Goal: Communication & Community: Share content

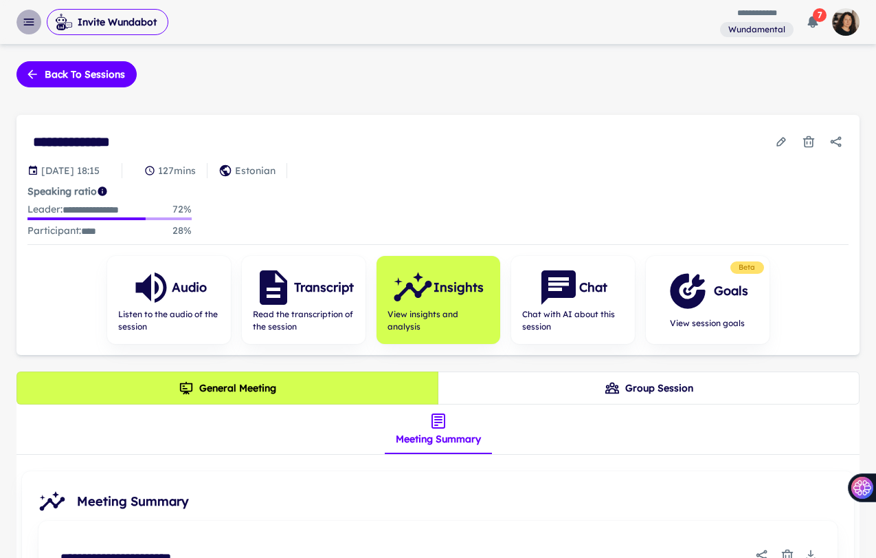
click at [32, 22] on rect "button" at bounding box center [30, 21] width 8 height 1
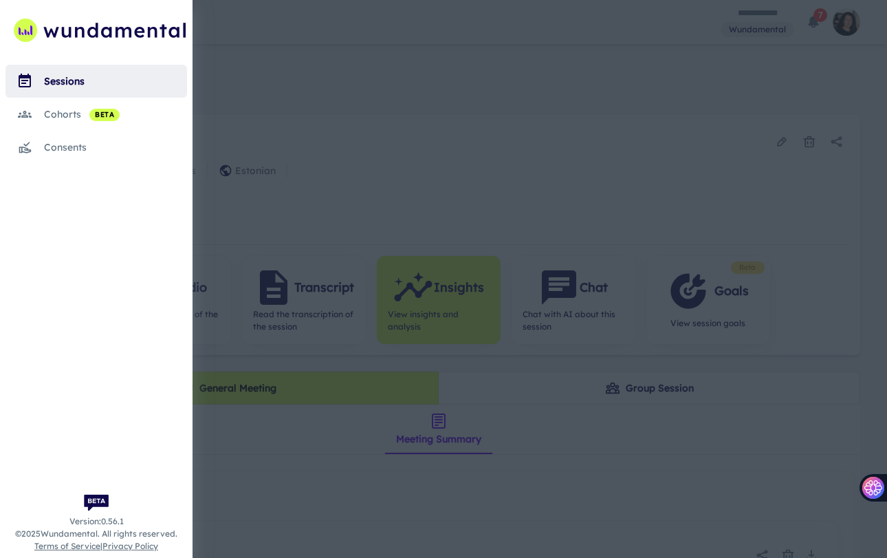
click at [65, 77] on div "sessions" at bounding box center [115, 81] width 143 height 15
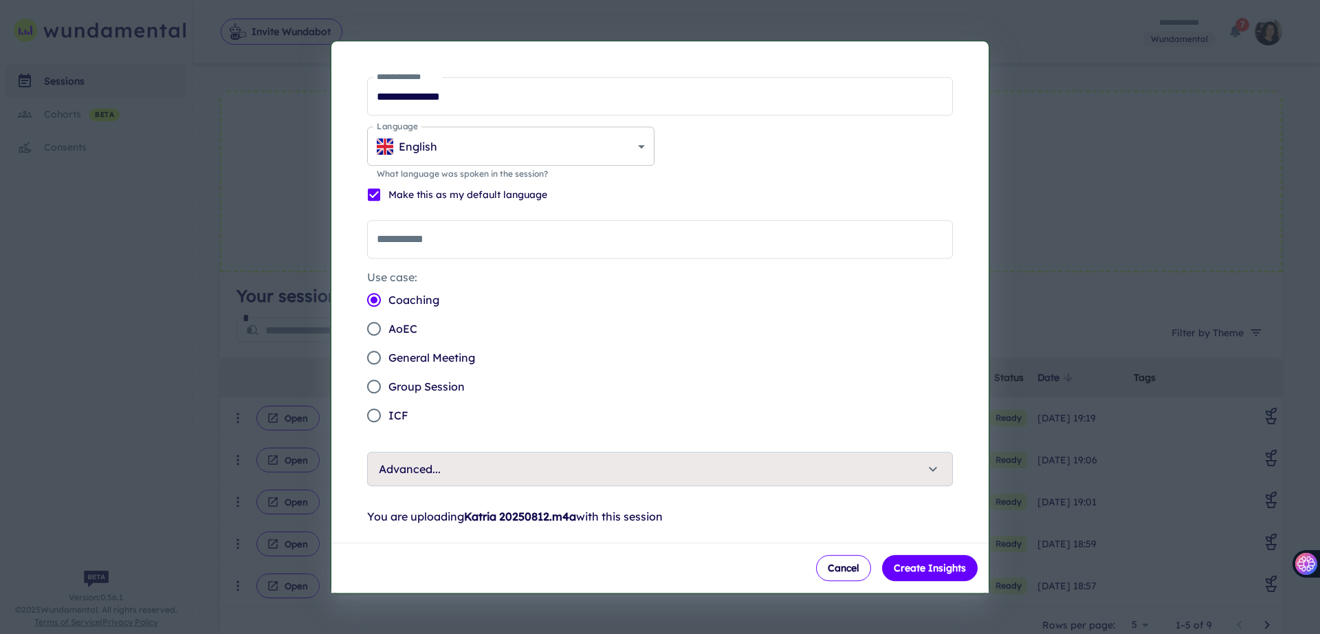
click at [634, 147] on body "**********" at bounding box center [660, 317] width 1320 height 634
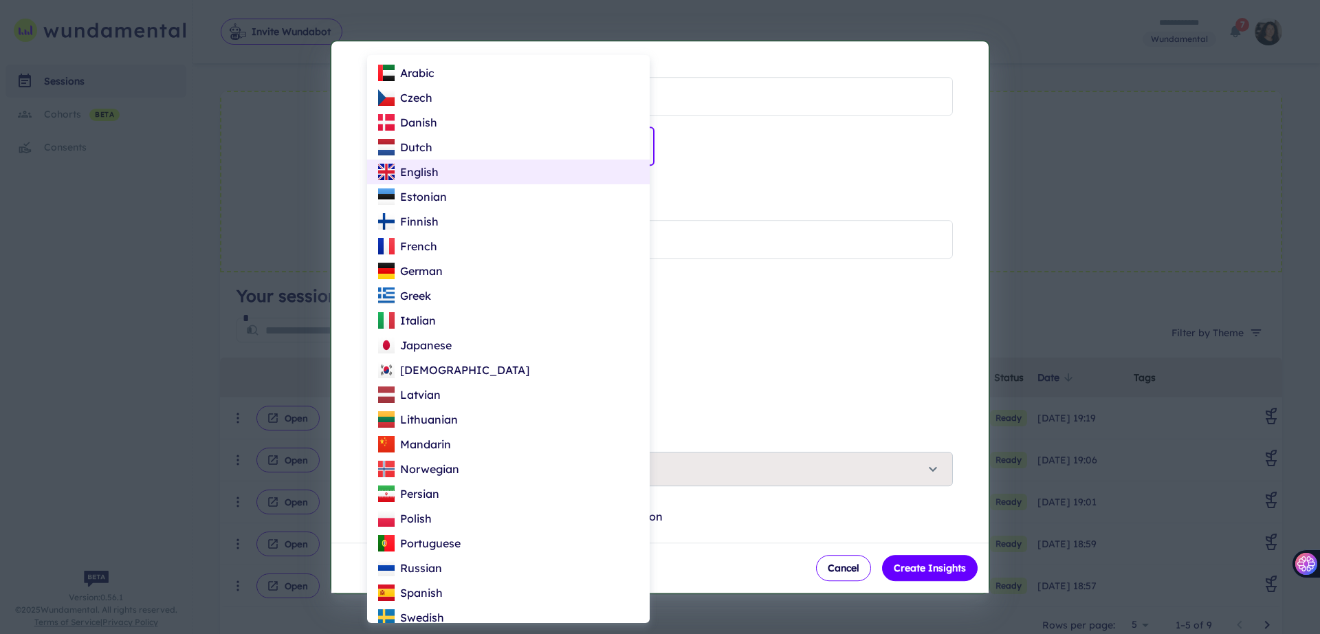
click at [487, 203] on li "Estonian" at bounding box center [508, 196] width 283 height 25
type input "**"
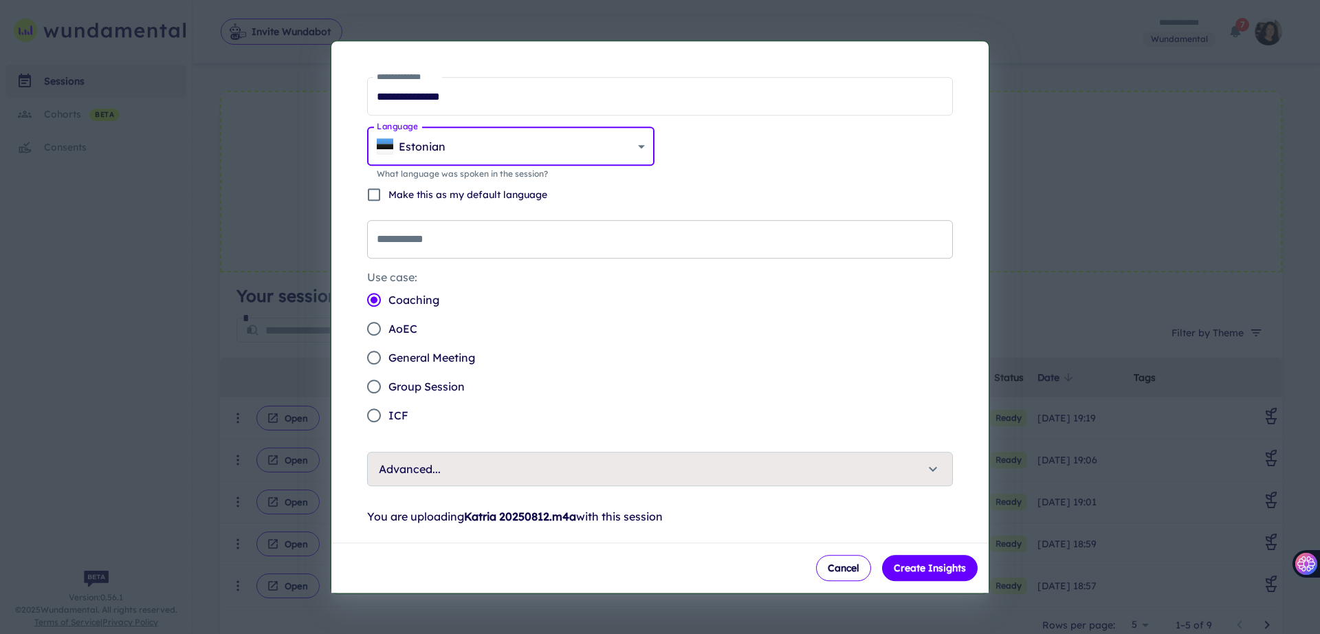
click at [467, 234] on input "**********" at bounding box center [660, 239] width 586 height 38
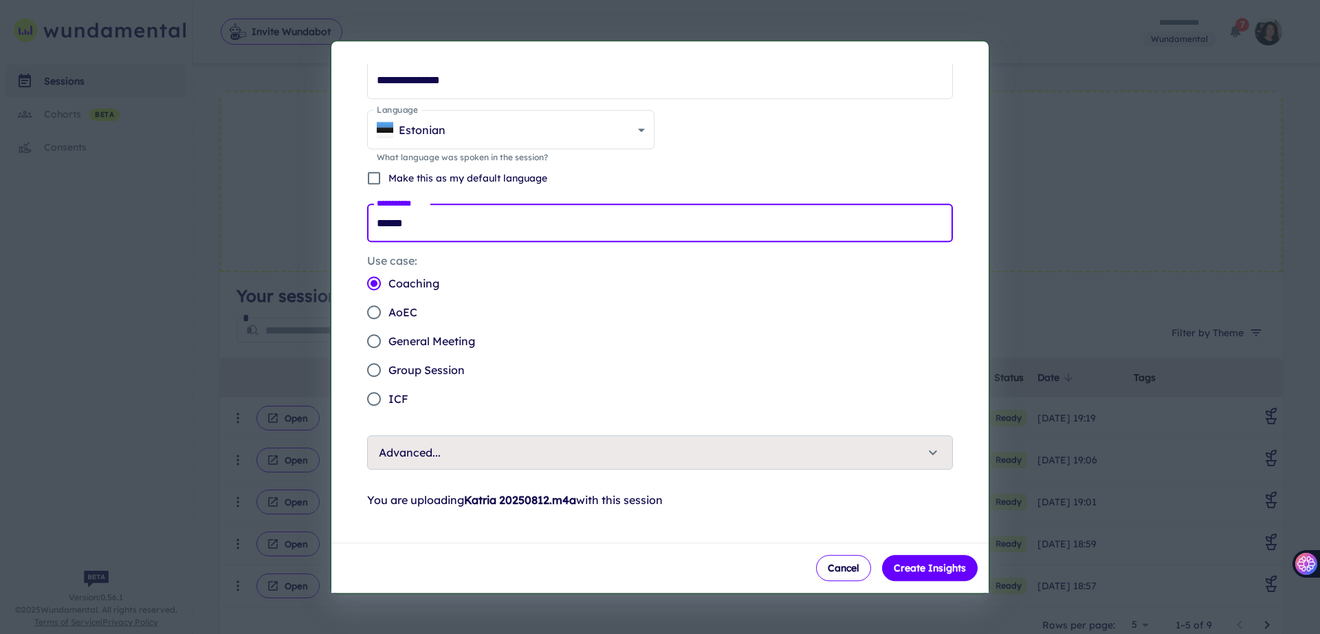
scroll to position [23, 0]
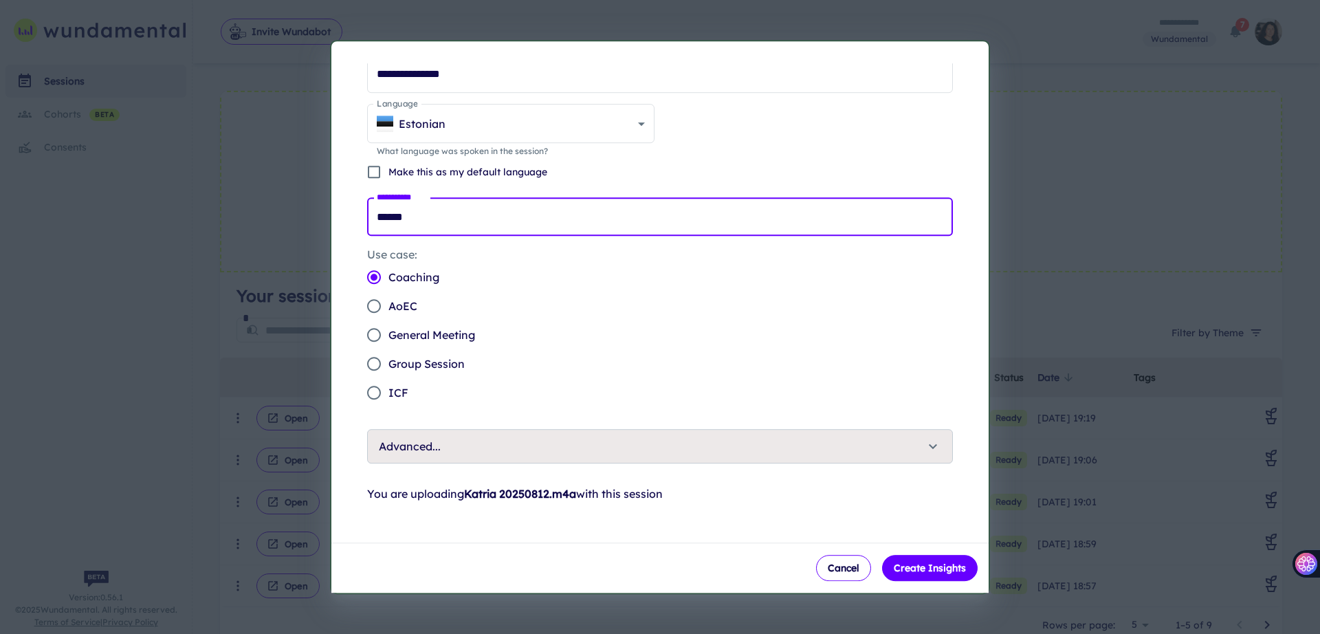
type input "******"
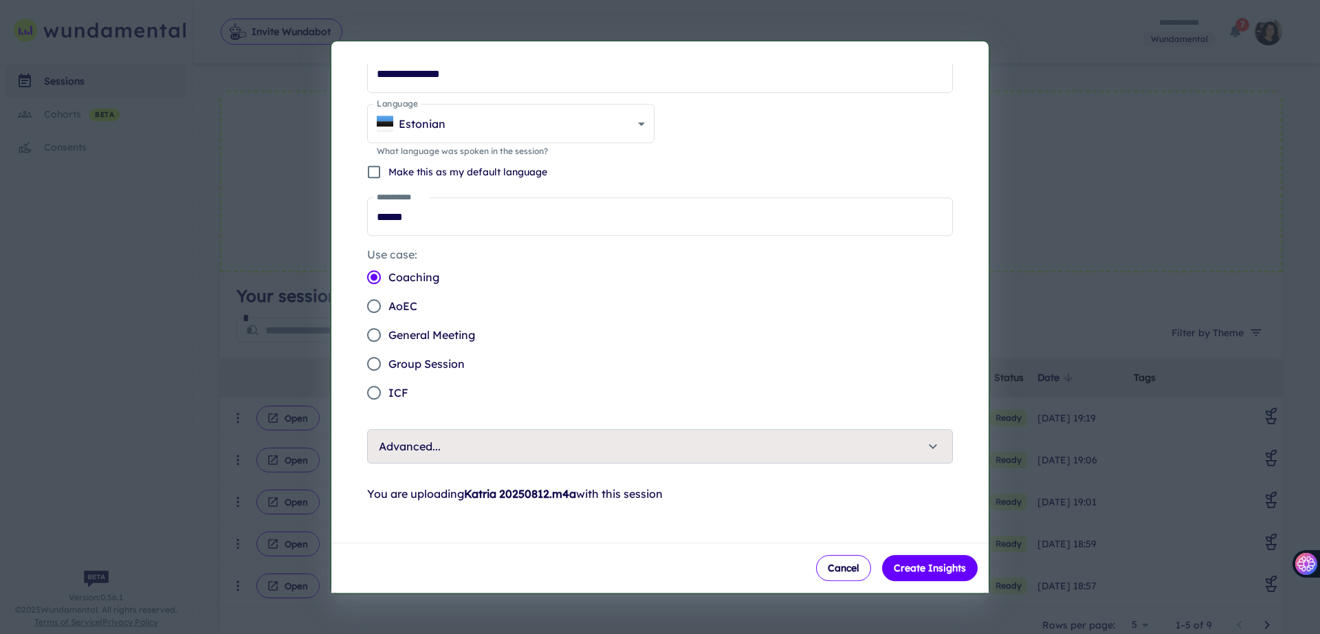
click at [552, 441] on span "Advanced..." at bounding box center [652, 446] width 546 height 16
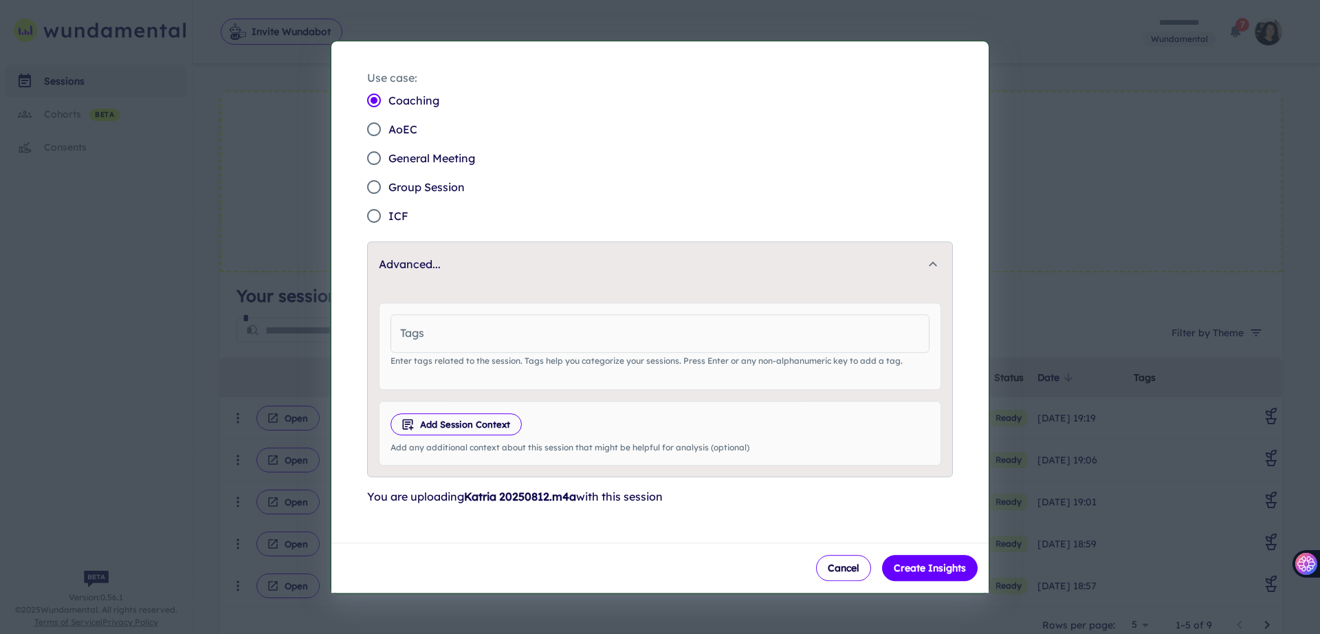
scroll to position [202, 0]
click at [467, 325] on input "Tags" at bounding box center [659, 330] width 539 height 38
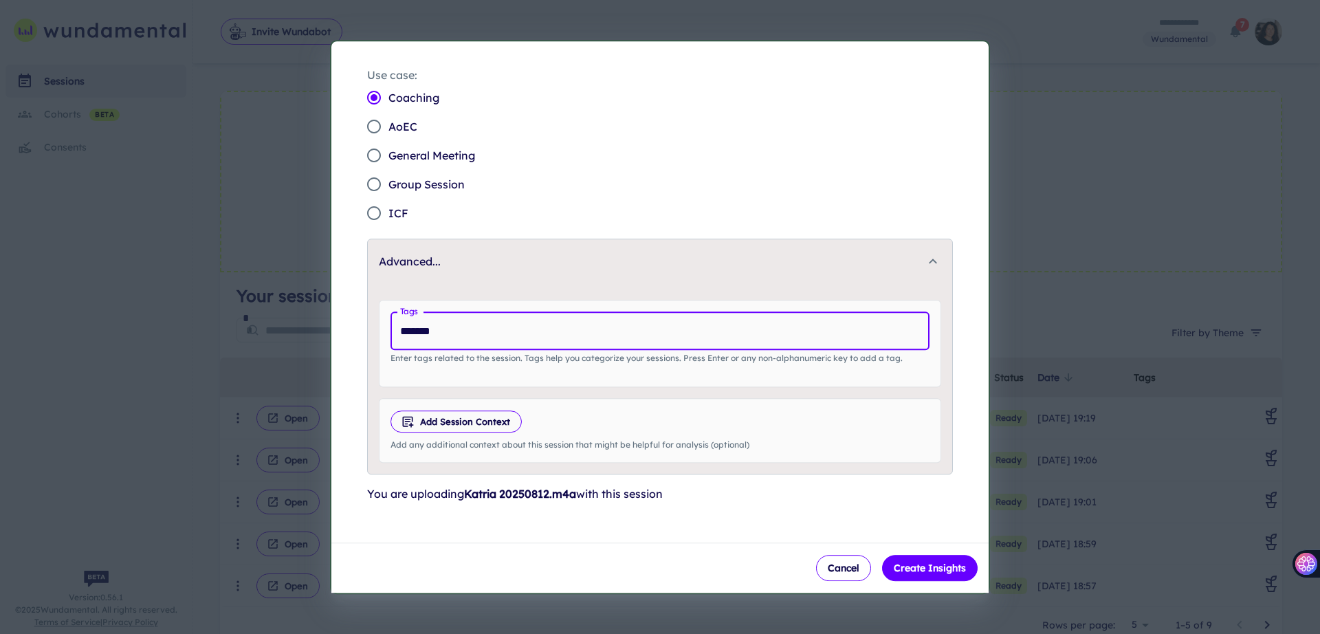
type input "********"
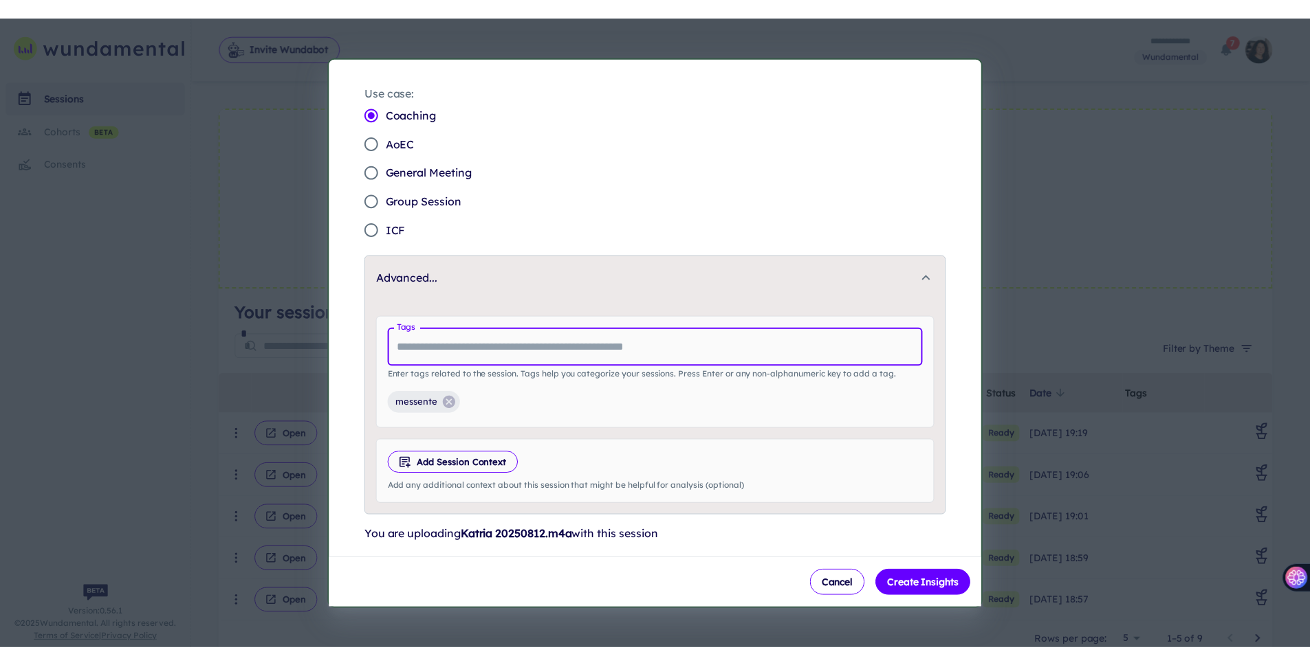
scroll to position [228, 0]
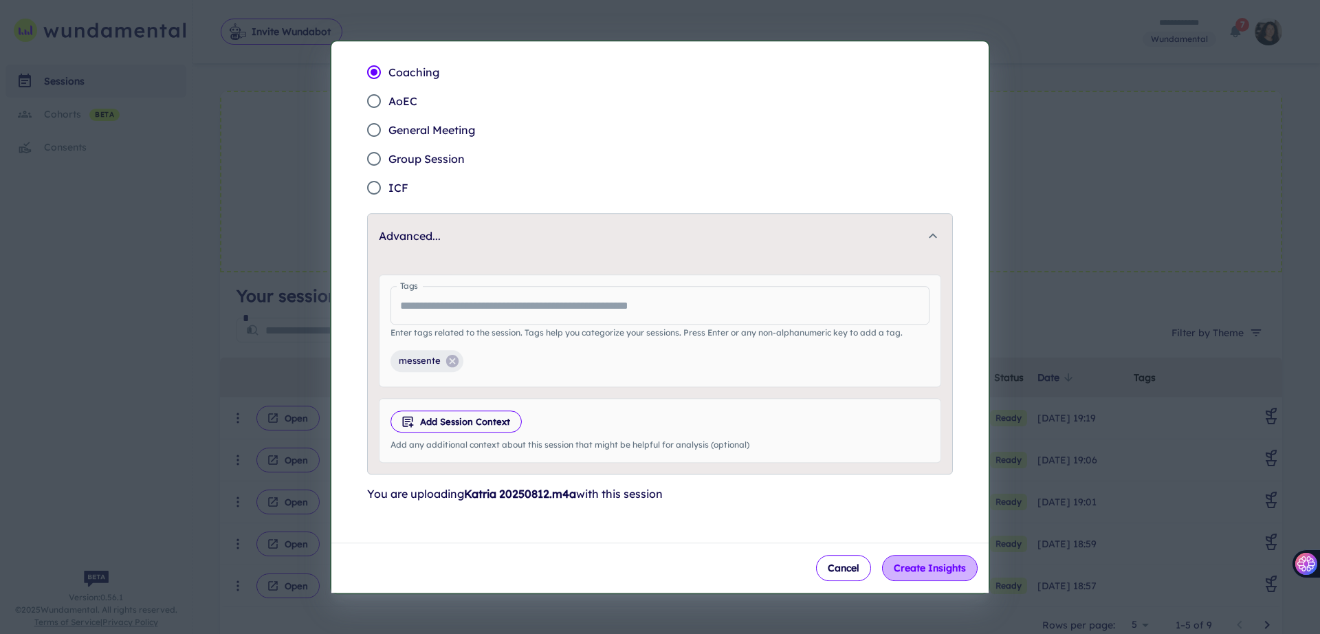
click at [886, 557] on button "Create Insights" at bounding box center [930, 568] width 96 height 26
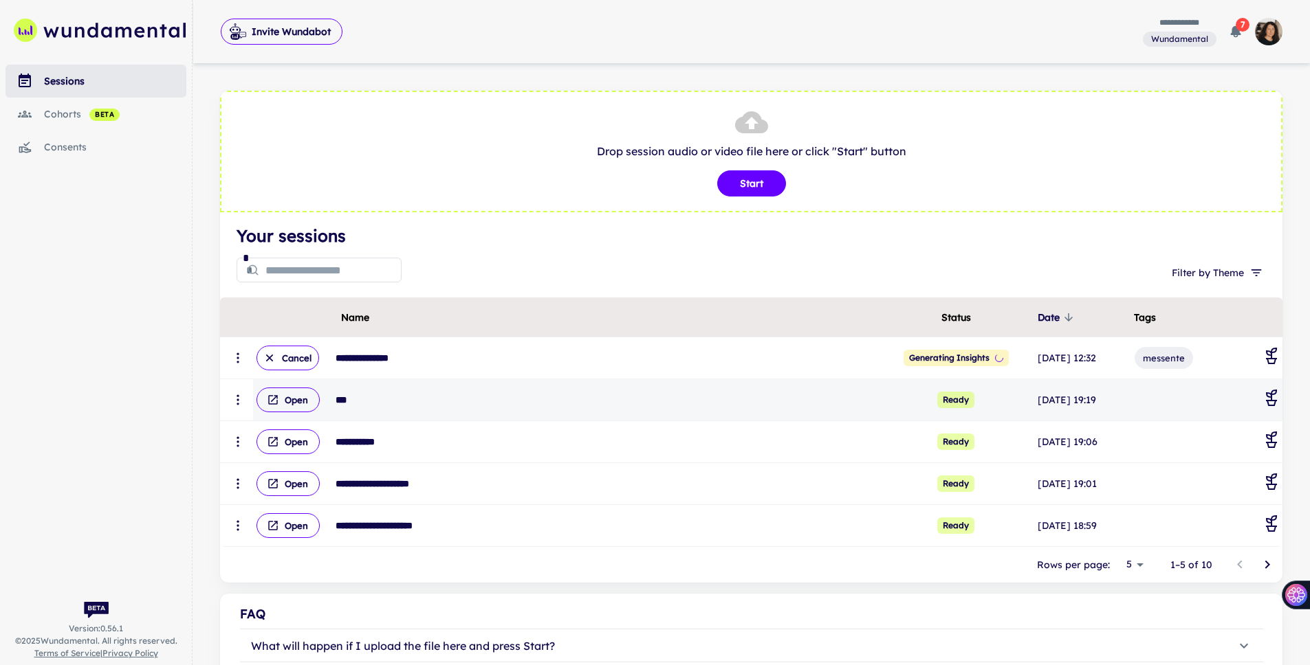
click at [231, 399] on icon "scrollable content" at bounding box center [238, 400] width 14 height 14
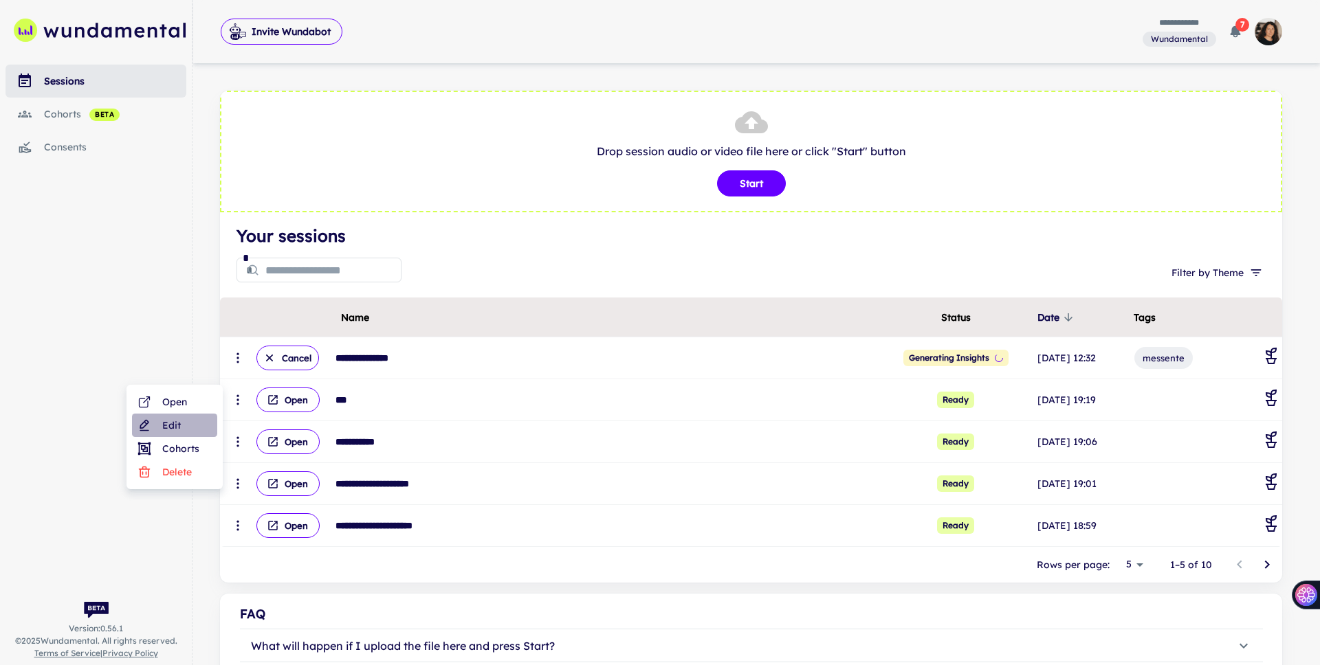
click at [166, 432] on li "Edit" at bounding box center [174, 425] width 85 height 23
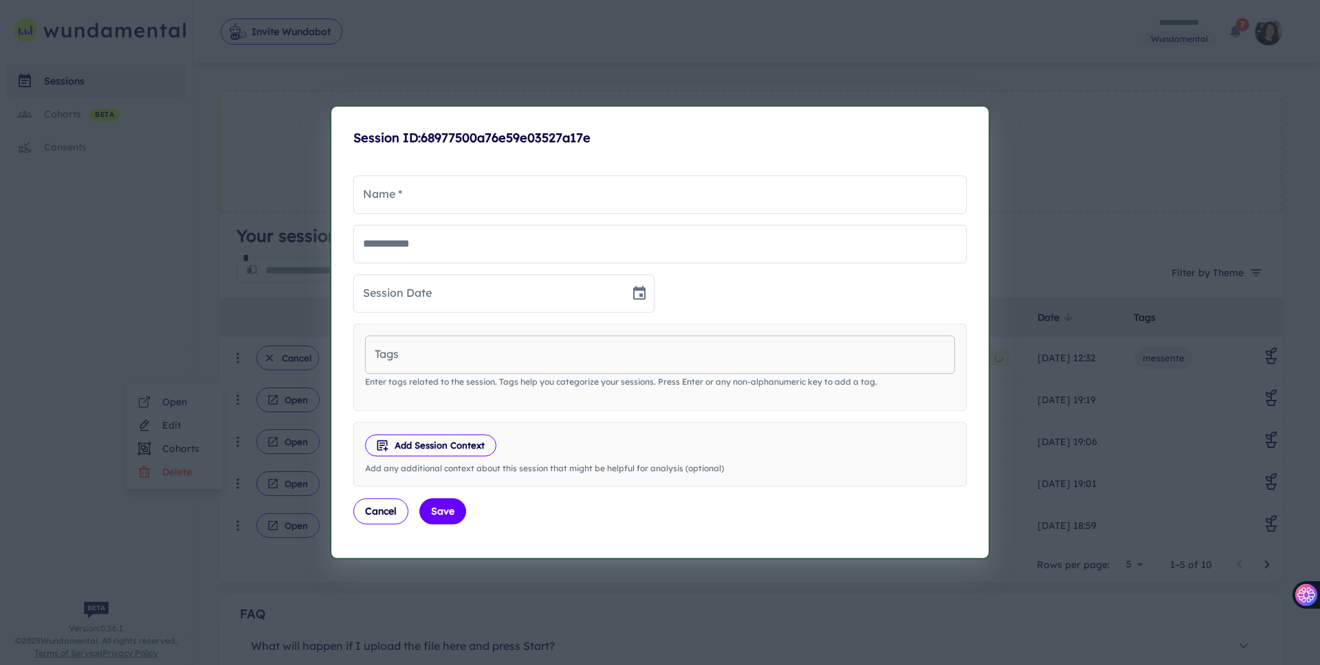
type input "***"
type input "**********"
click at [382, 517] on button "Cancel" at bounding box center [380, 512] width 55 height 26
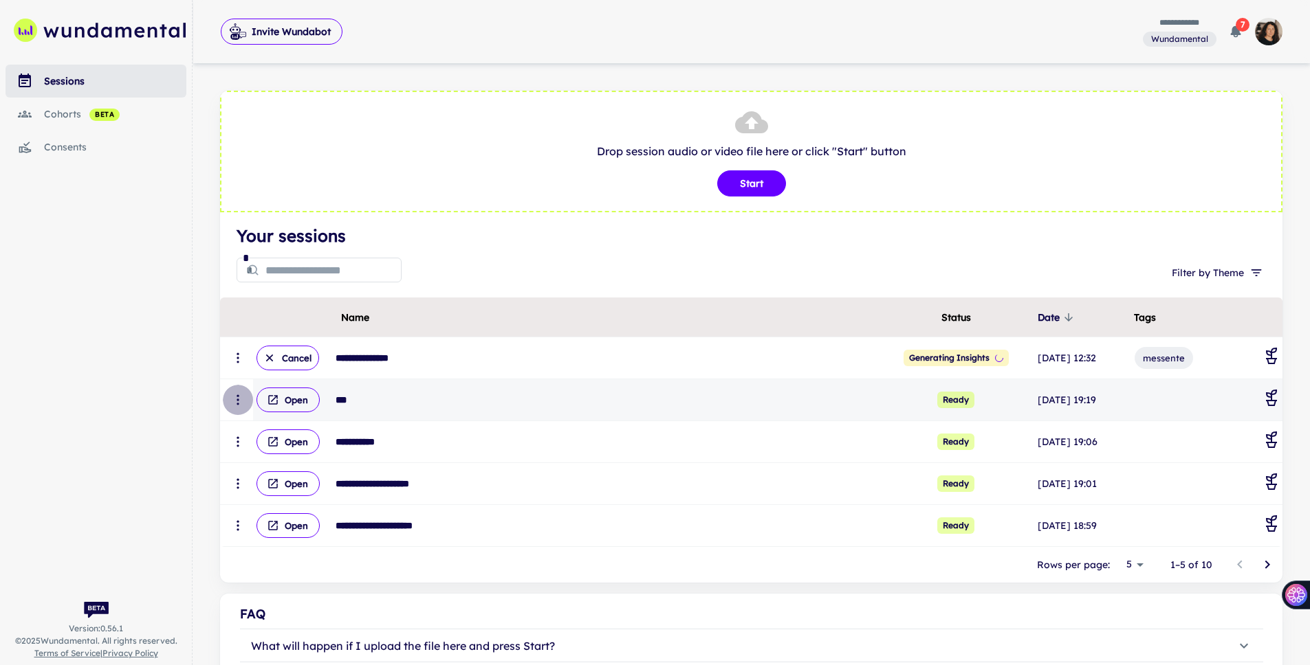
click at [232, 397] on icon "scrollable content" at bounding box center [238, 400] width 14 height 14
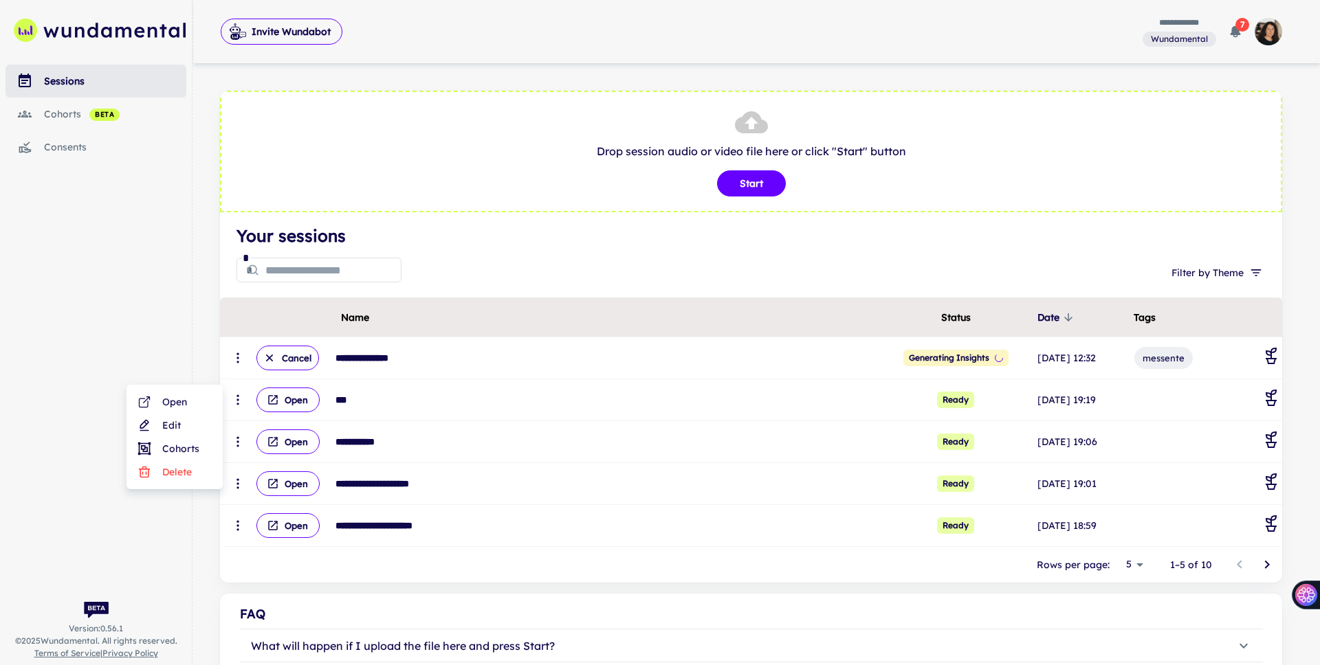
click at [164, 474] on li "Delete" at bounding box center [174, 472] width 85 height 23
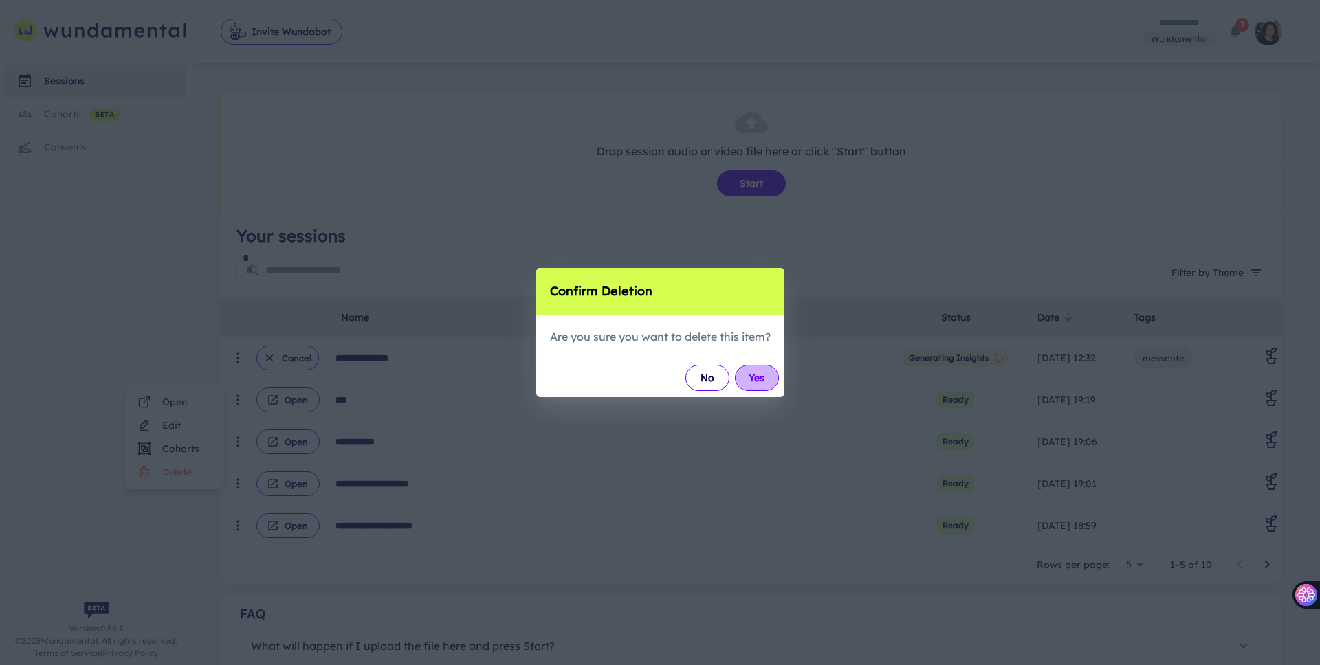
click at [753, 380] on button "Yes" at bounding box center [757, 378] width 44 height 26
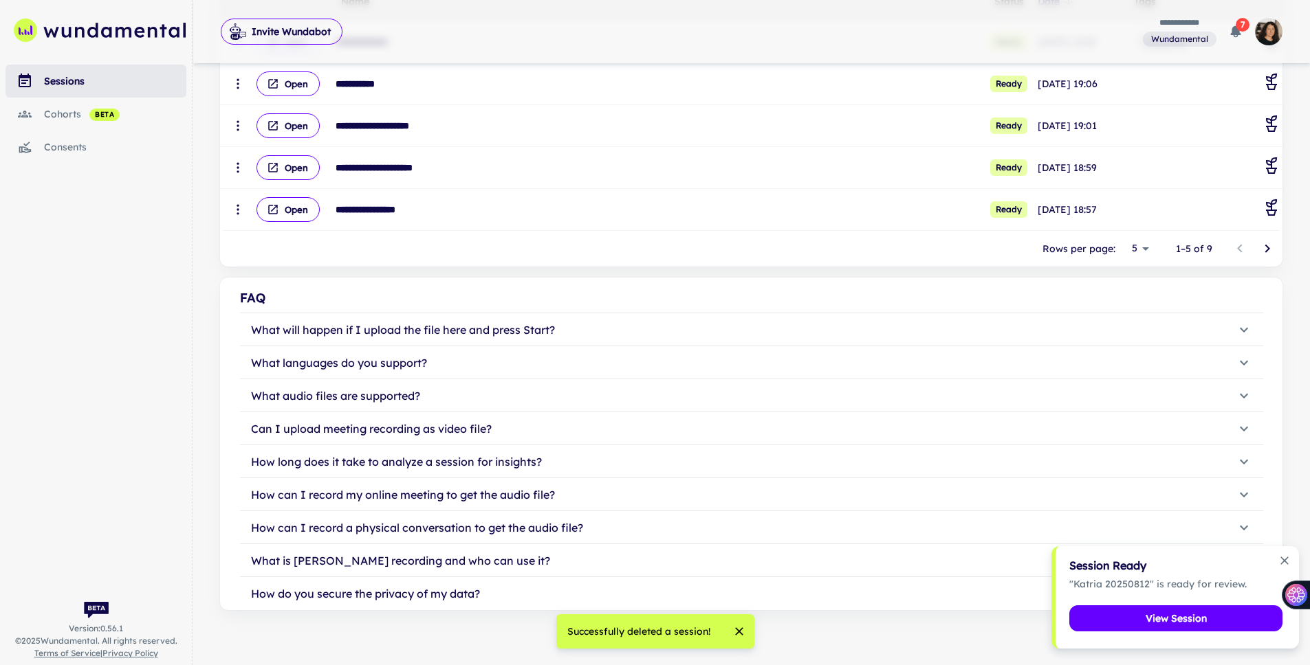
scroll to position [0, 0]
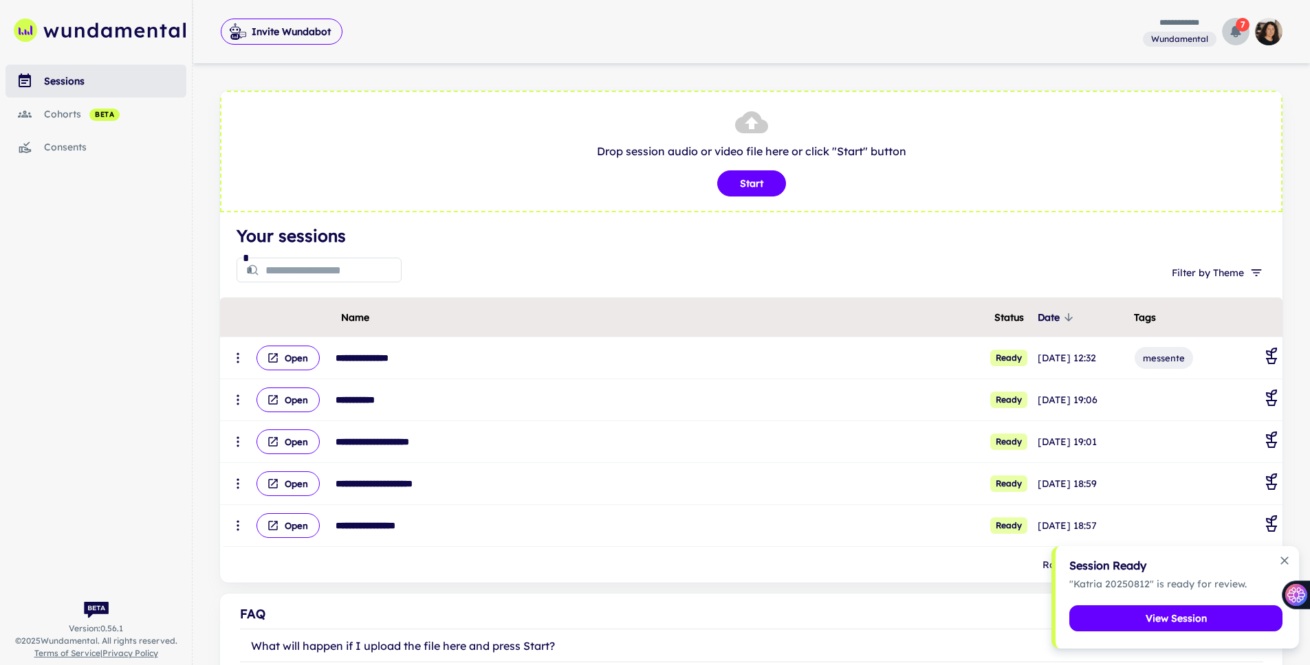
click at [886, 34] on icon "button" at bounding box center [1236, 32] width 10 height 12
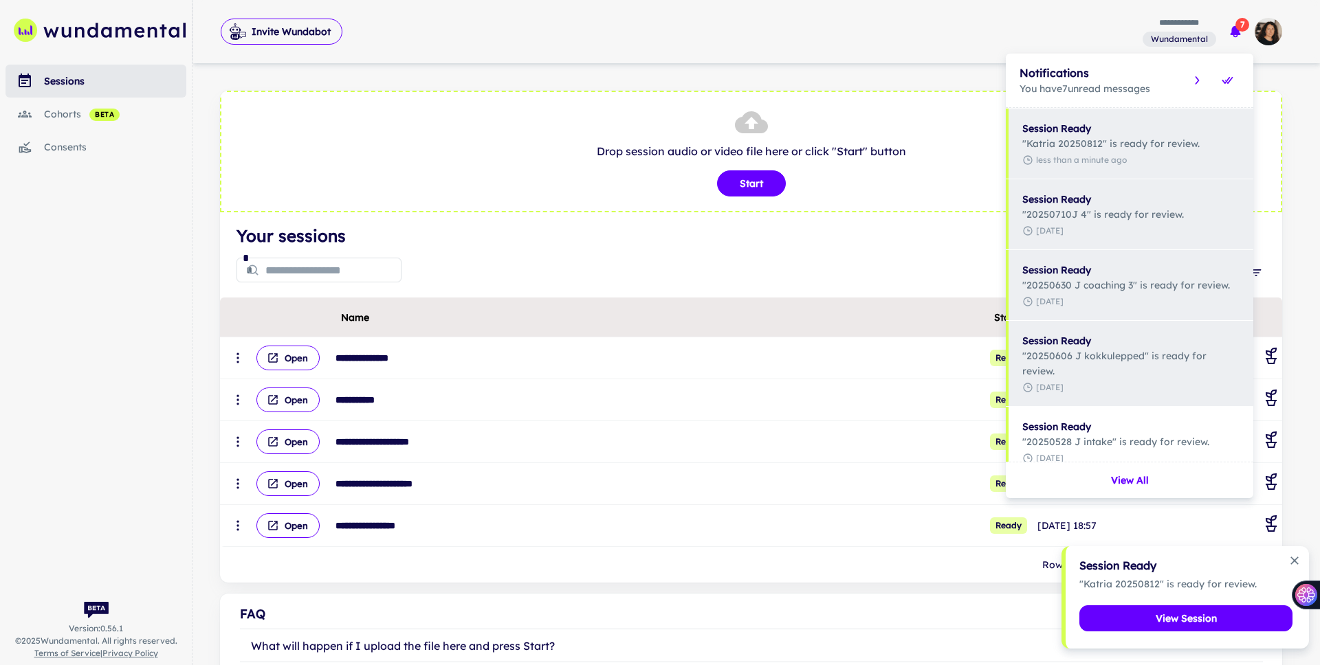
click at [886, 34] on div at bounding box center [660, 332] width 1320 height 665
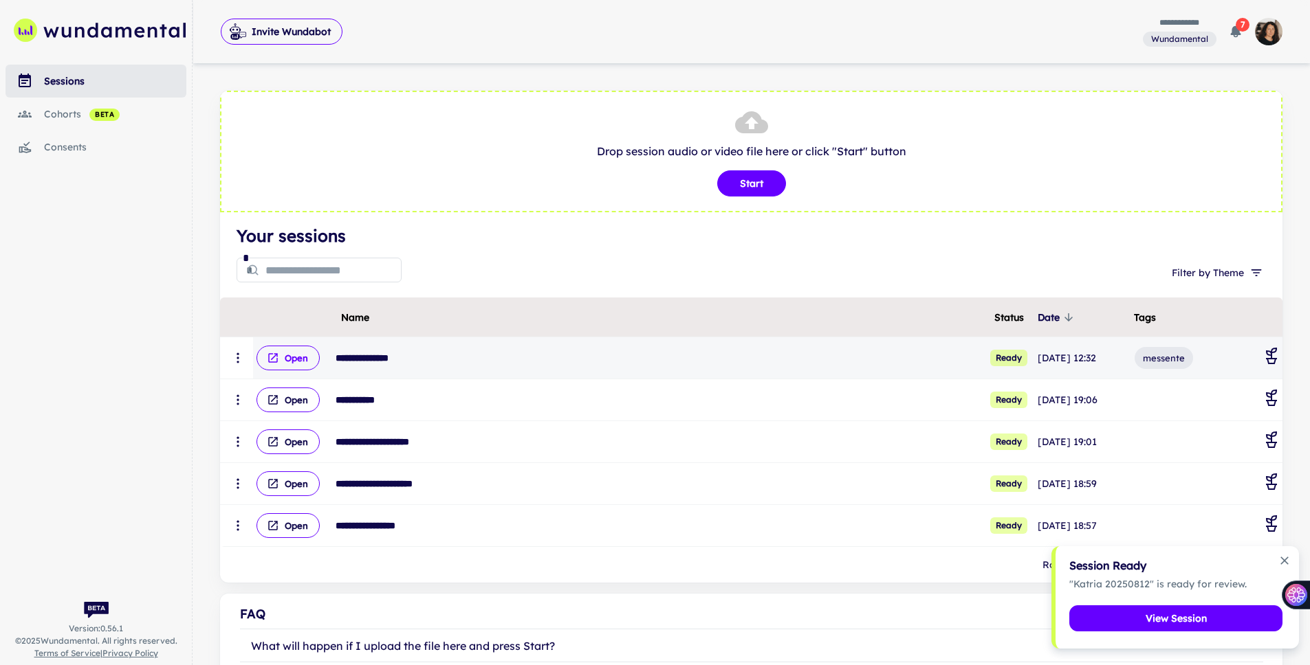
click at [280, 361] on button "Open" at bounding box center [287, 358] width 63 height 25
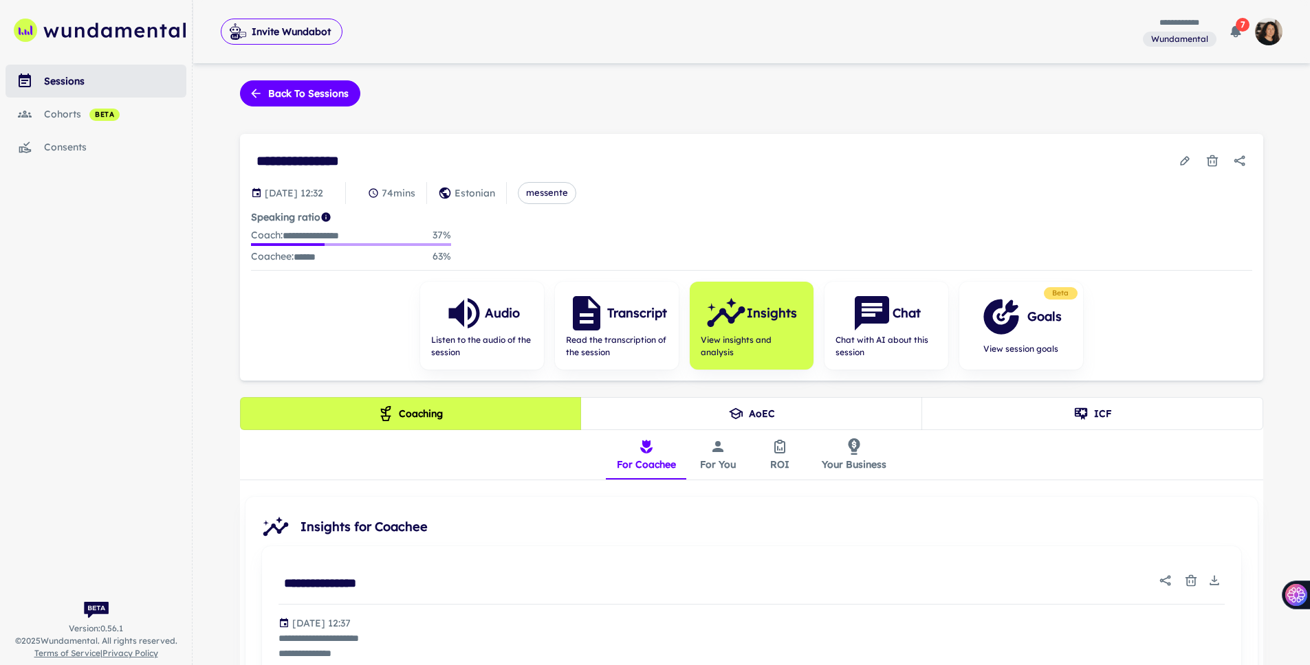
click at [730, 461] on button "For You" at bounding box center [718, 454] width 62 height 49
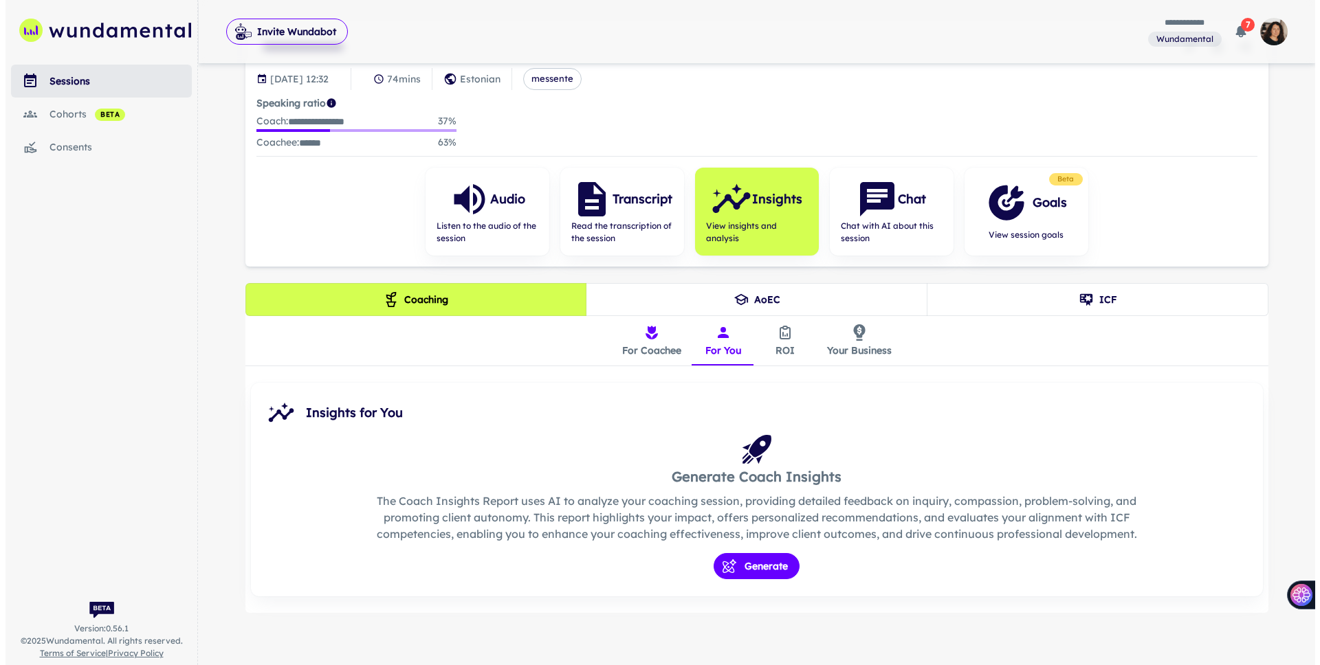
scroll to position [115, 0]
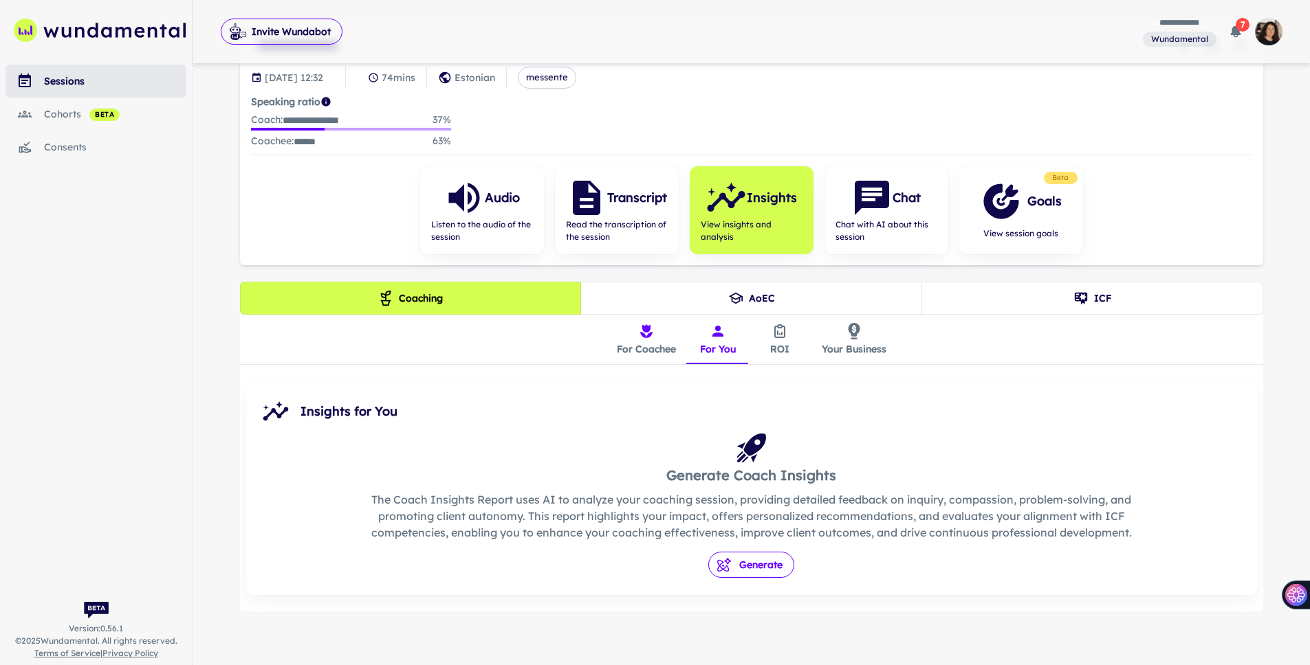
click at [760, 557] on button "Generate" at bounding box center [751, 565] width 86 height 26
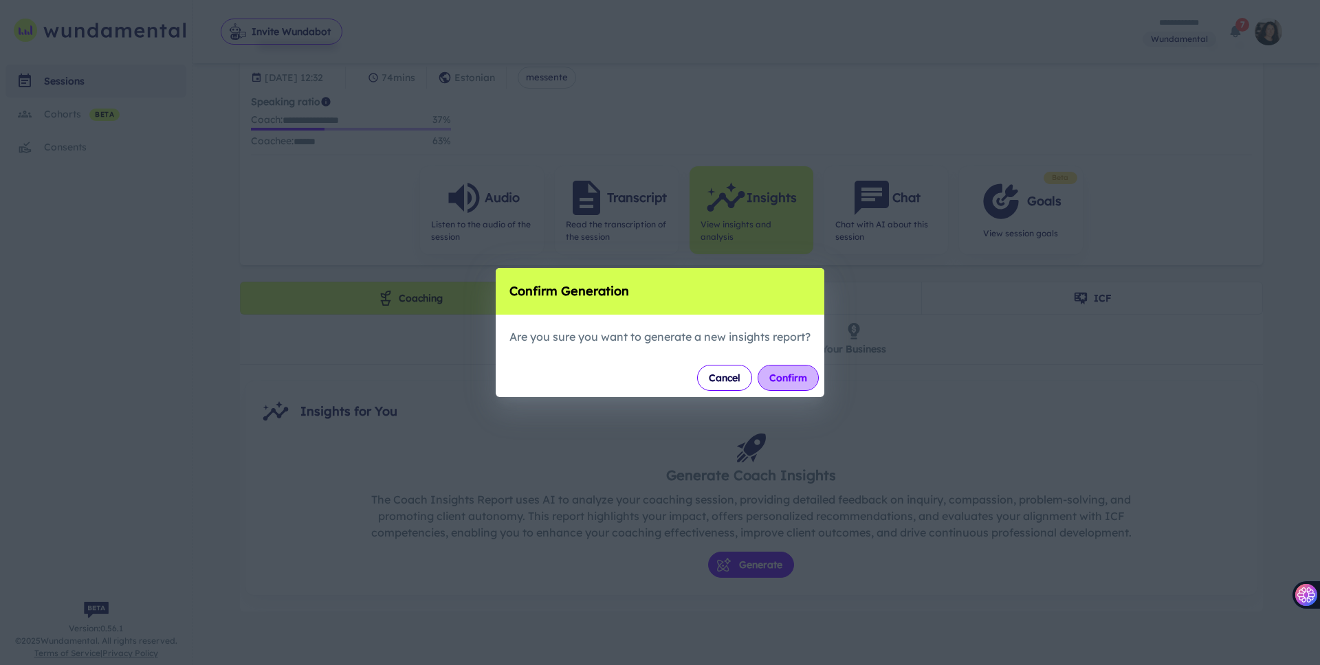
click at [802, 375] on button "Confirm" at bounding box center [788, 378] width 61 height 26
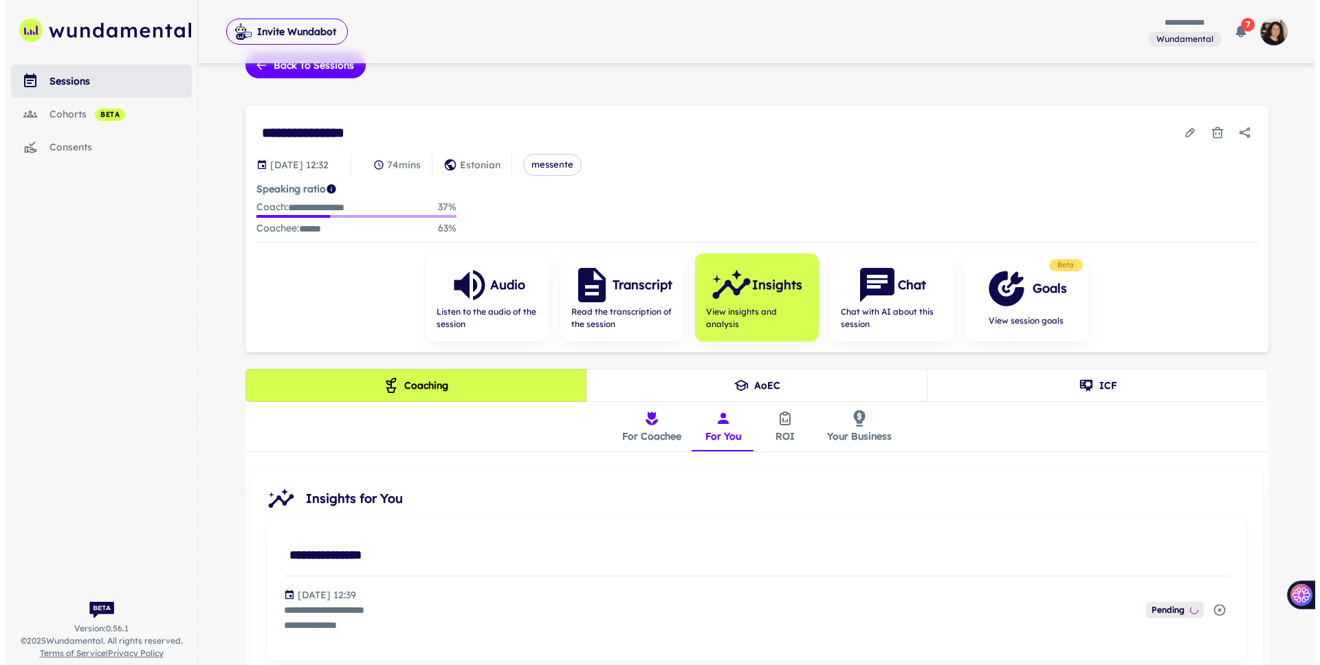
scroll to position [43, 0]
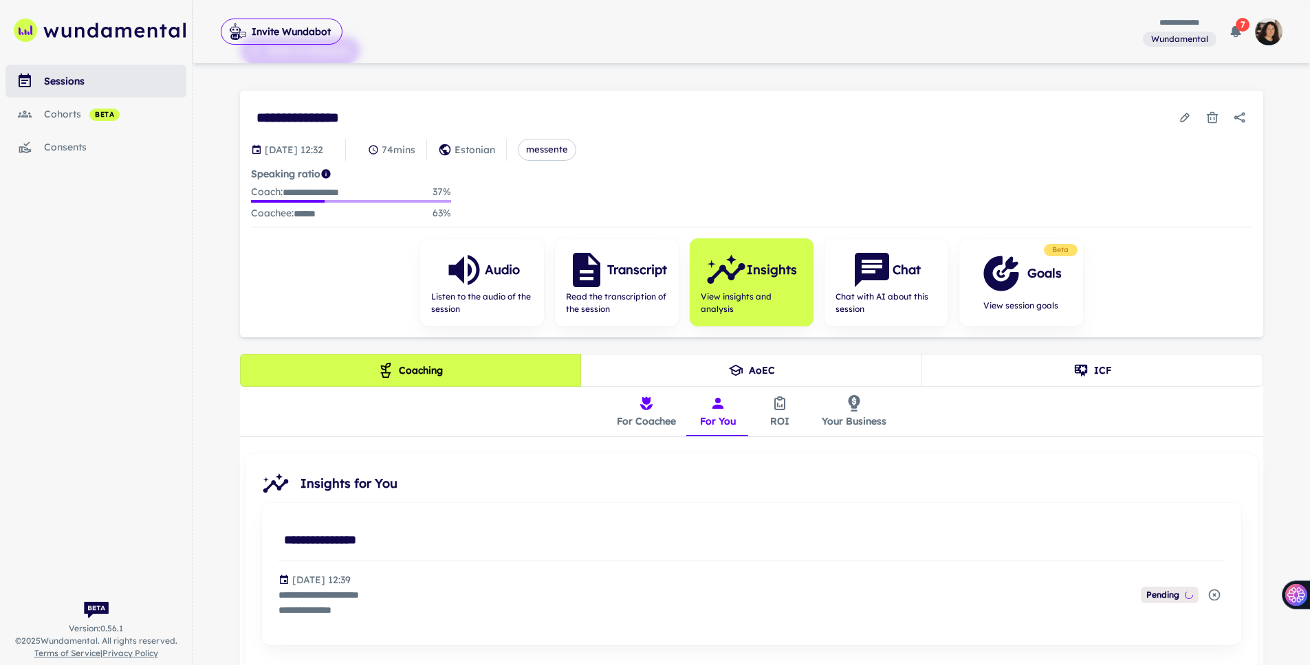
click at [778, 404] on icon "insights tabs" at bounding box center [779, 403] width 16 height 16
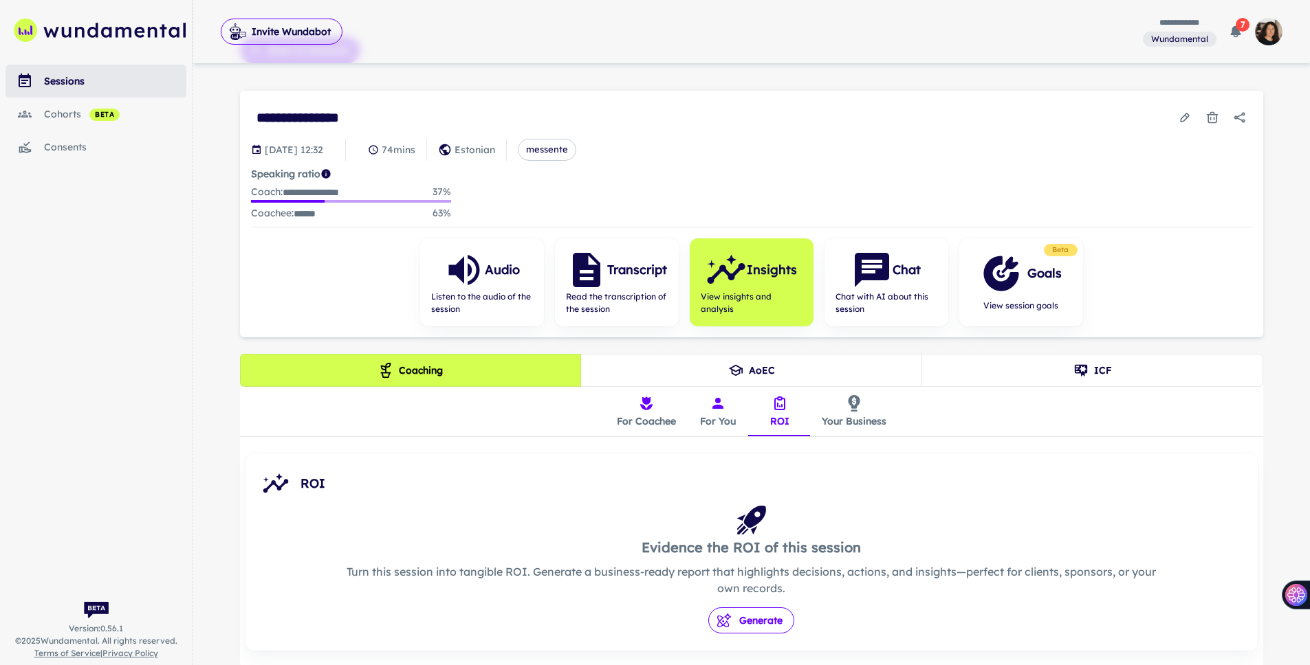
click at [770, 557] on button "Generate" at bounding box center [751, 621] width 86 height 26
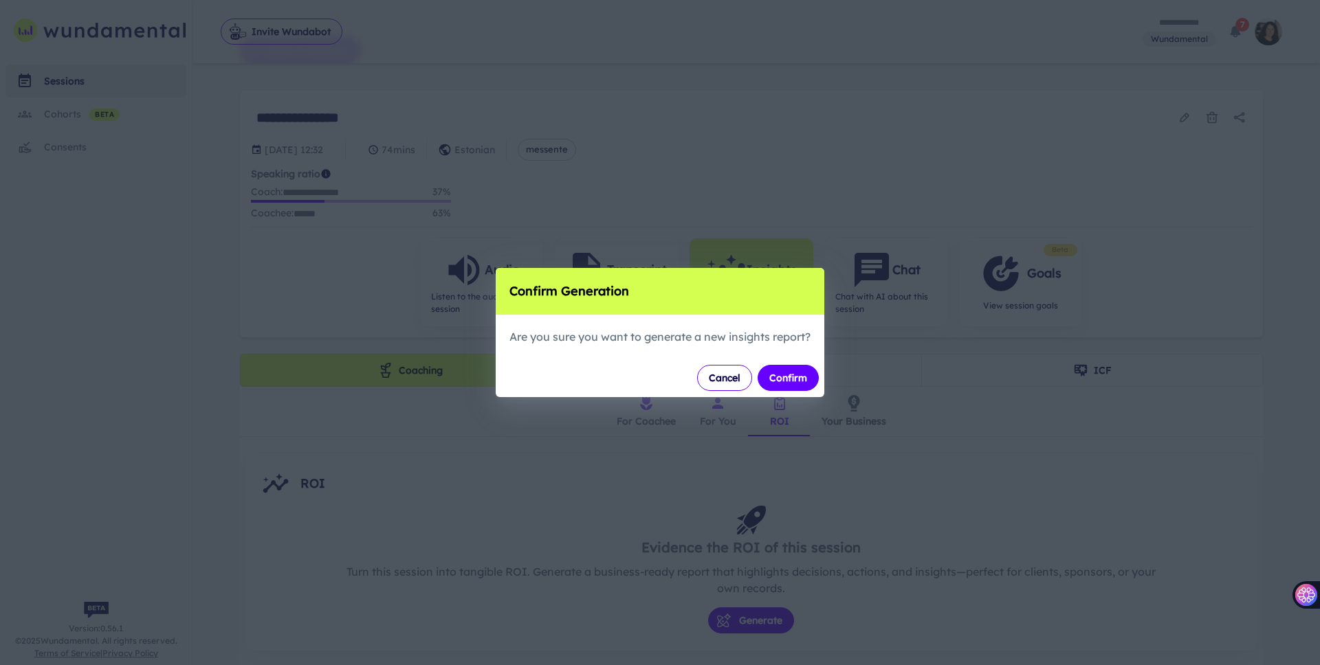
click at [787, 363] on div "Cancel Confirm" at bounding box center [660, 378] width 329 height 38
click at [786, 375] on button "Confirm" at bounding box center [788, 378] width 61 height 26
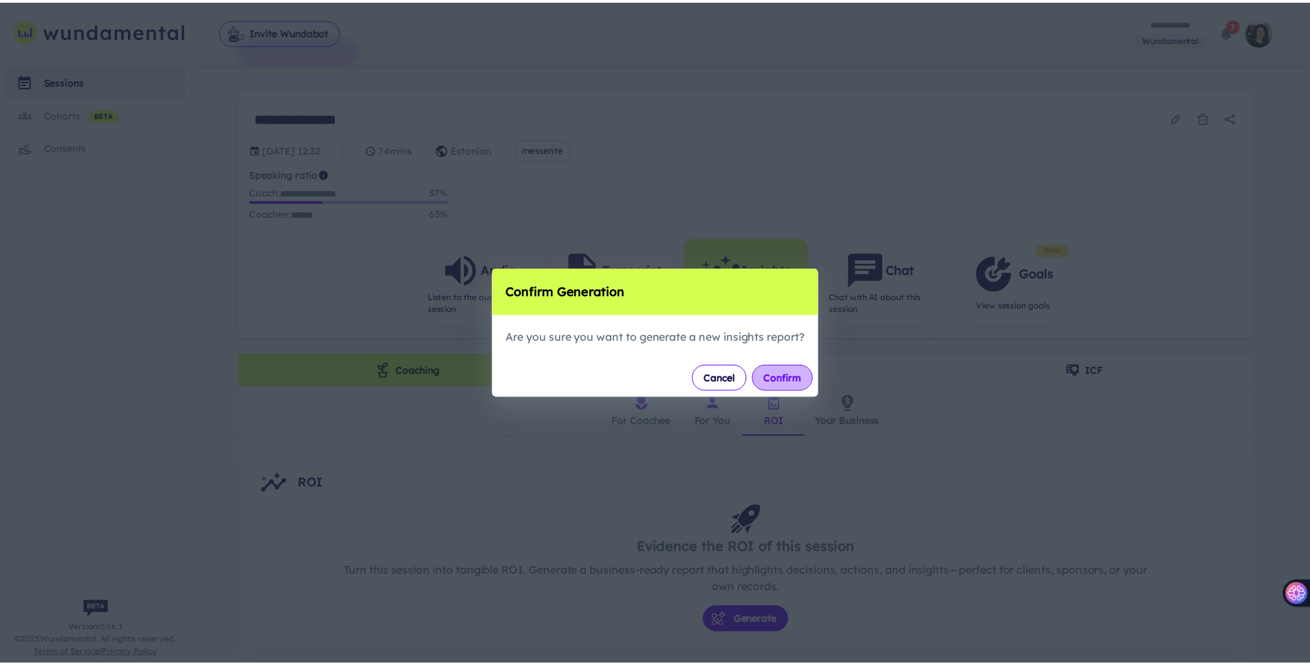
scroll to position [0, 0]
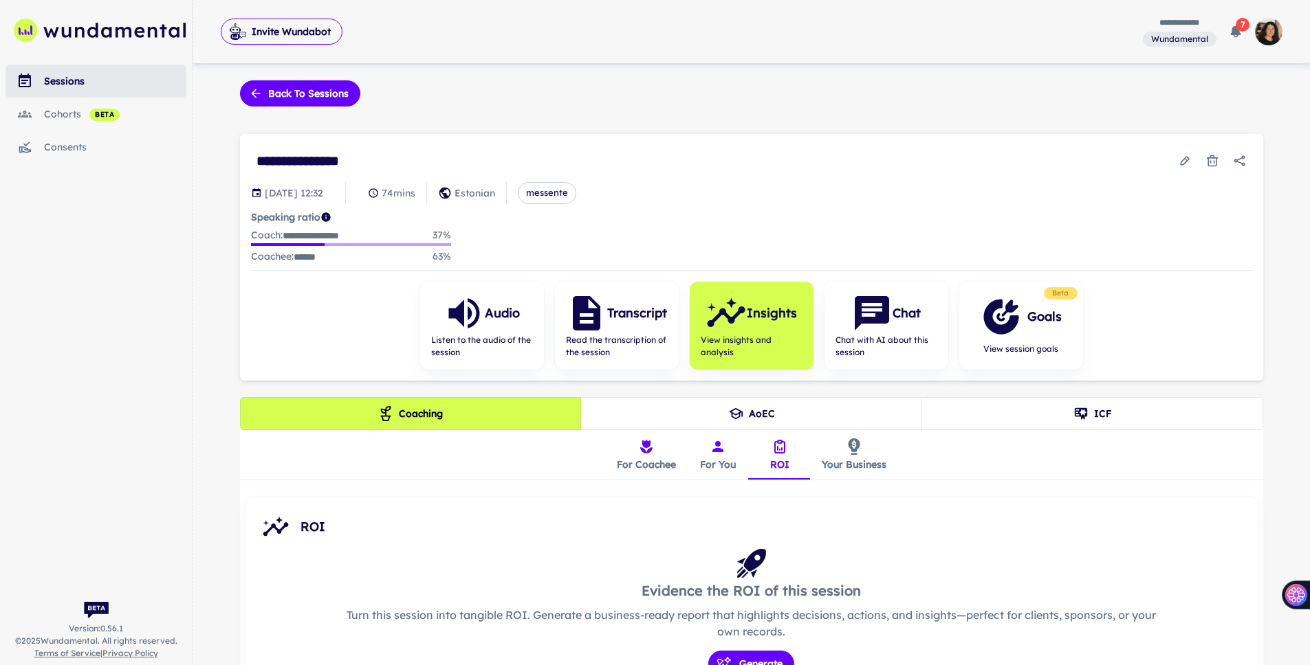
click at [839, 458] on button "Your Business" at bounding box center [854, 454] width 87 height 49
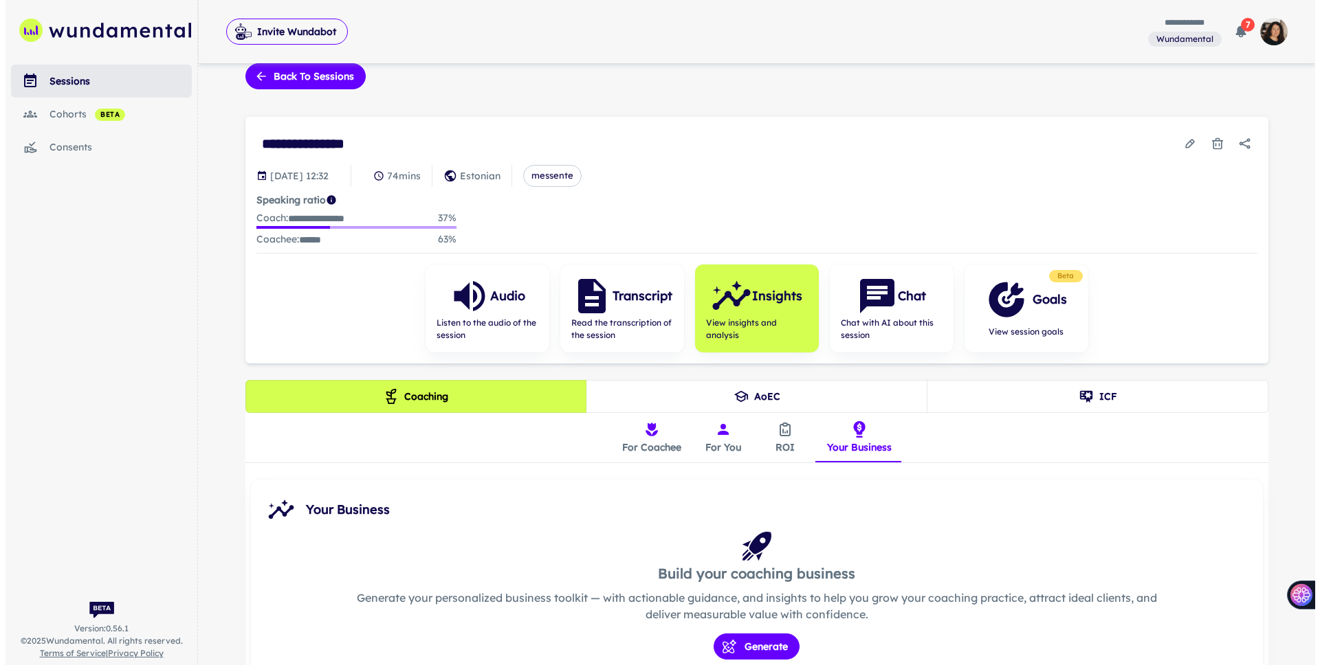
scroll to position [33, 0]
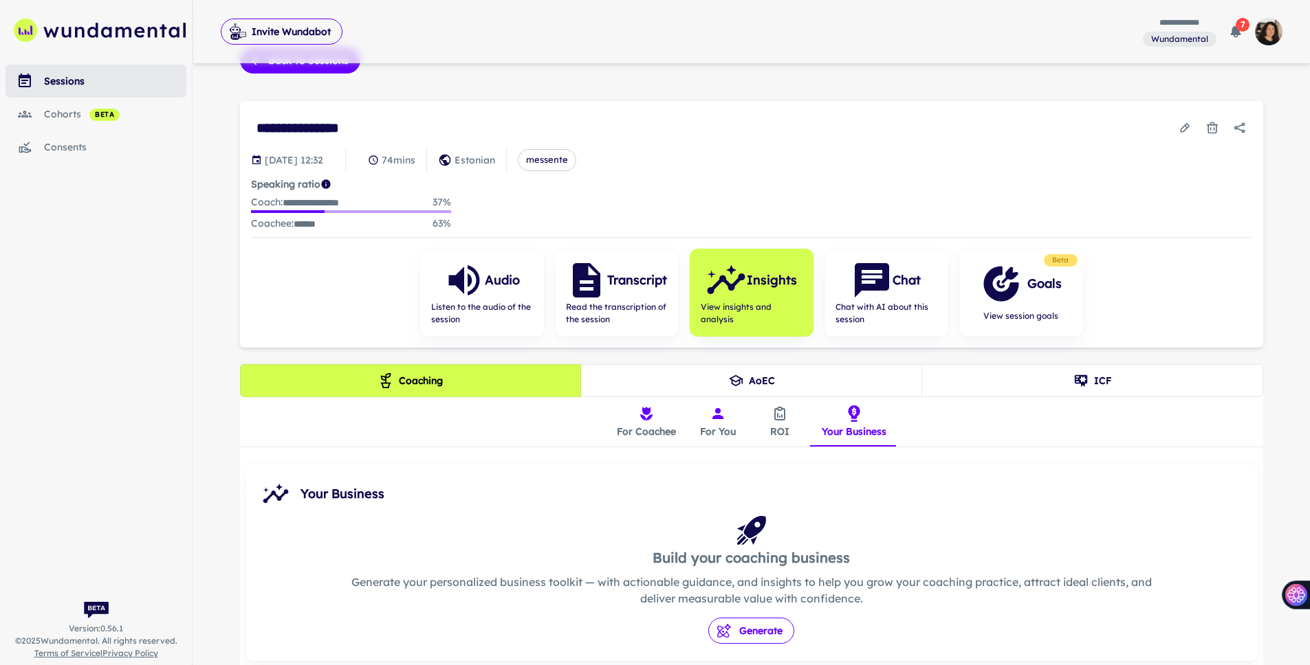
click at [729, 557] on button "Generate" at bounding box center [751, 631] width 86 height 26
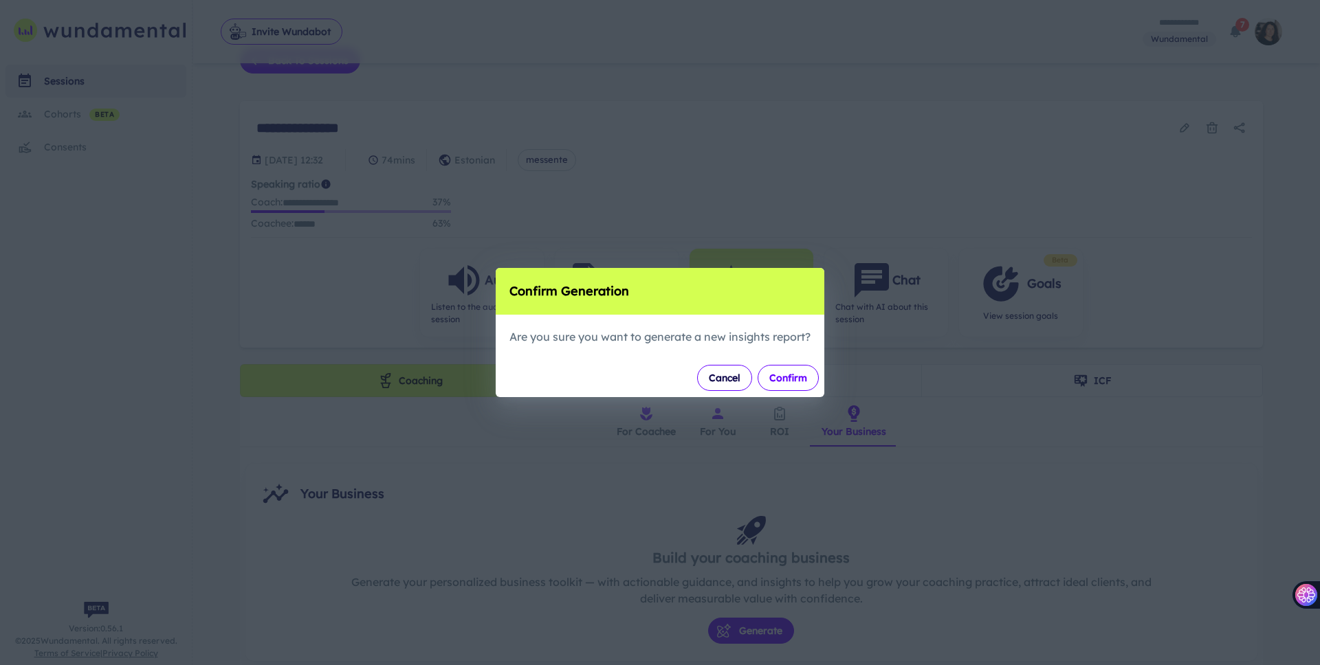
click at [793, 377] on button "Confirm" at bounding box center [788, 378] width 61 height 26
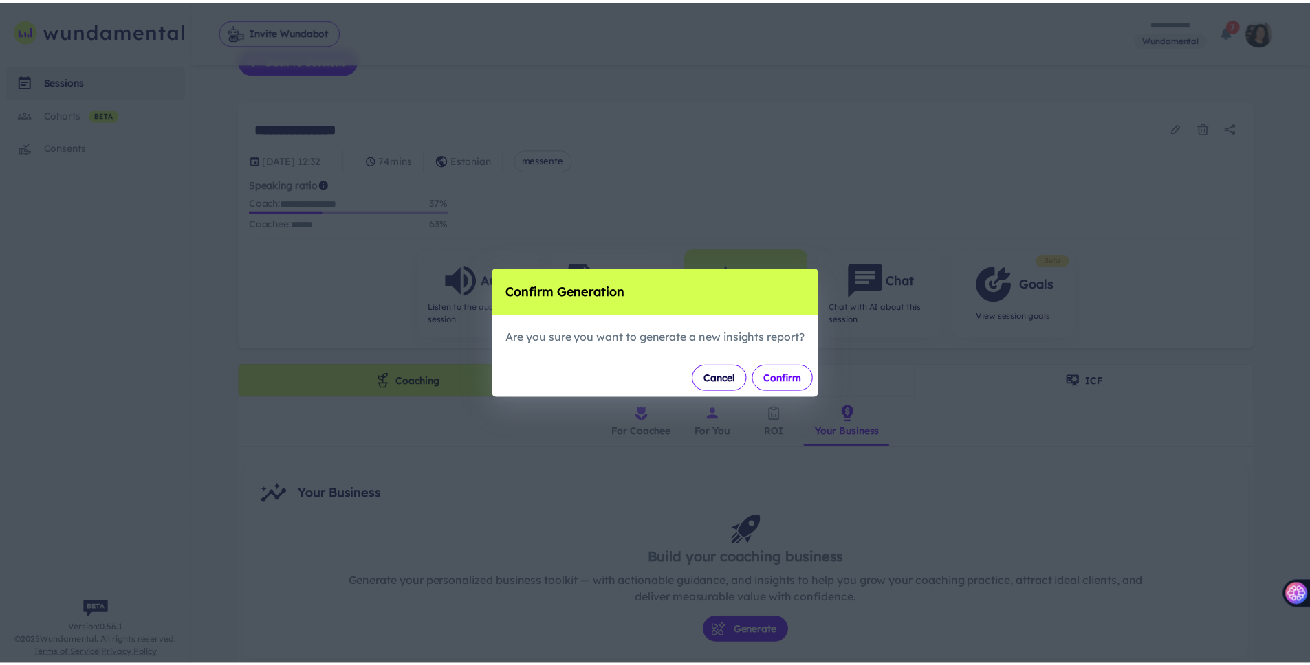
scroll to position [0, 0]
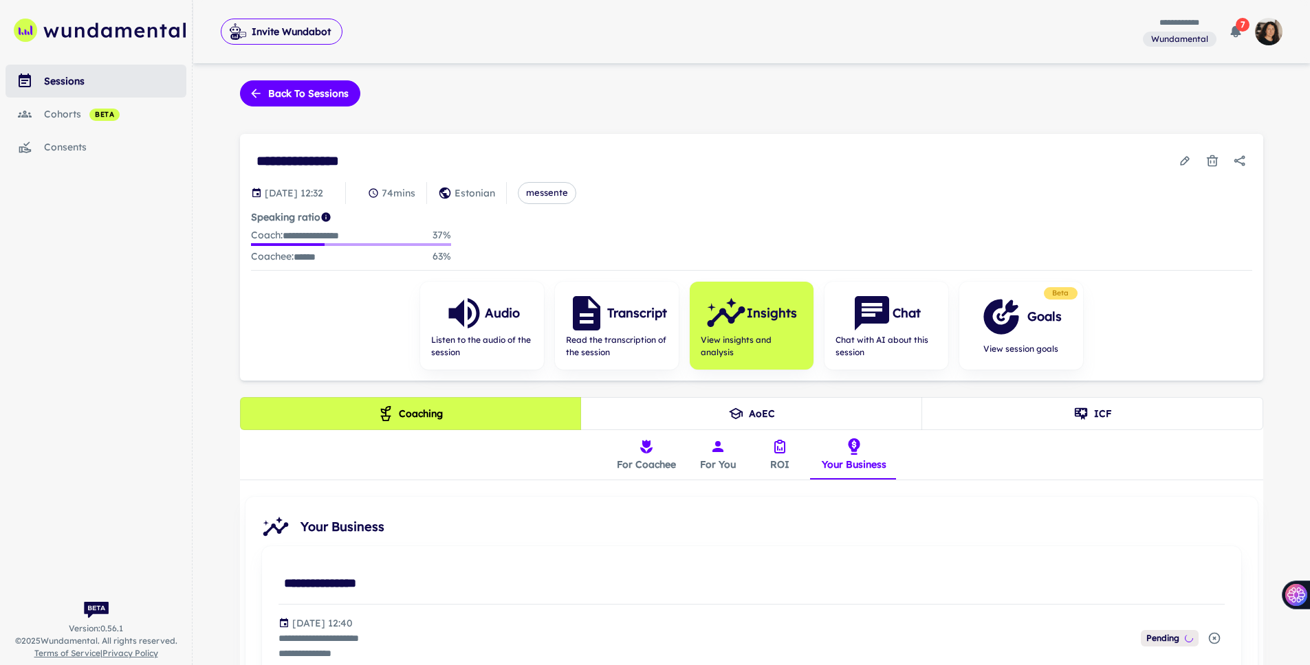
click at [710, 456] on button "For You" at bounding box center [718, 454] width 62 height 49
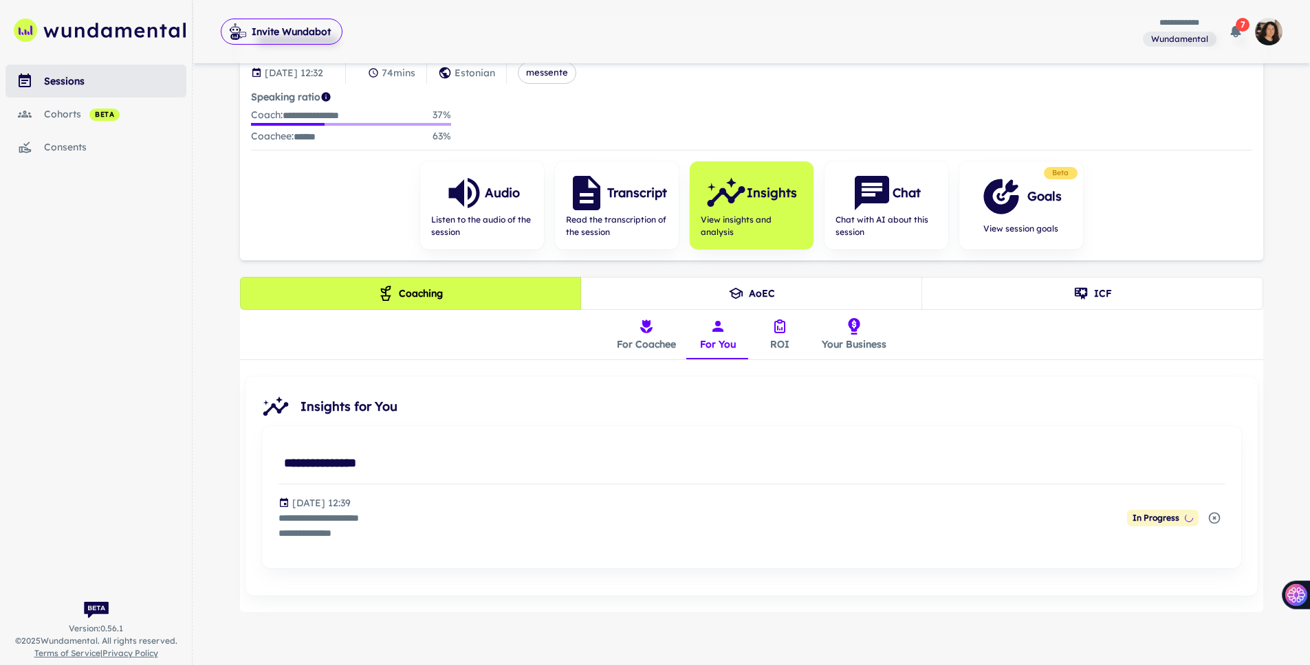
scroll to position [121, 0]
click at [886, 27] on span "7" at bounding box center [1242, 25] width 14 height 14
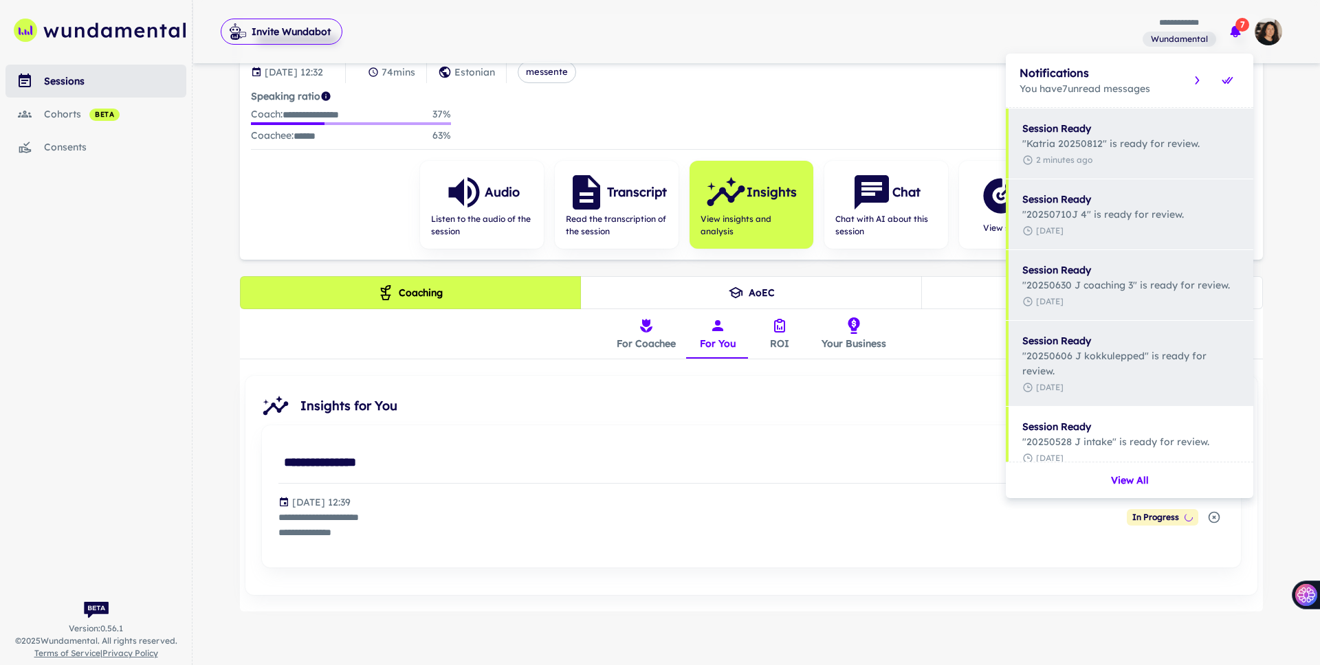
click at [886, 27] on div at bounding box center [660, 332] width 1320 height 665
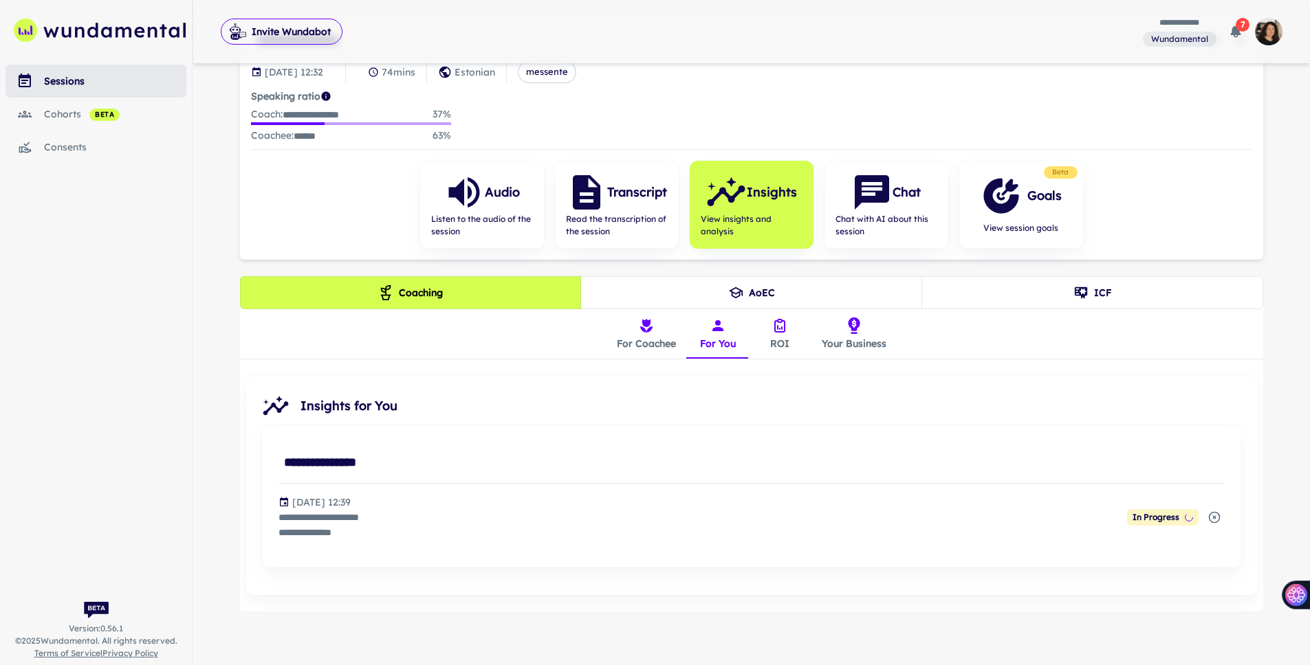
click at [886, 27] on span "7" at bounding box center [1242, 25] width 14 height 14
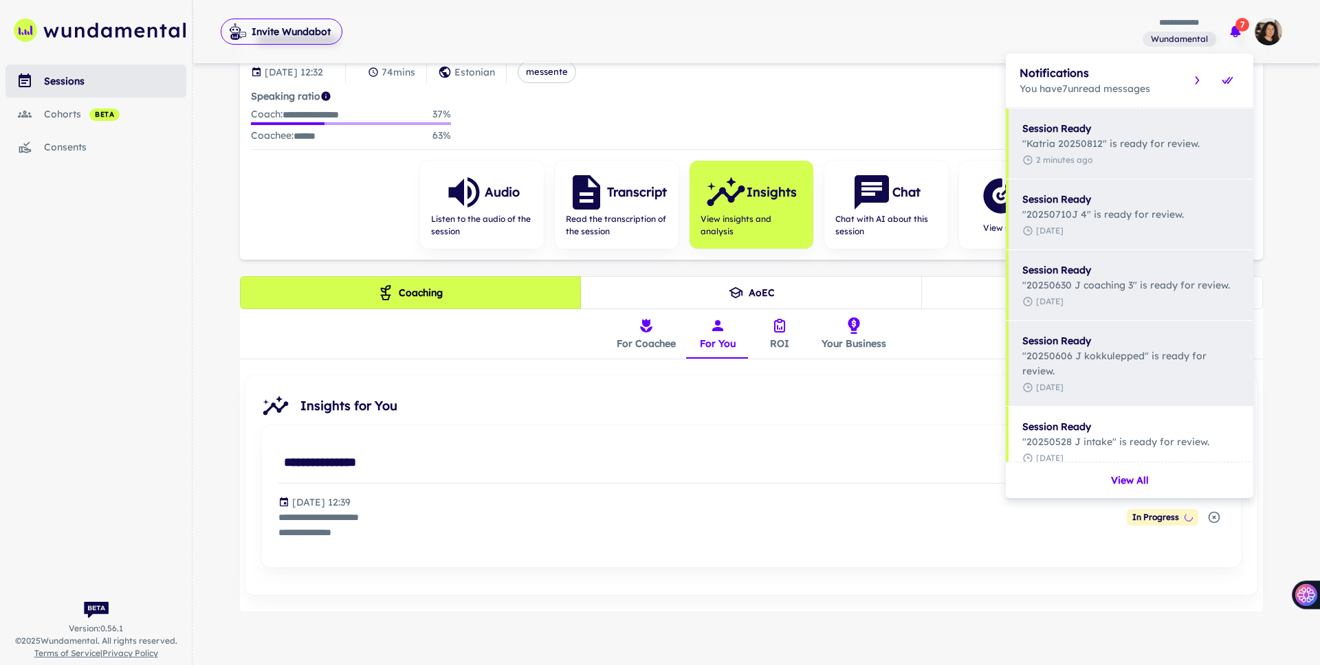
click at [663, 459] on div at bounding box center [660, 332] width 1320 height 665
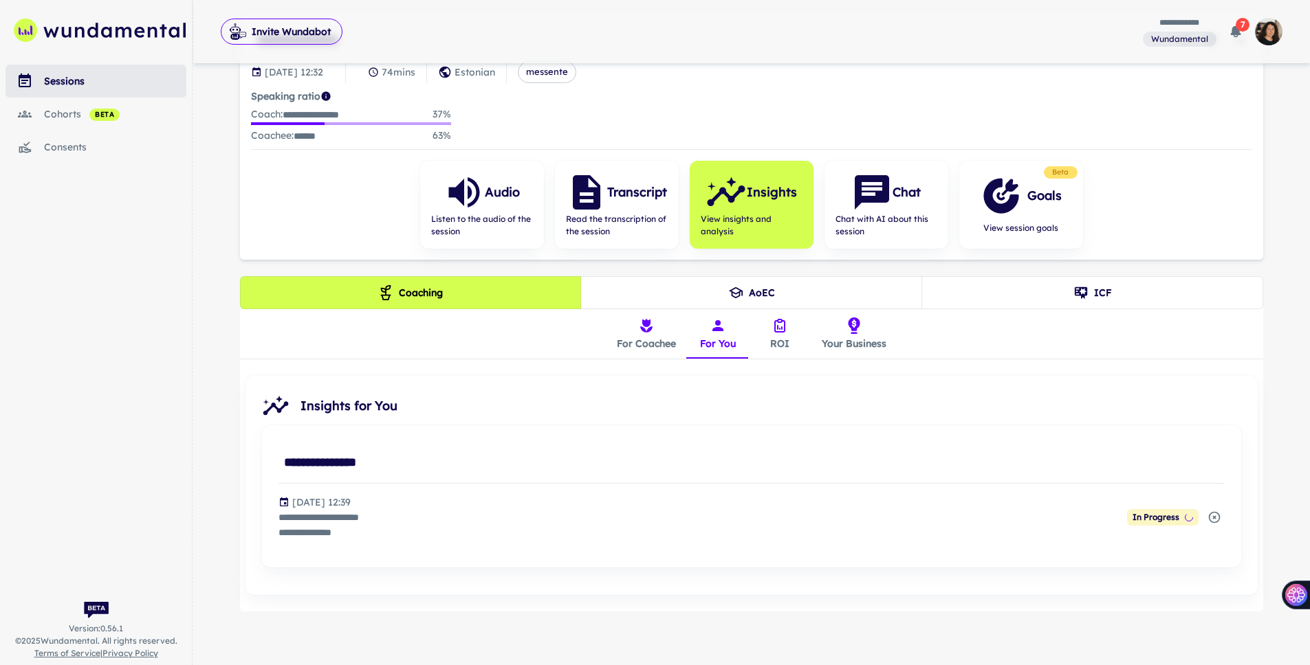
click at [886, 283] on button "ICF" at bounding box center [1092, 292] width 342 height 33
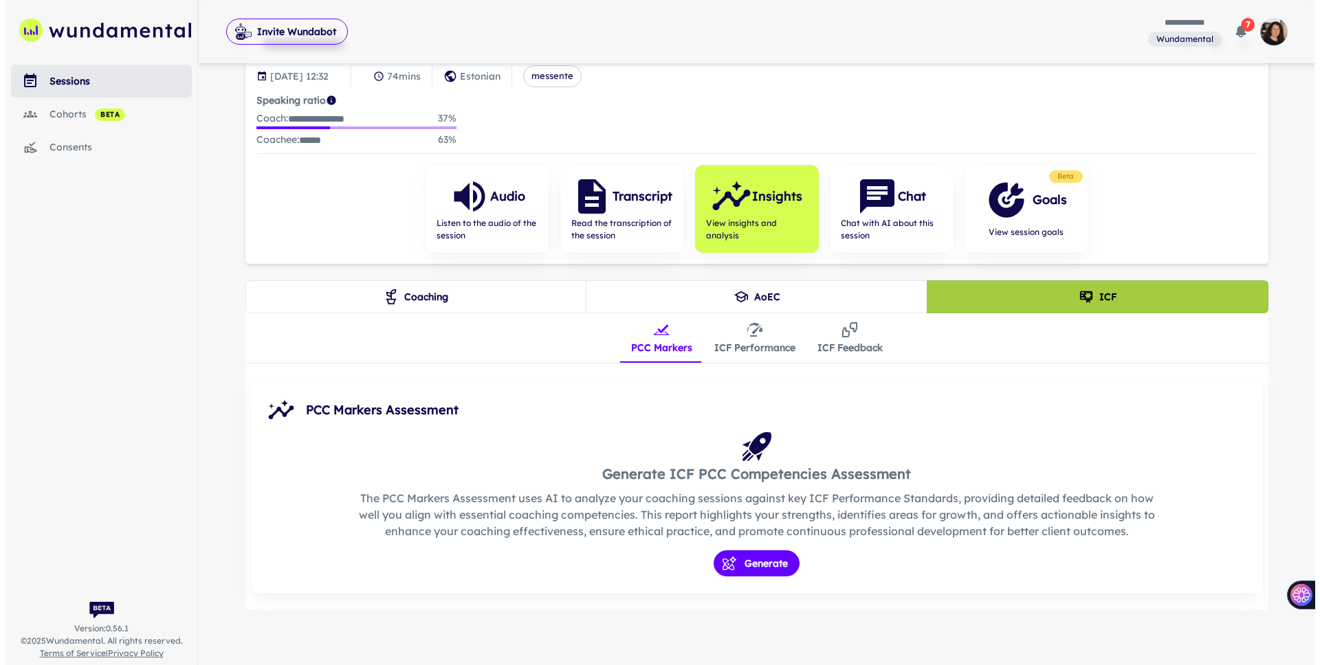
scroll to position [115, 0]
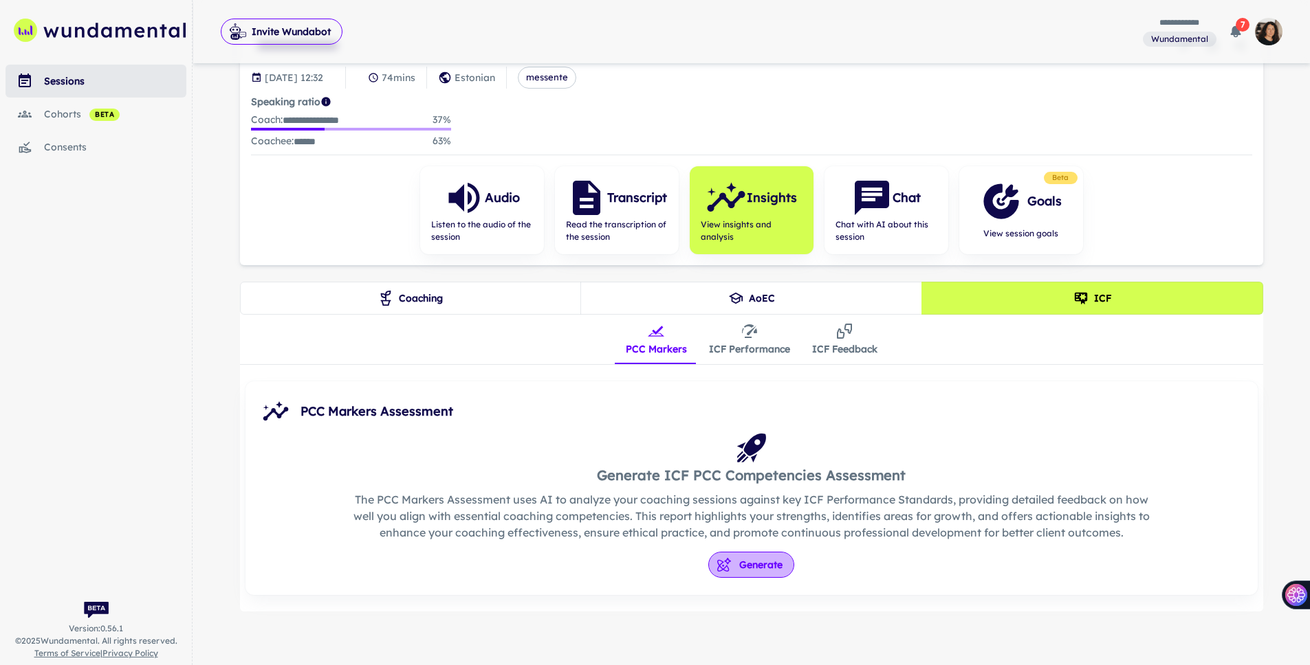
click at [762, 557] on button "Generate" at bounding box center [751, 565] width 86 height 26
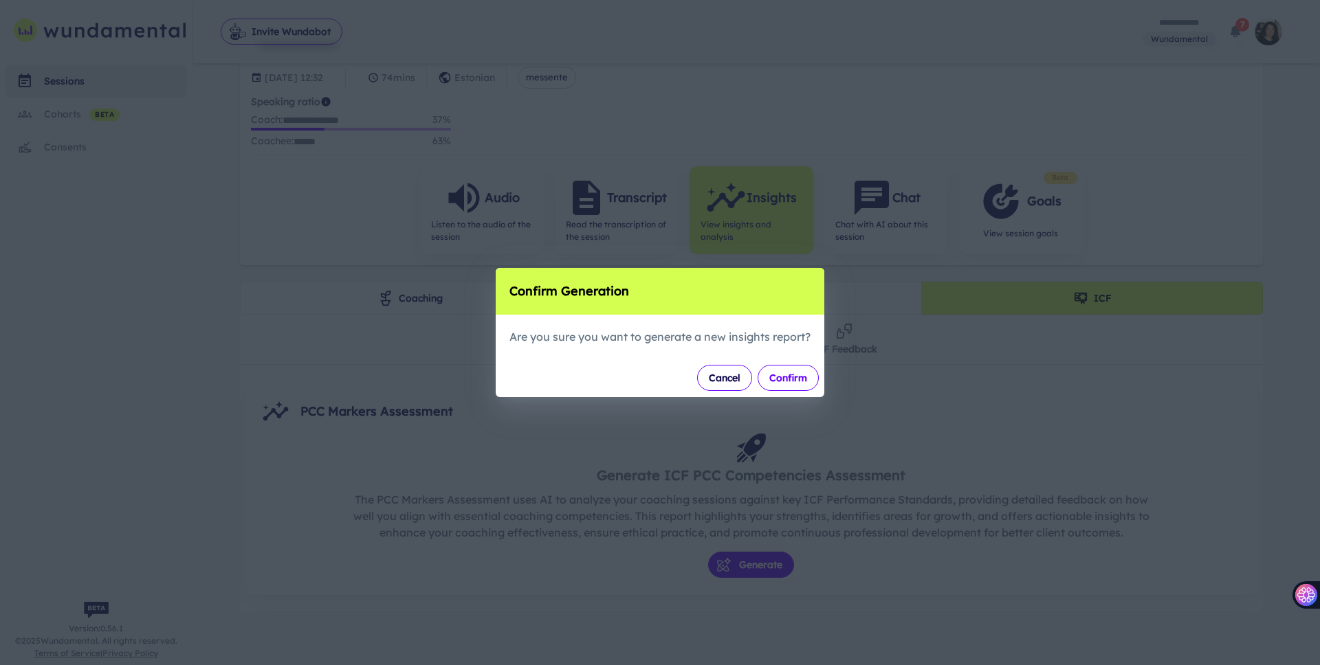
click at [791, 380] on button "Confirm" at bounding box center [788, 378] width 61 height 26
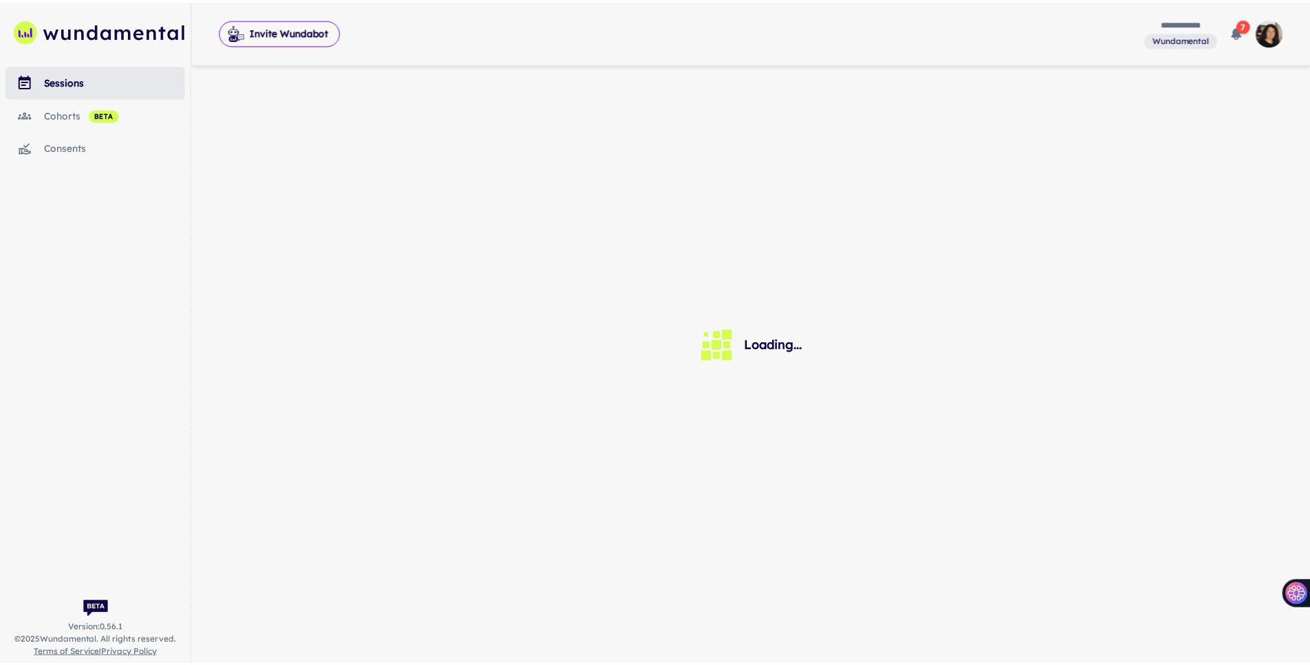
scroll to position [0, 0]
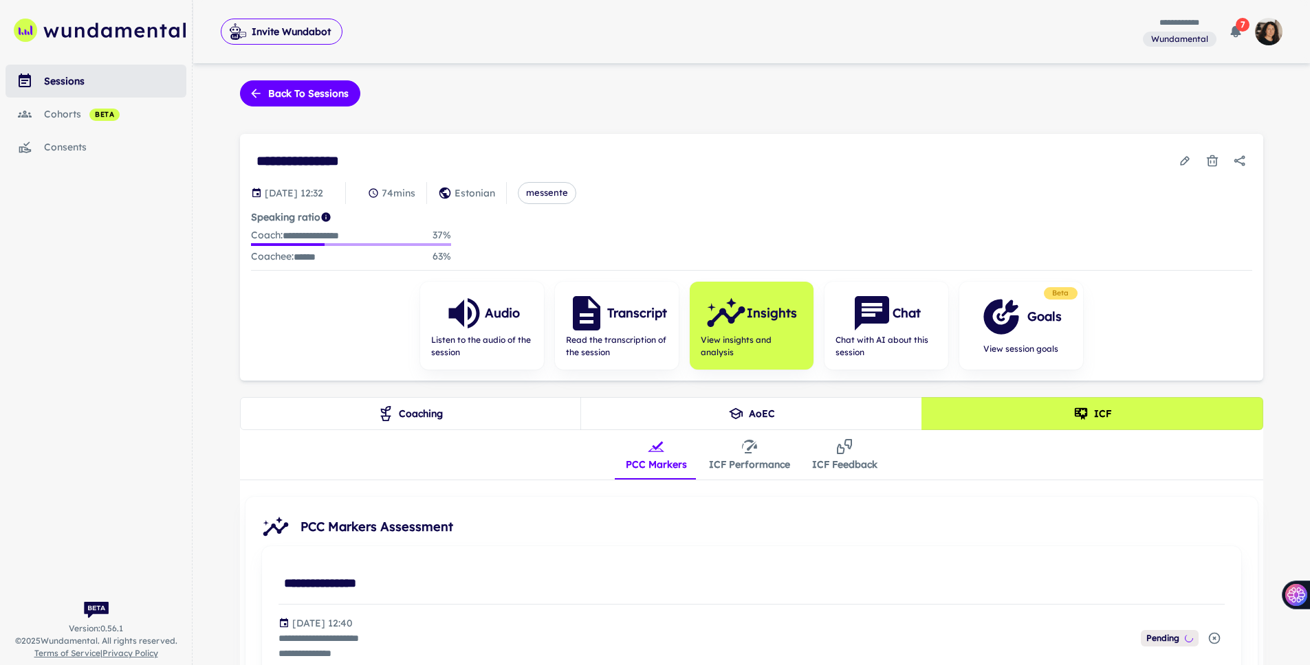
click at [748, 463] on button "ICF Performance" at bounding box center [749, 454] width 103 height 49
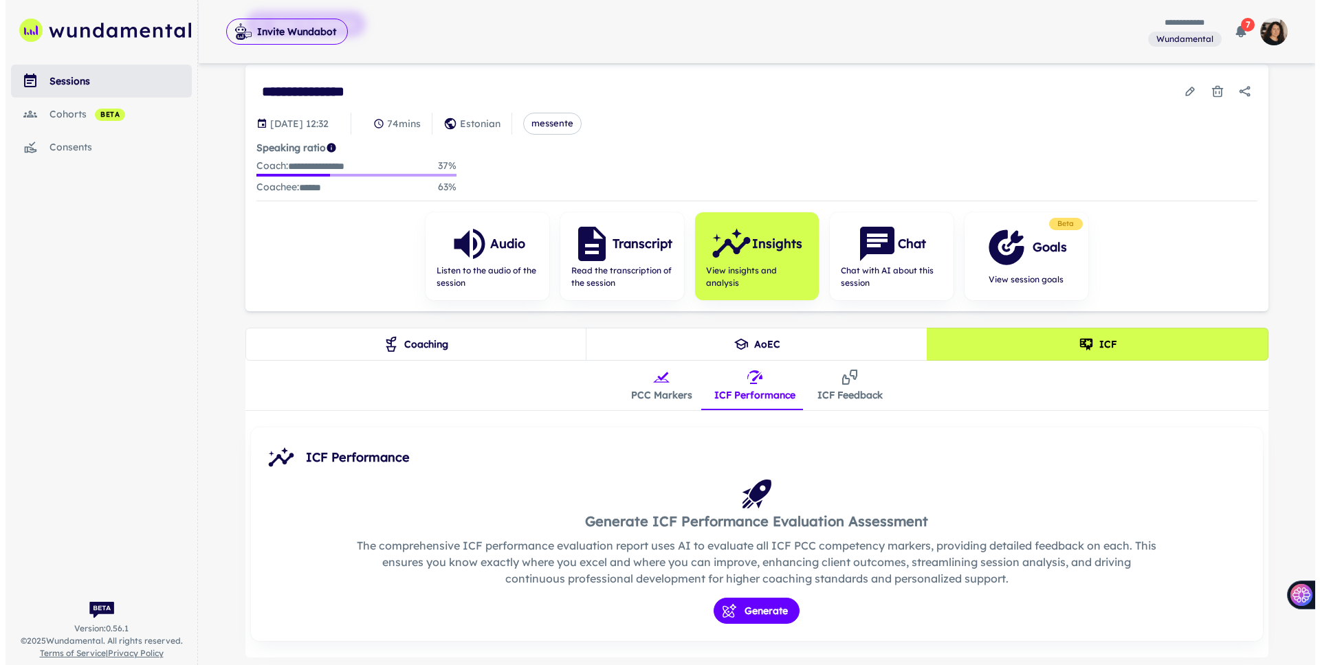
scroll to position [115, 0]
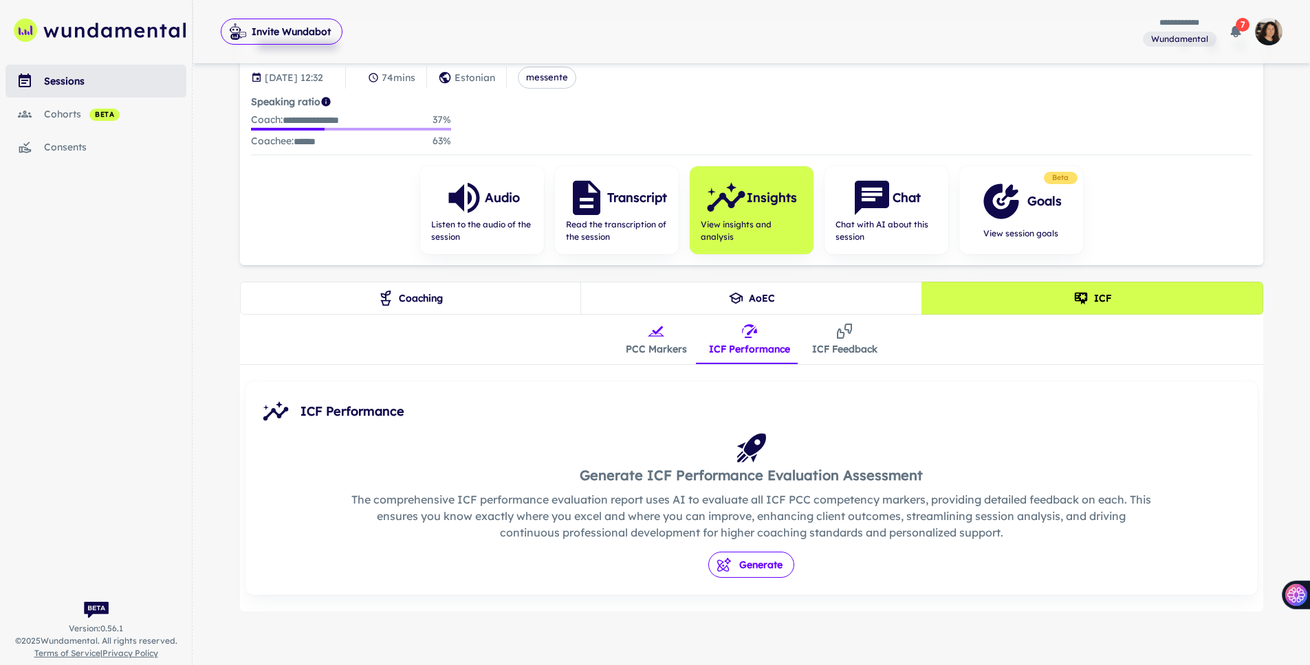
click at [746, 557] on button "Generate" at bounding box center [751, 565] width 86 height 26
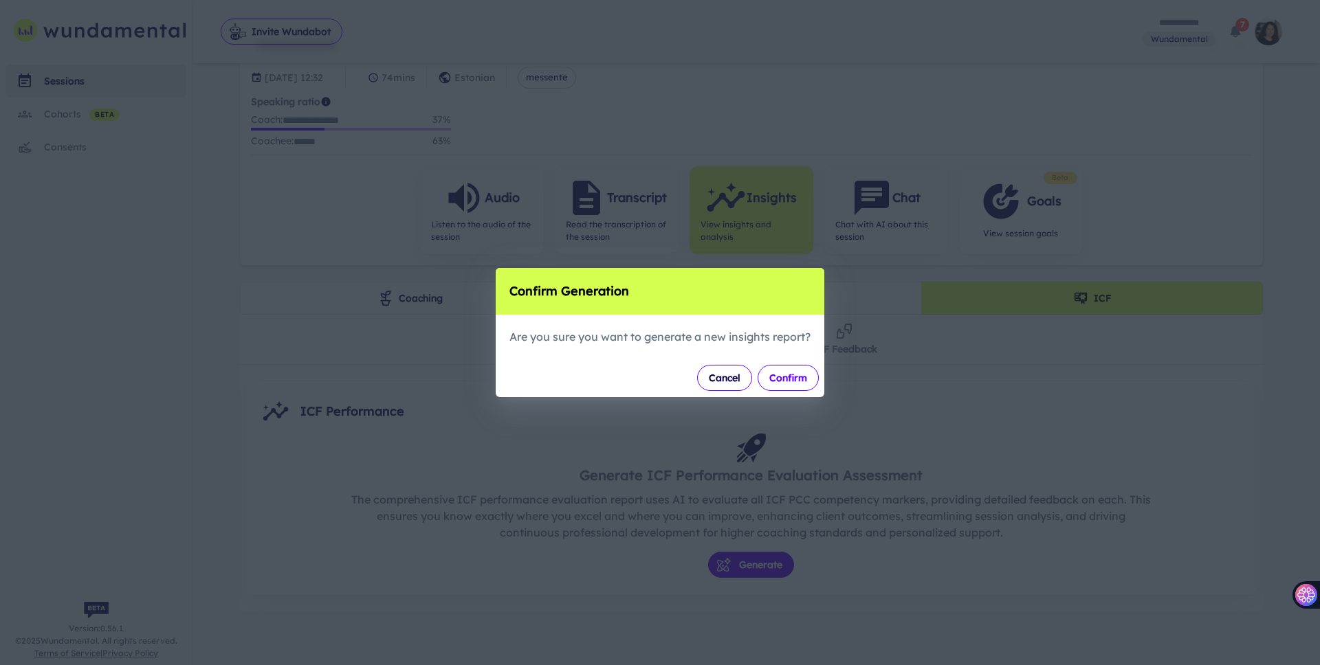
click at [802, 368] on button "Confirm" at bounding box center [788, 378] width 61 height 26
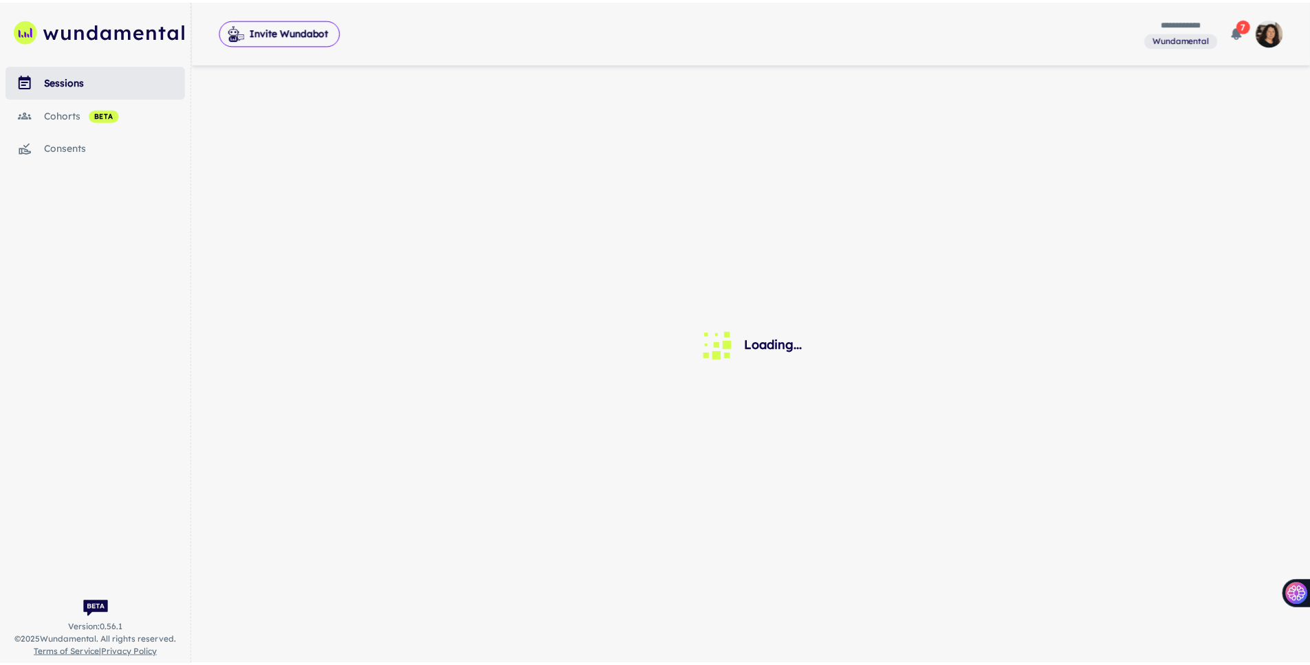
scroll to position [0, 0]
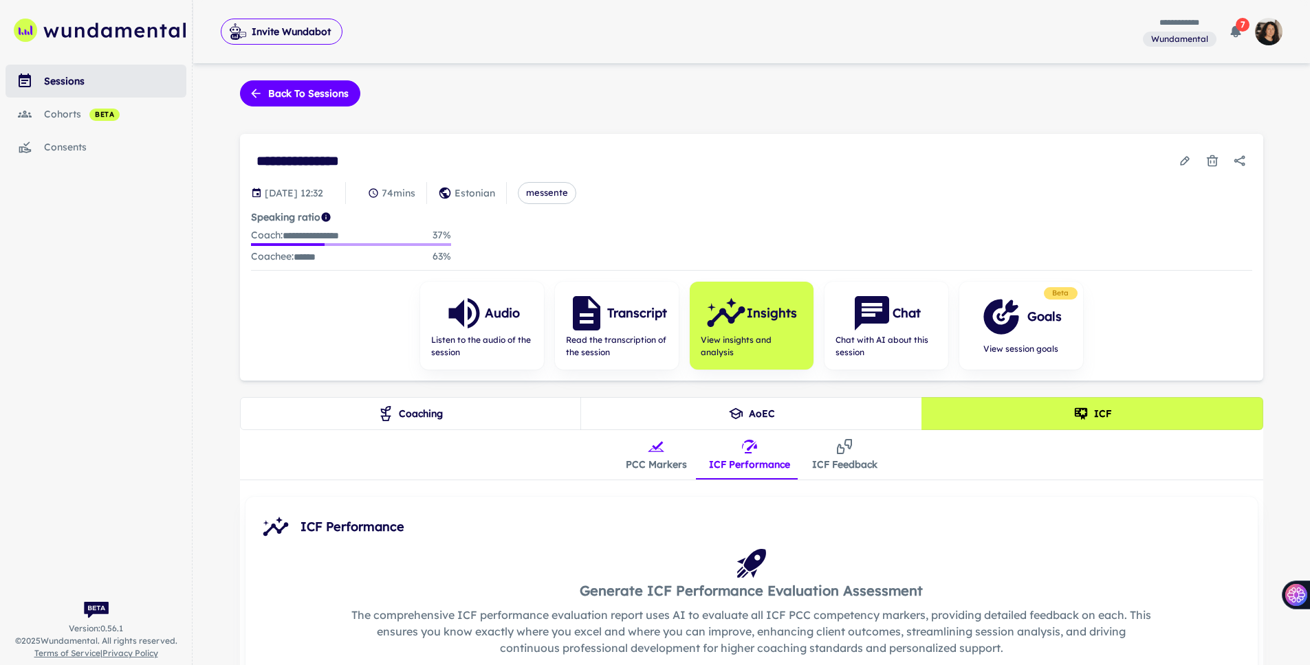
click at [826, 454] on button "ICF Feedback" at bounding box center [844, 454] width 87 height 49
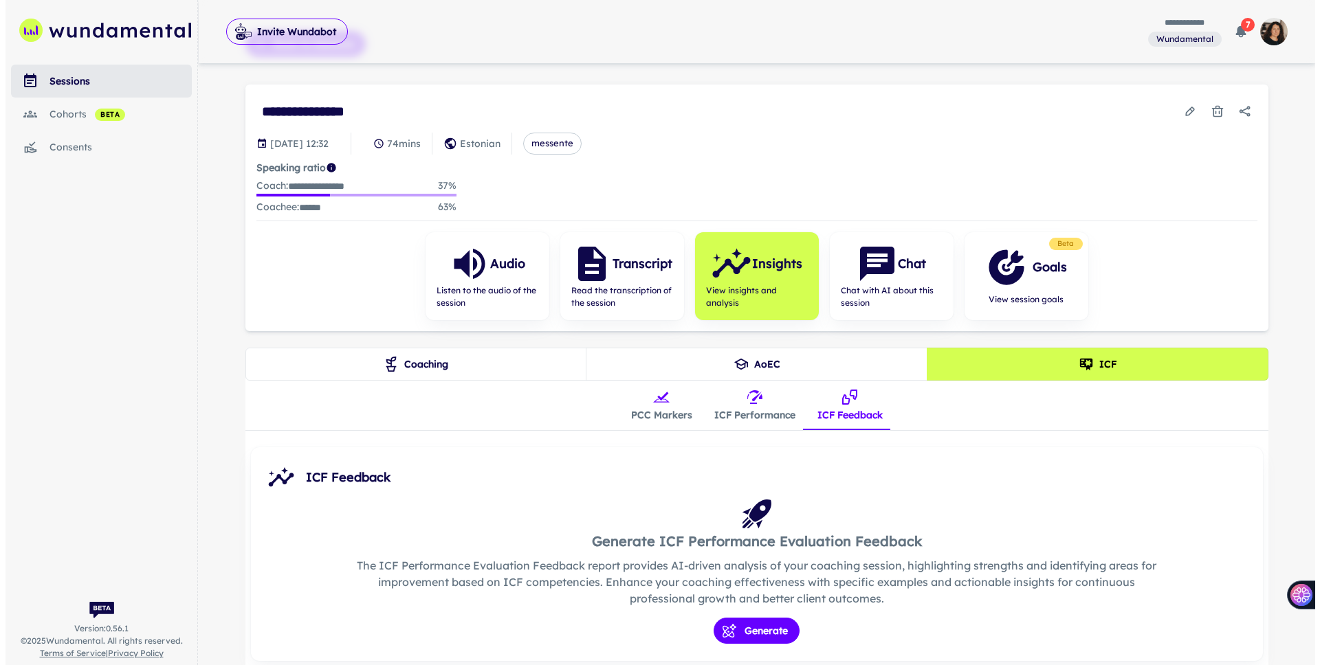
scroll to position [115, 0]
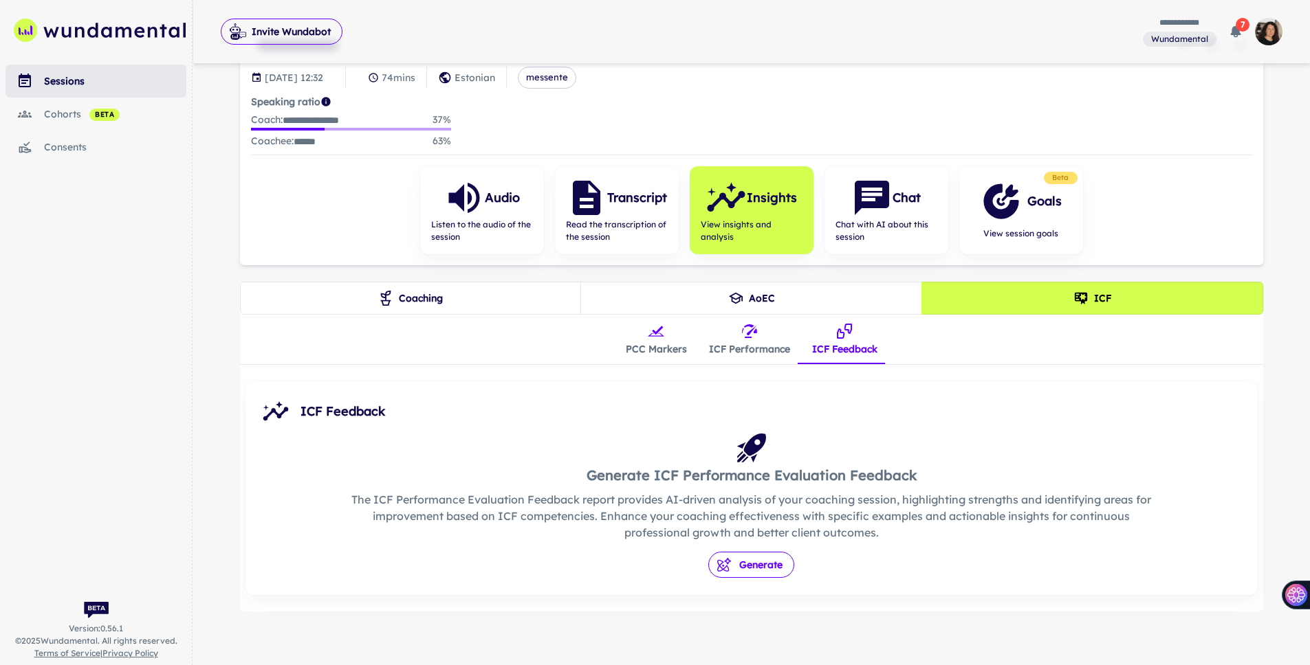
click at [741, 557] on button "Generate" at bounding box center [751, 565] width 86 height 26
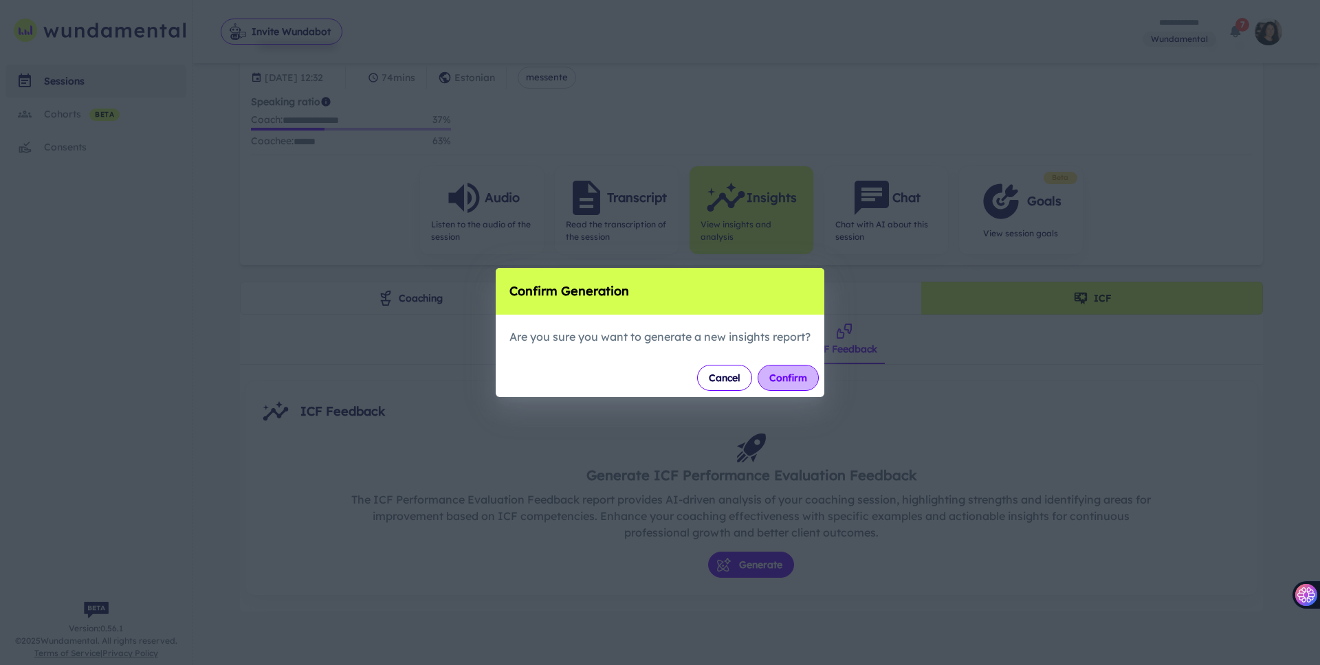
click at [812, 376] on button "Confirm" at bounding box center [788, 378] width 61 height 26
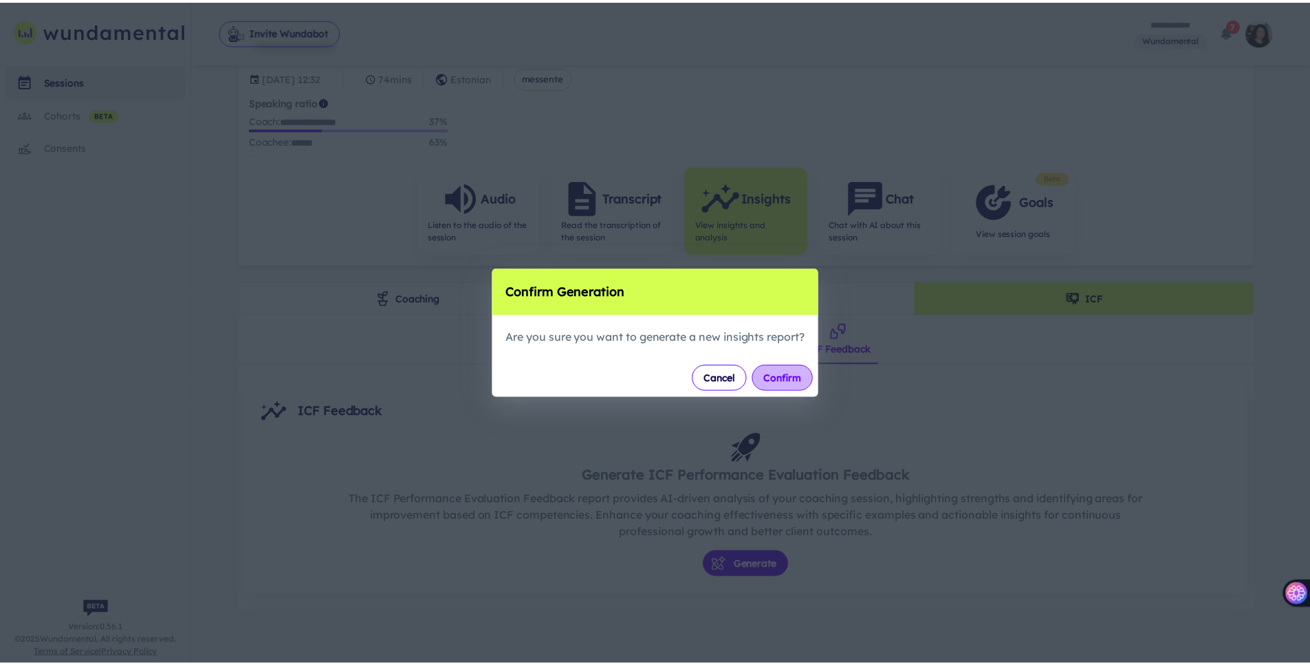
scroll to position [0, 0]
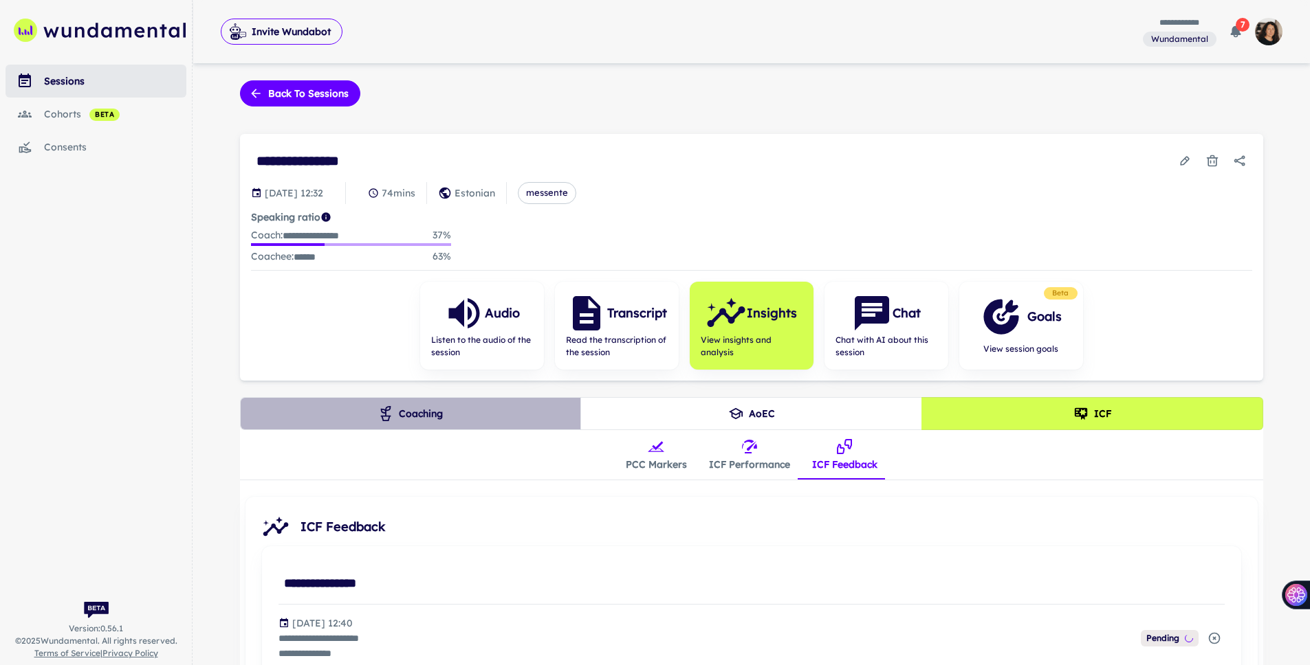
click at [450, 417] on button "Coaching" at bounding box center [411, 413] width 342 height 33
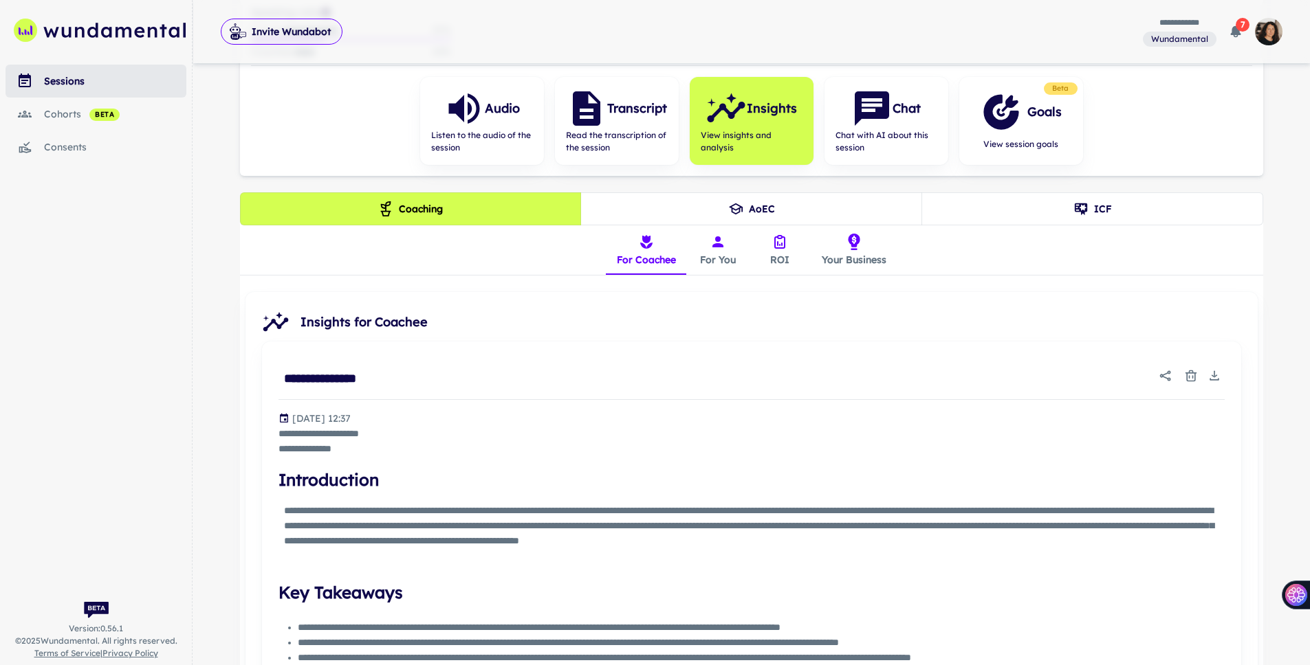
scroll to position [208, 0]
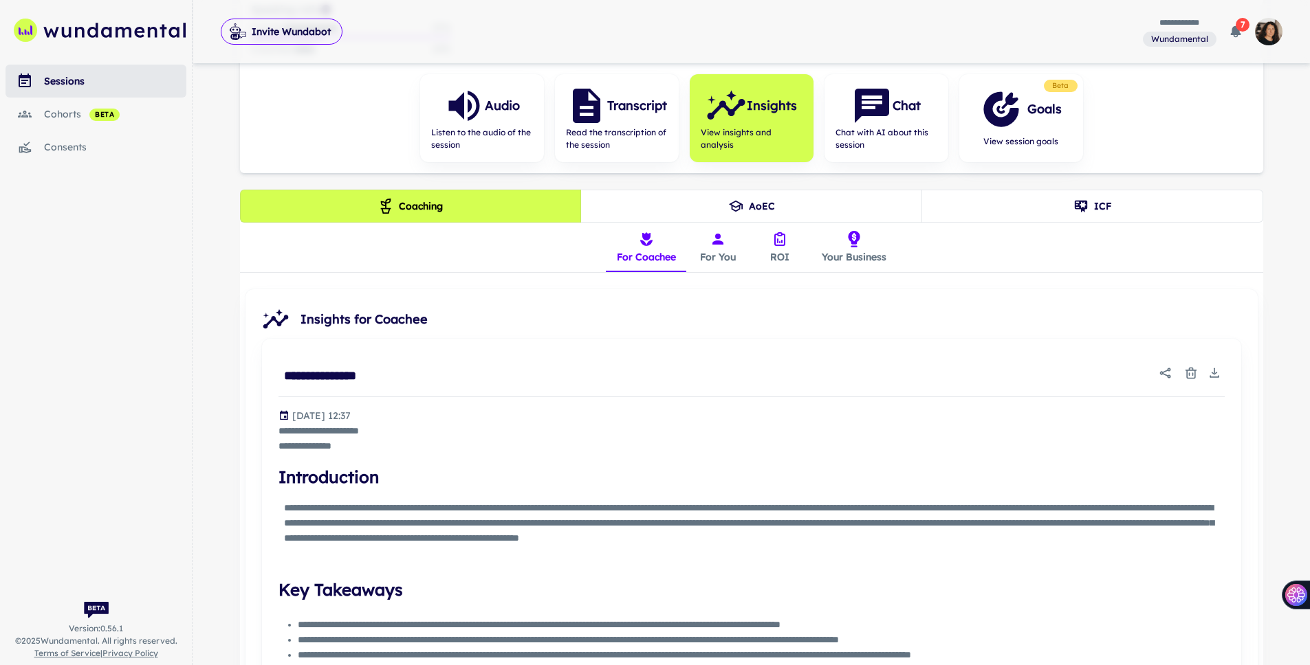
click at [769, 241] on button "ROI" at bounding box center [780, 247] width 62 height 49
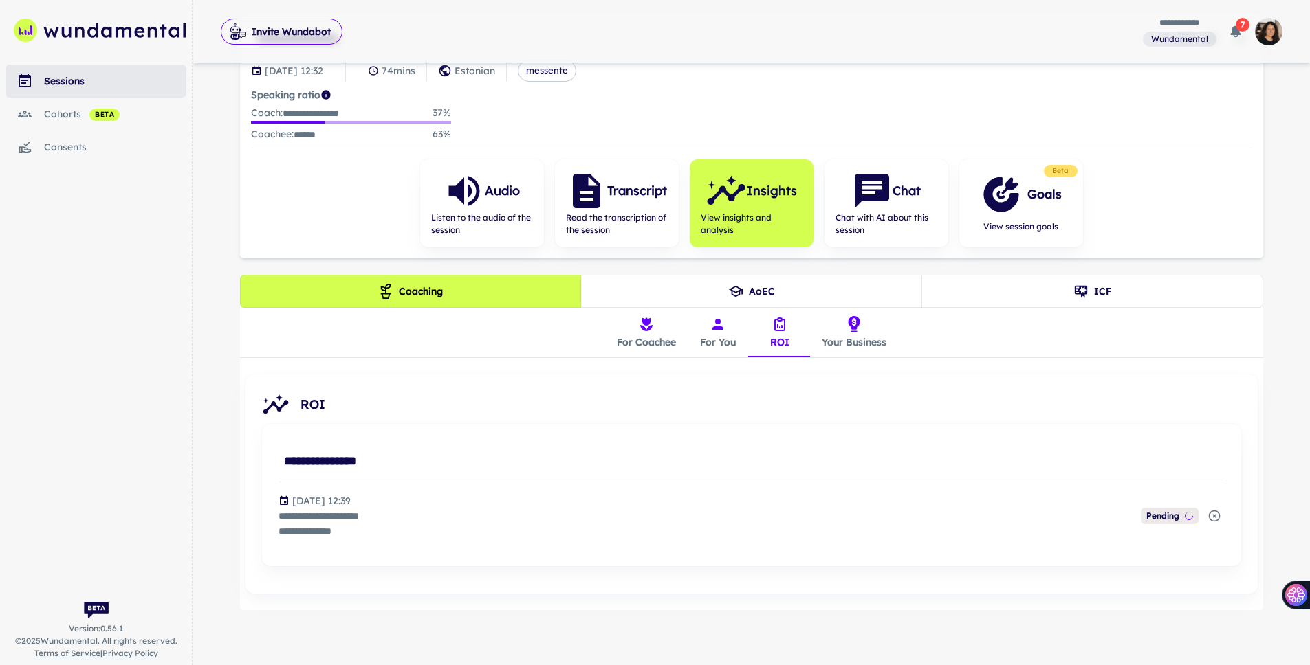
scroll to position [121, 0]
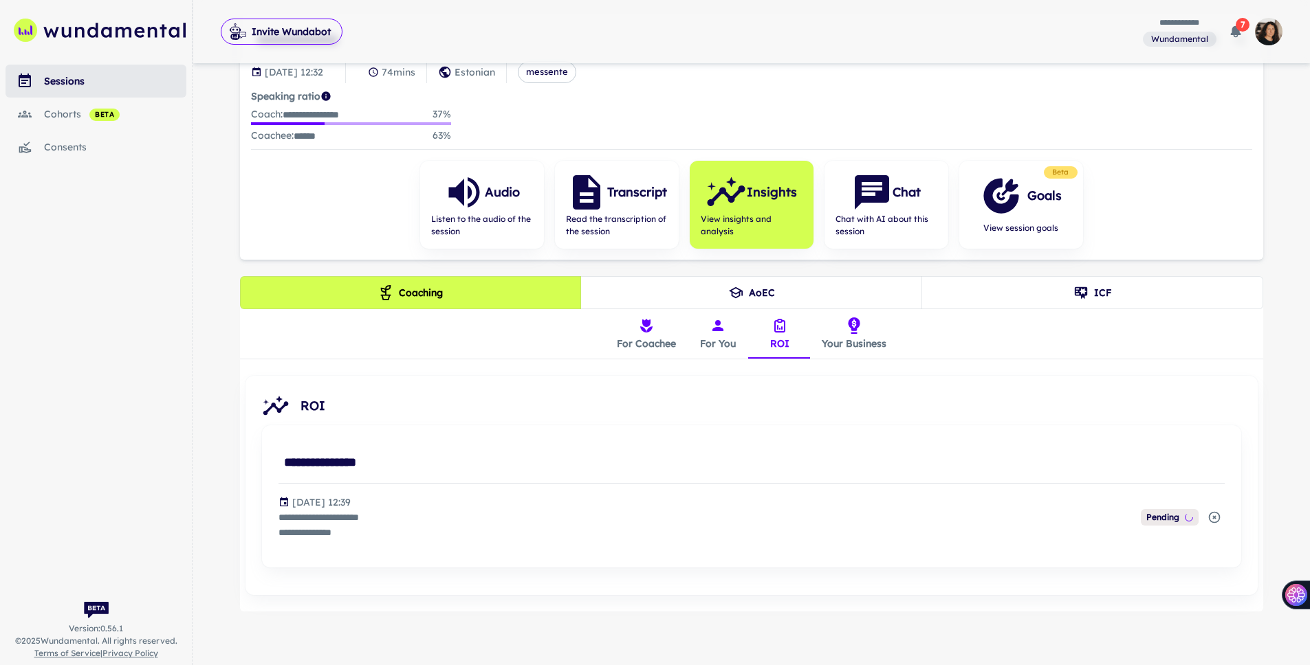
click at [643, 326] on icon "insights tabs" at bounding box center [646, 326] width 16 height 16
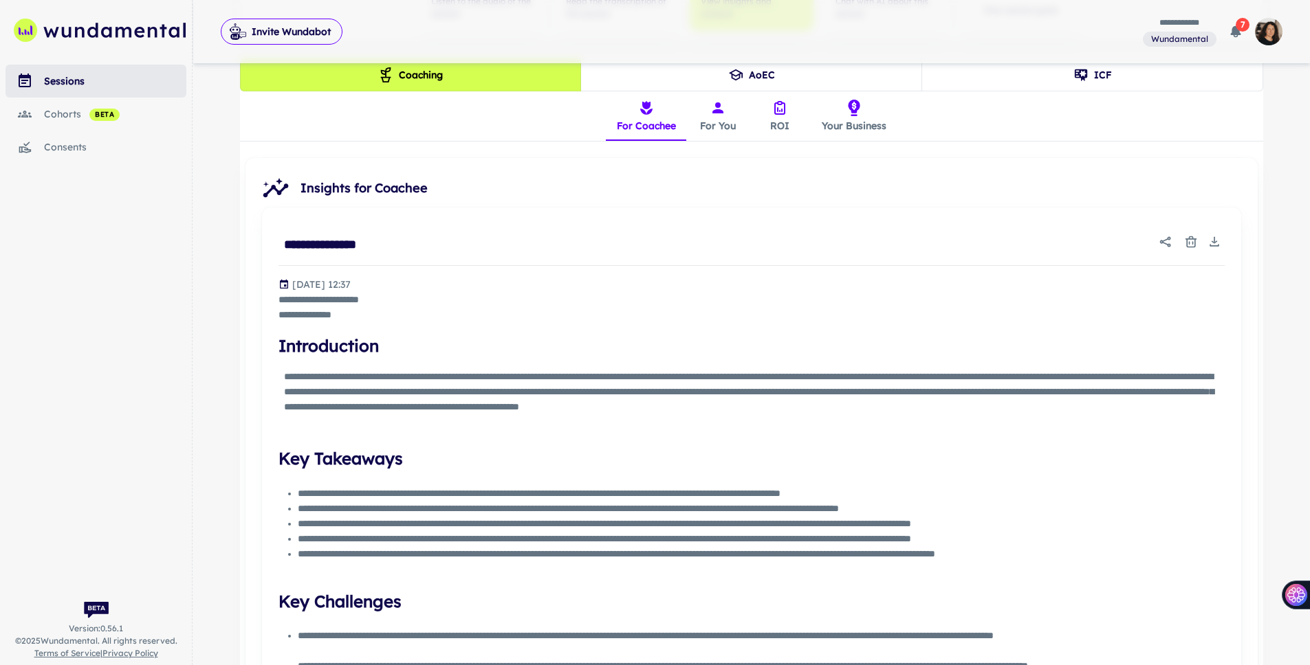
scroll to position [232, 0]
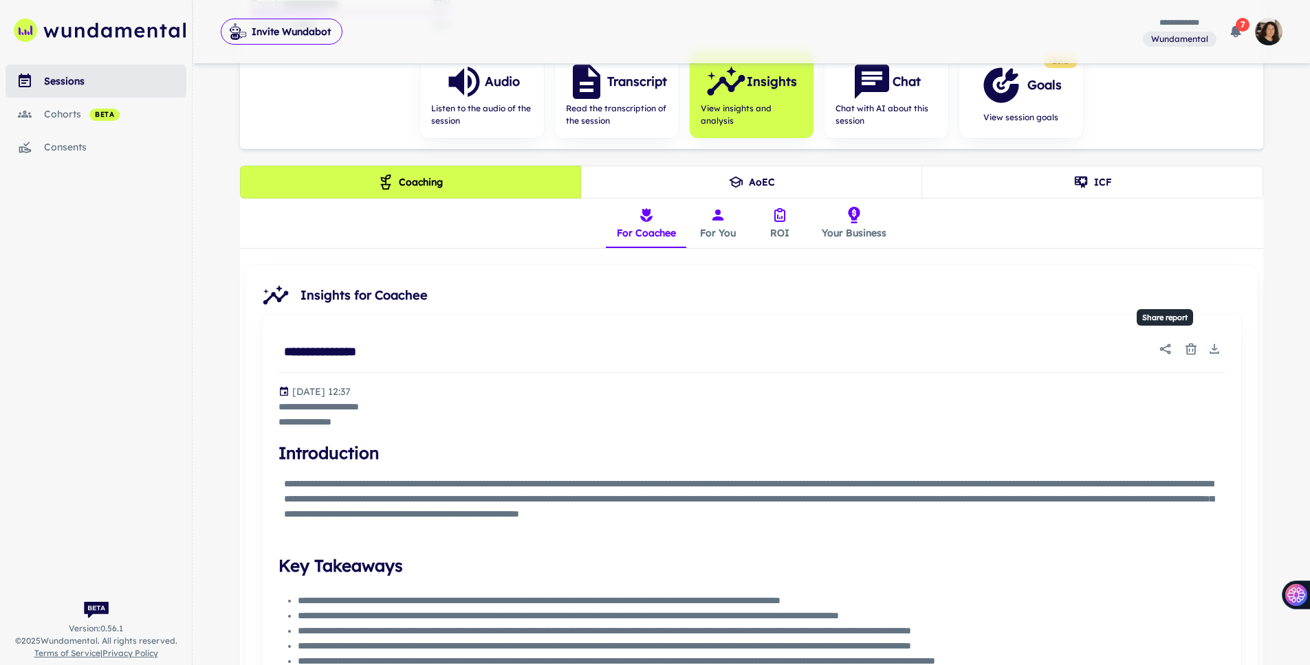
click at [886, 350] on icon "Share report" at bounding box center [1164, 349] width 11 height 10
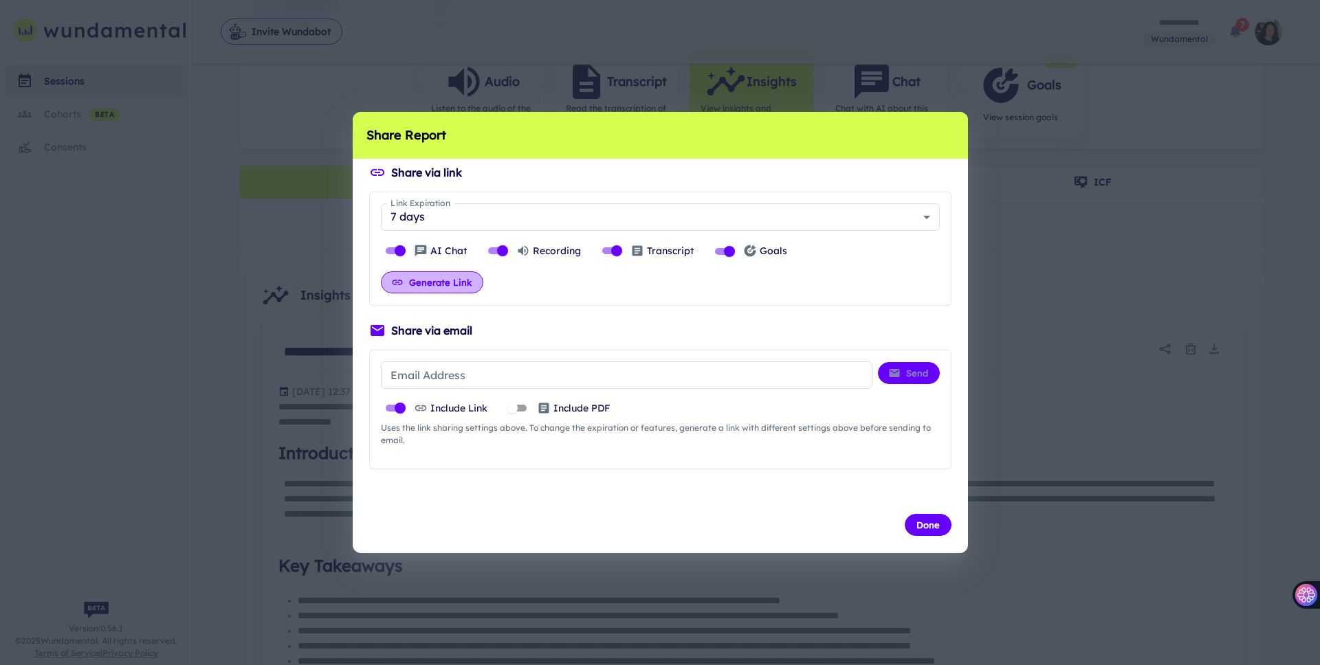
click at [452, 282] on button "Generate Link" at bounding box center [432, 283] width 102 height 22
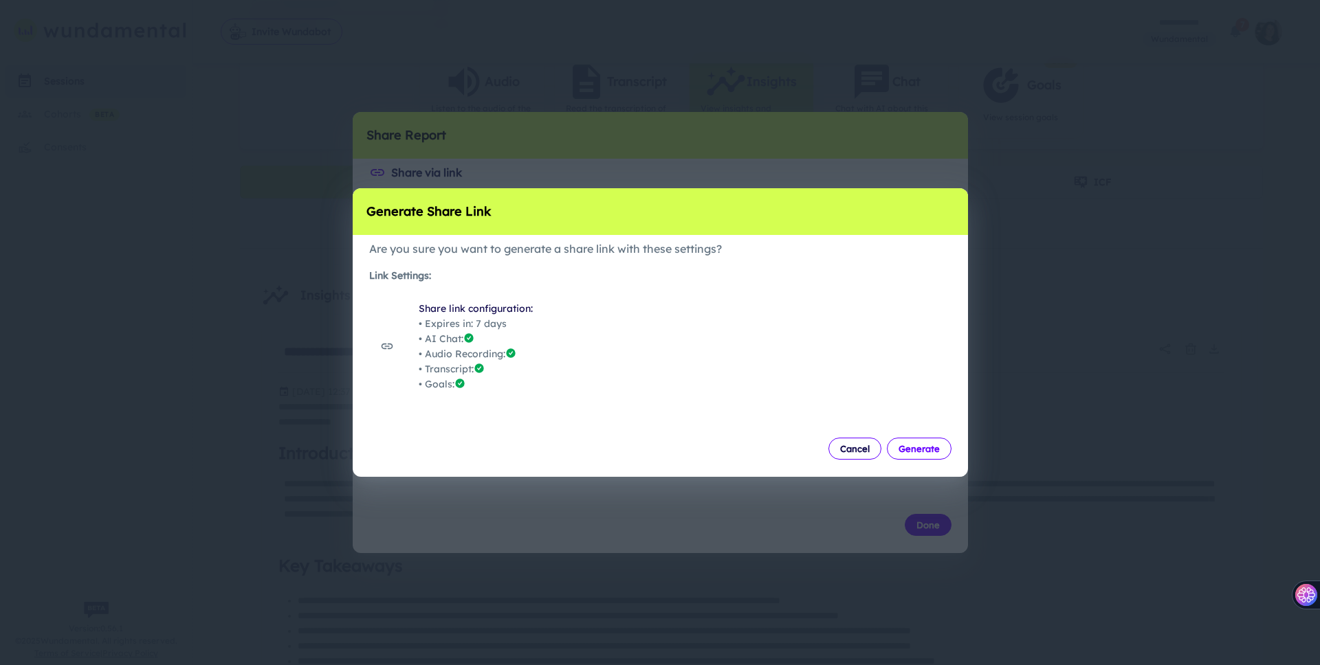
click at [886, 455] on button "Generate" at bounding box center [919, 449] width 65 height 22
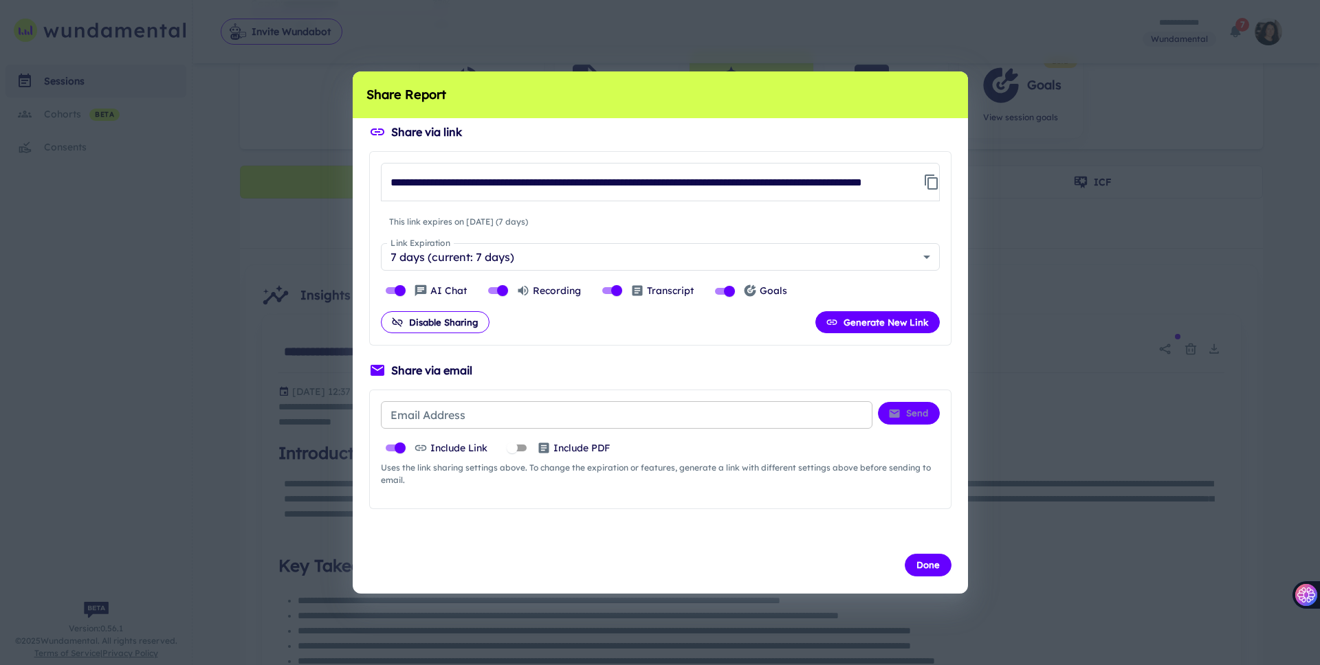
click at [670, 417] on input "Email Address" at bounding box center [627, 414] width 492 height 27
click at [665, 498] on div "Email Address Email Address Send Include Link Include PDF Uses the link sharing…" at bounding box center [660, 450] width 582 height 120
click at [438, 420] on input "Email Address" at bounding box center [627, 414] width 492 height 27
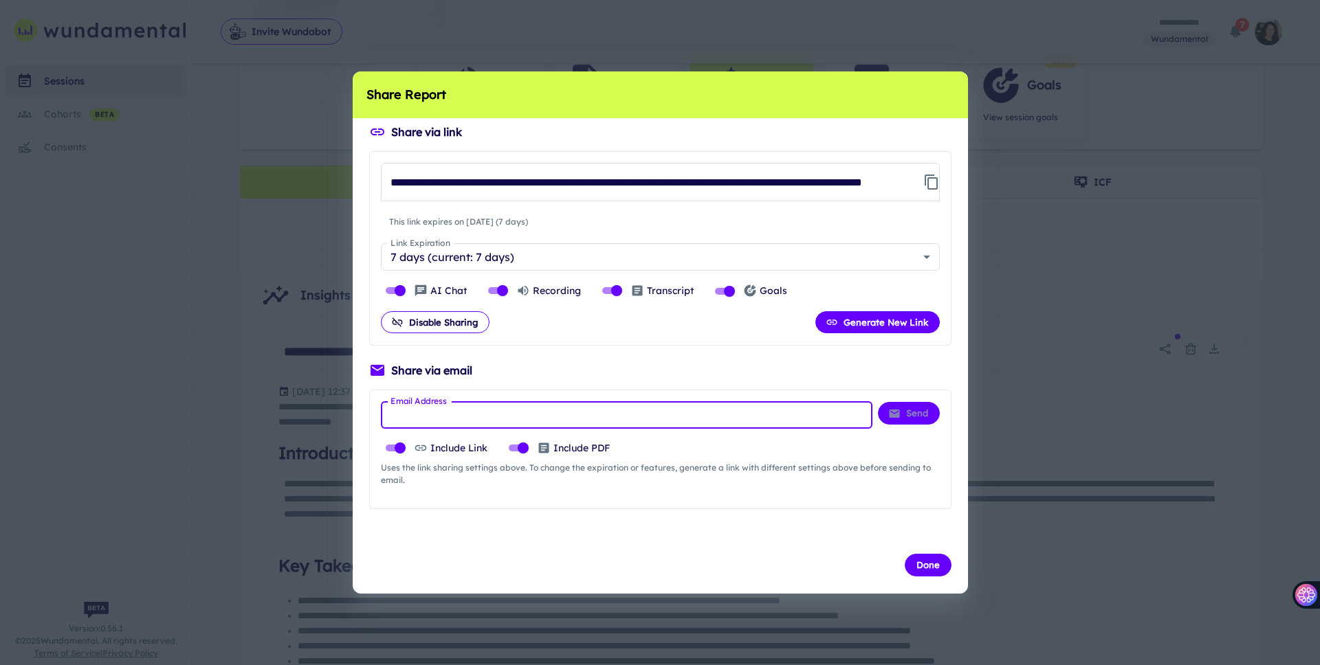
paste input "**********"
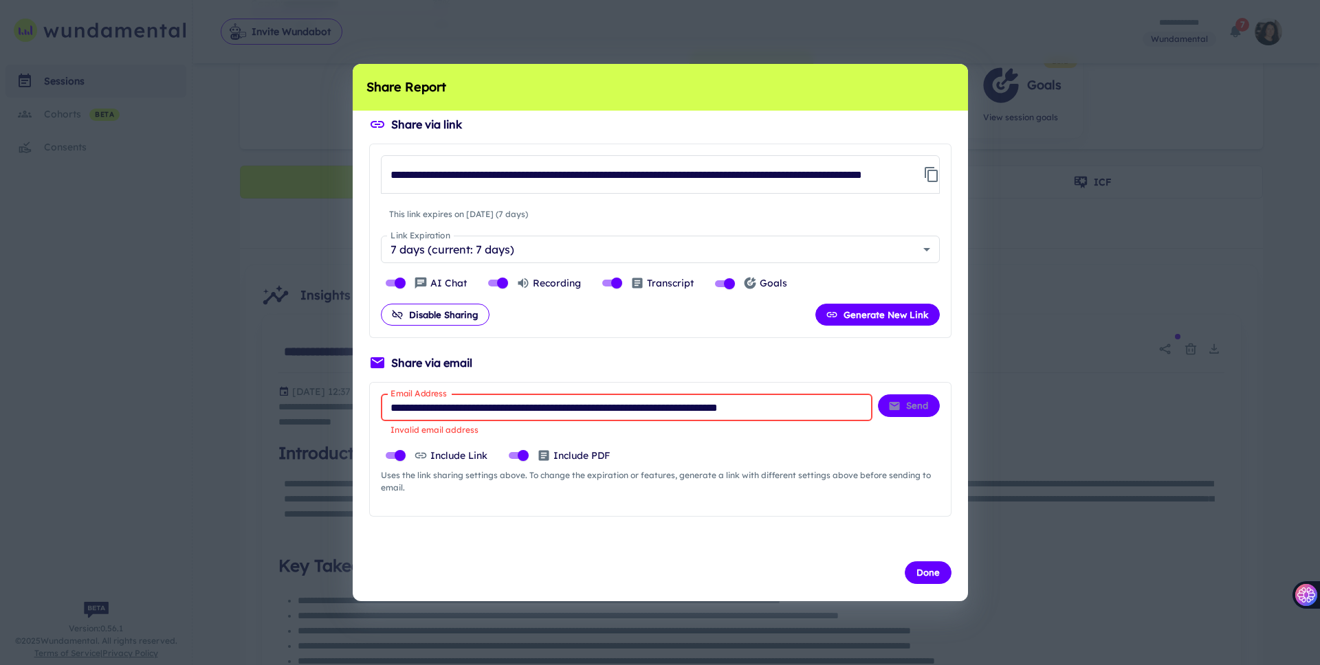
drag, startPoint x: 542, startPoint y: 409, endPoint x: 857, endPoint y: 404, distance: 314.9
click at [857, 404] on input "**********" at bounding box center [627, 407] width 492 height 27
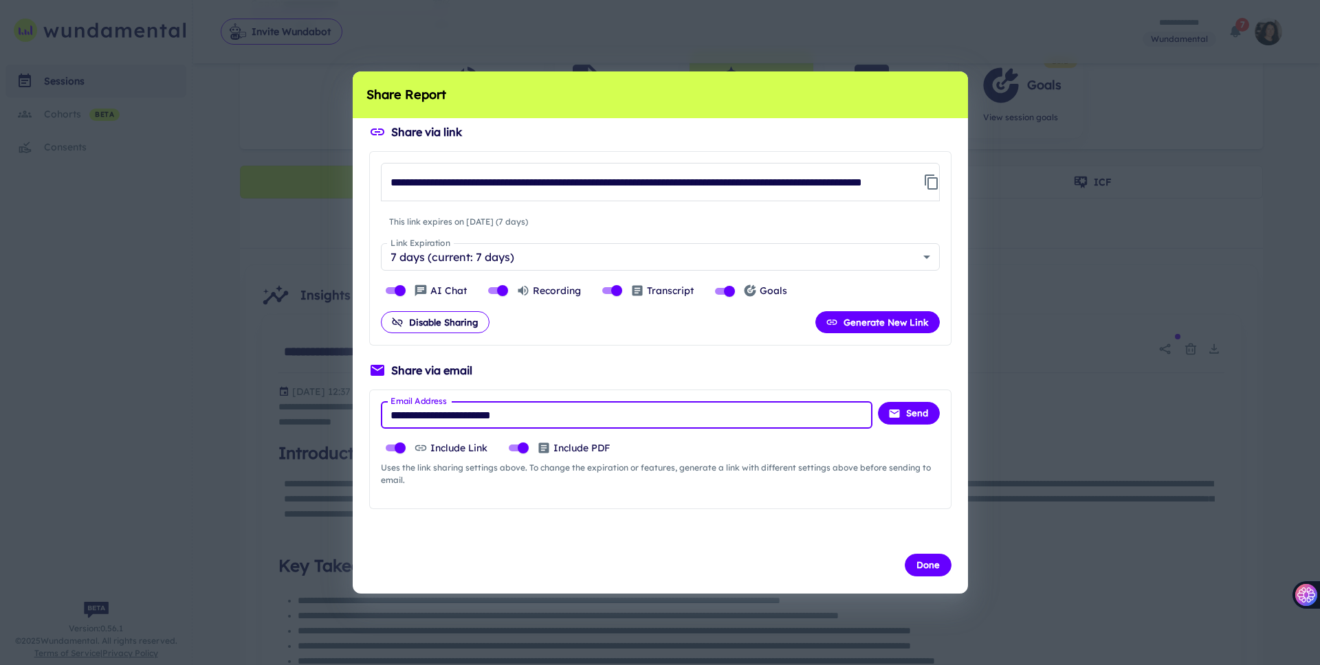
click at [570, 418] on input "**********" at bounding box center [627, 414] width 492 height 27
click at [392, 416] on input "**********" at bounding box center [627, 414] width 492 height 27
type input "**********"
click at [886, 396] on div "**********" at bounding box center [660, 332] width 1320 height 665
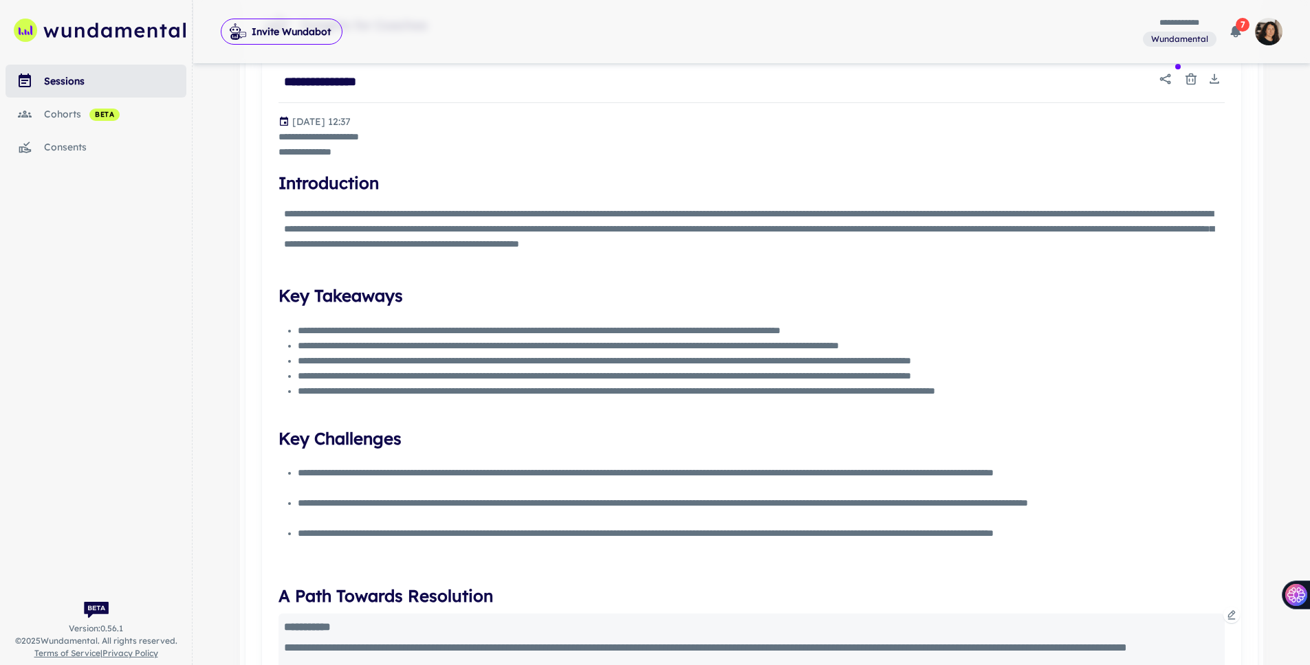
scroll to position [308, 0]
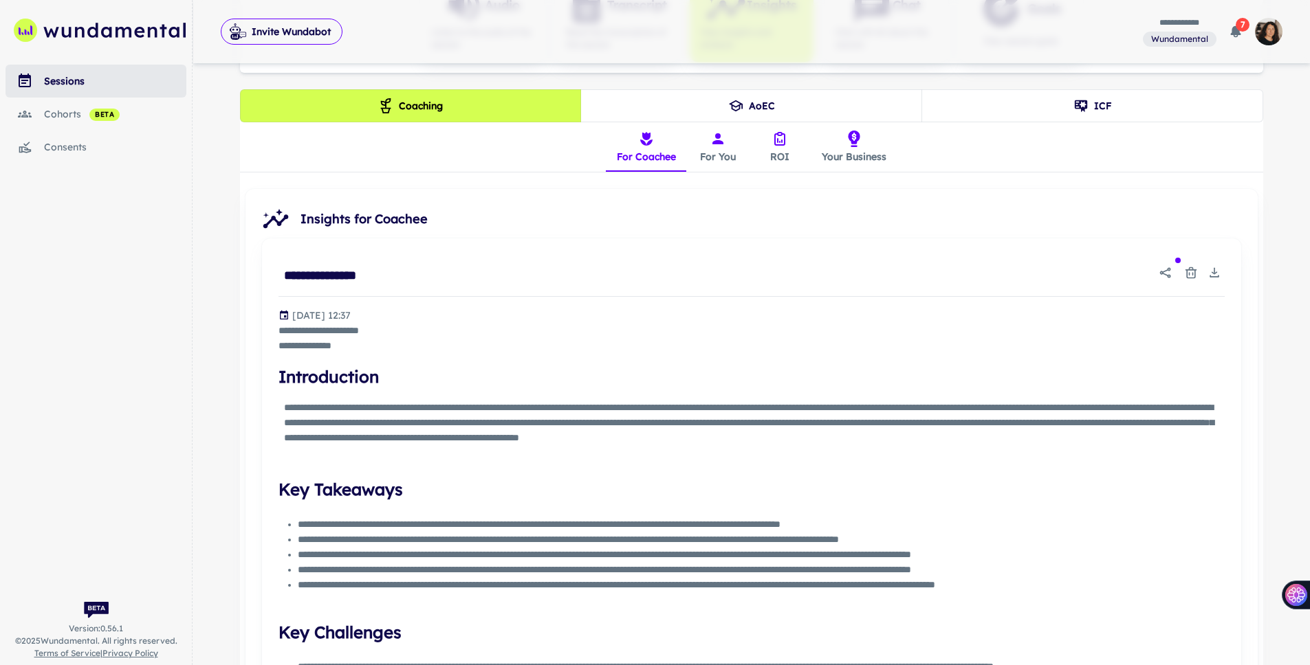
click at [725, 155] on button "For You" at bounding box center [718, 146] width 62 height 49
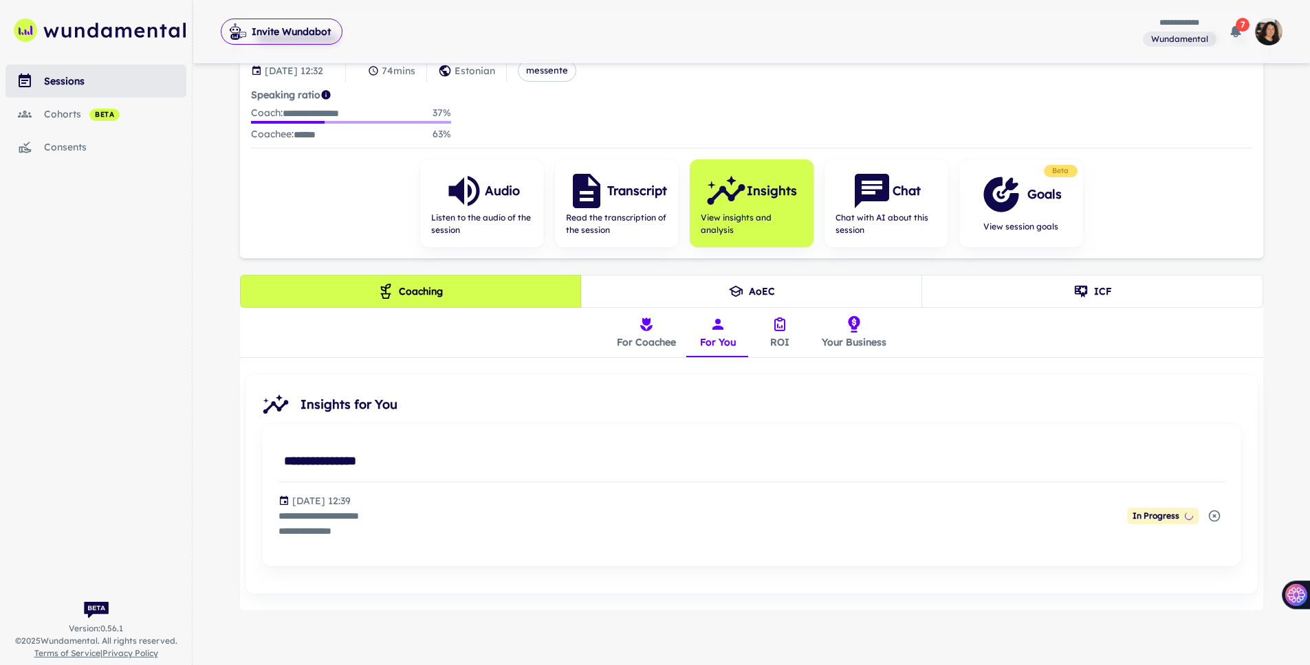
scroll to position [121, 0]
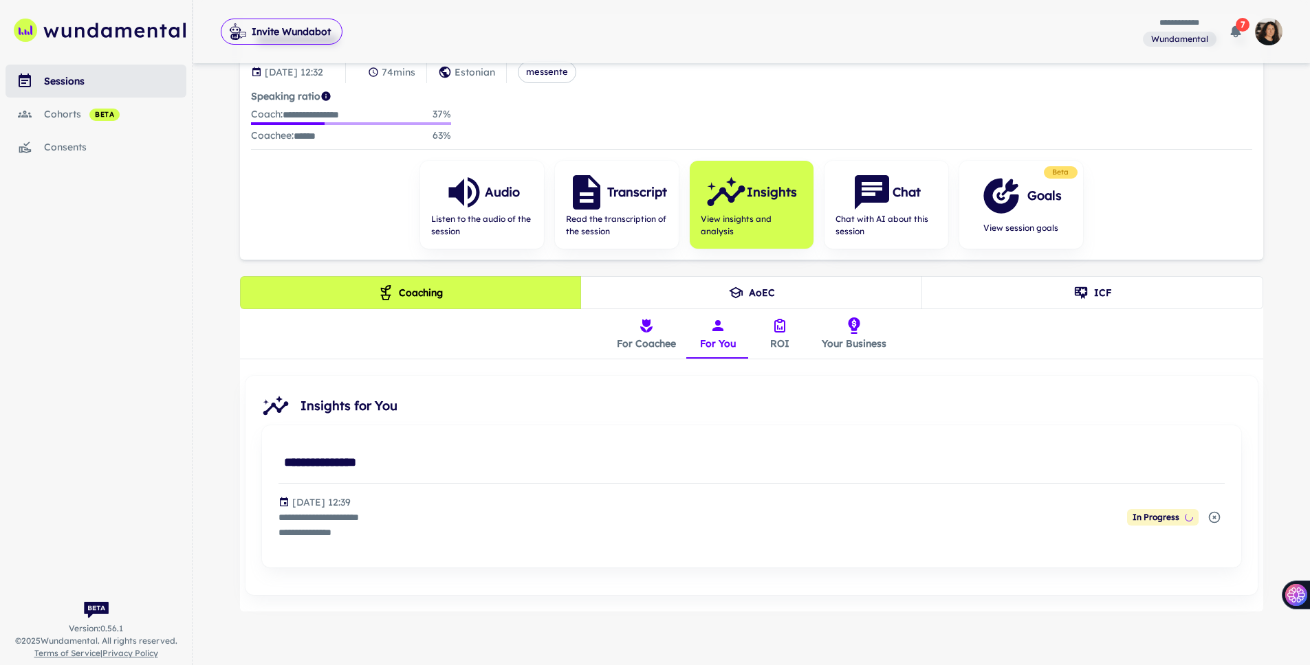
click at [780, 338] on button "ROI" at bounding box center [780, 333] width 62 height 49
click at [886, 225] on span "View session goals" at bounding box center [1020, 228] width 81 height 12
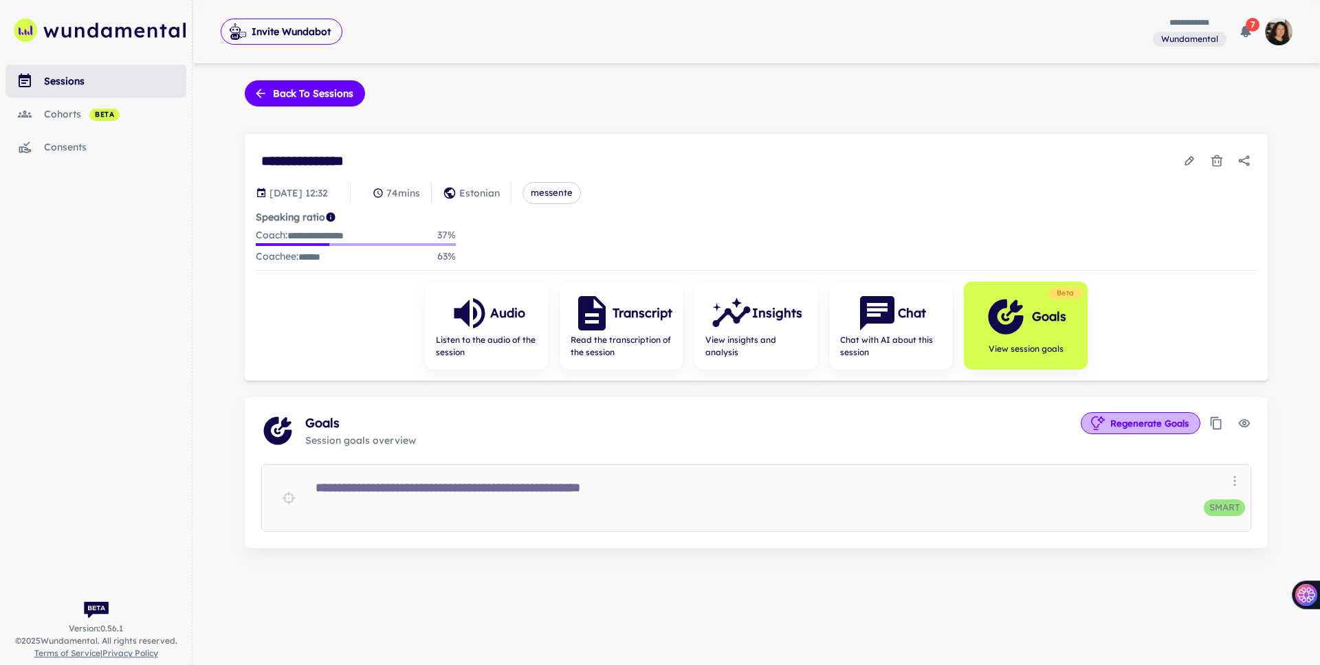
click at [886, 423] on button "Regenerate Goals" at bounding box center [1141, 423] width 120 height 22
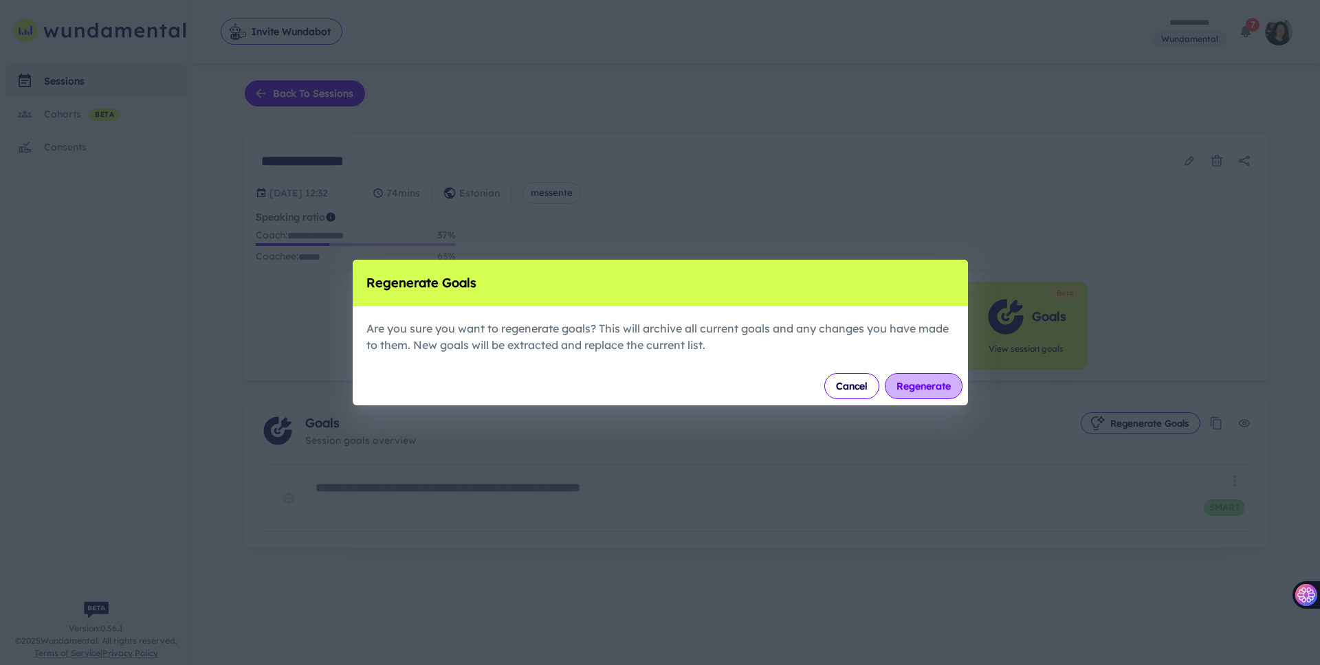
click at [886, 386] on button "Regenerate" at bounding box center [924, 386] width 78 height 26
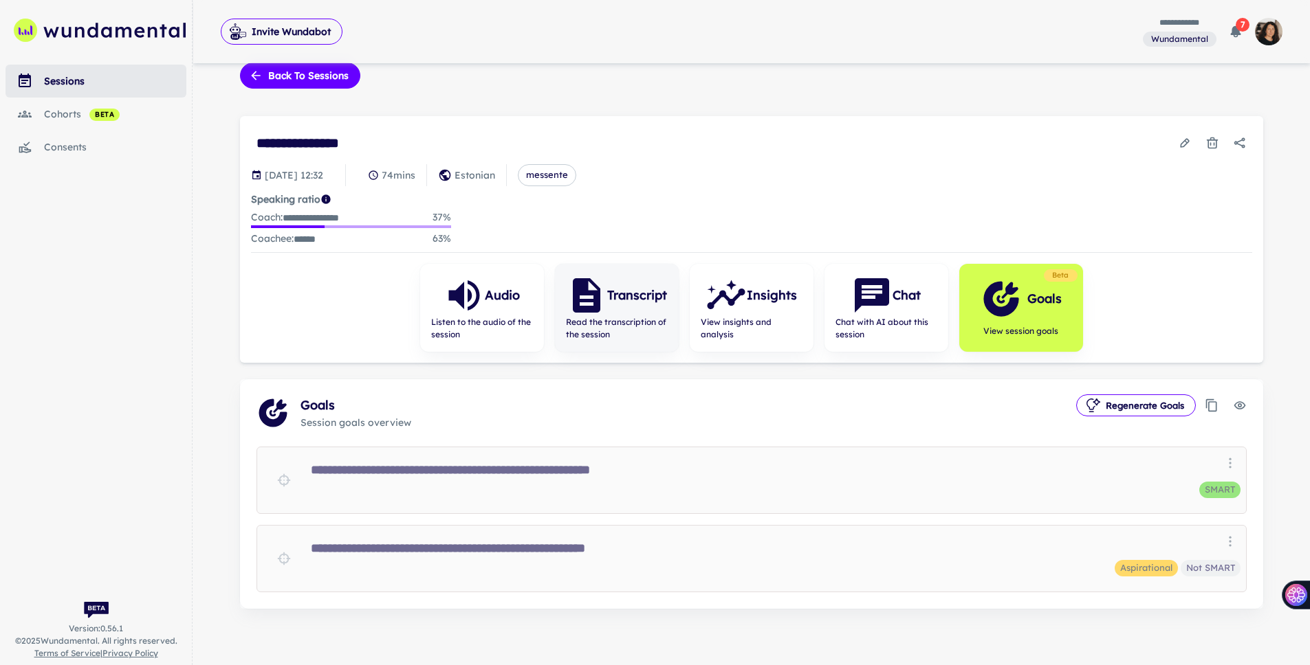
scroll to position [26, 0]
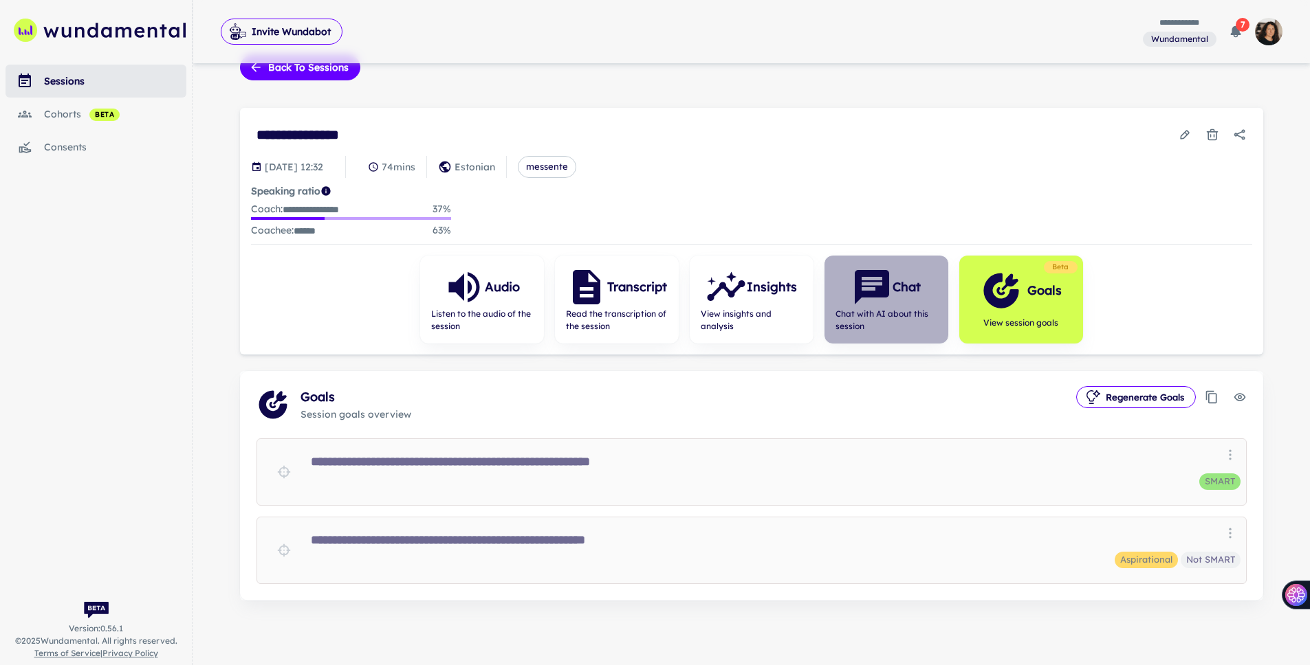
click at [870, 308] on span "Chat with AI about this session" at bounding box center [886, 320] width 102 height 25
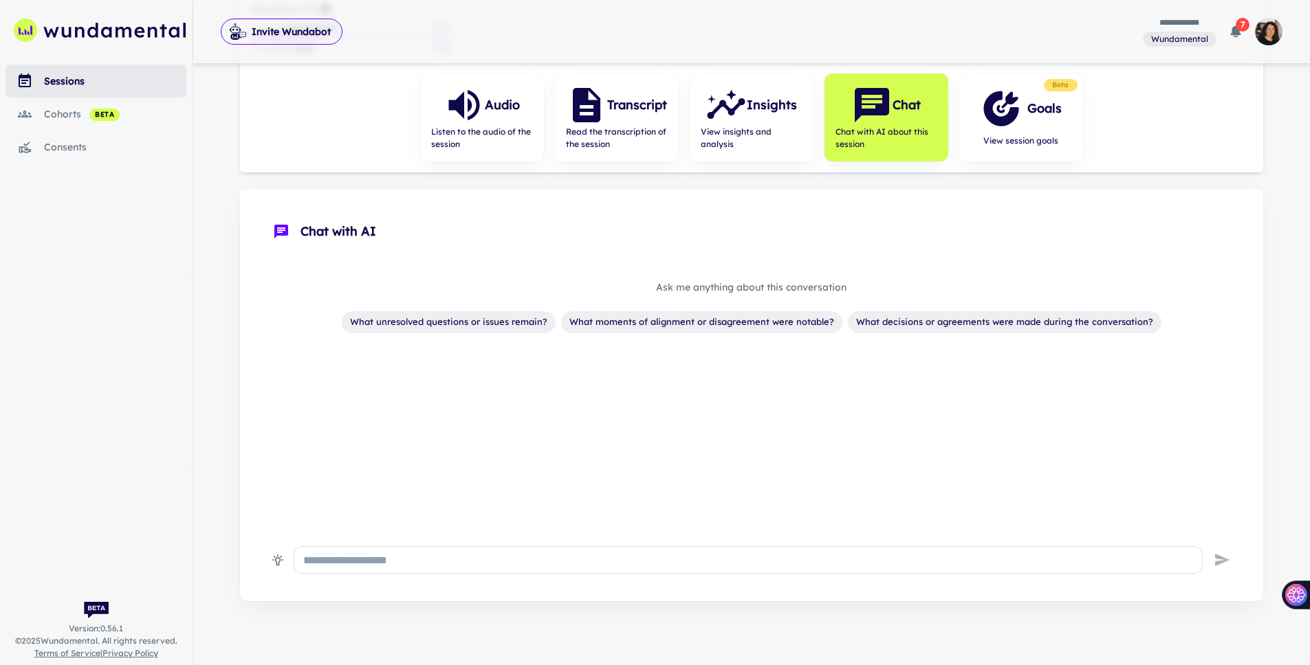
scroll to position [214, 0]
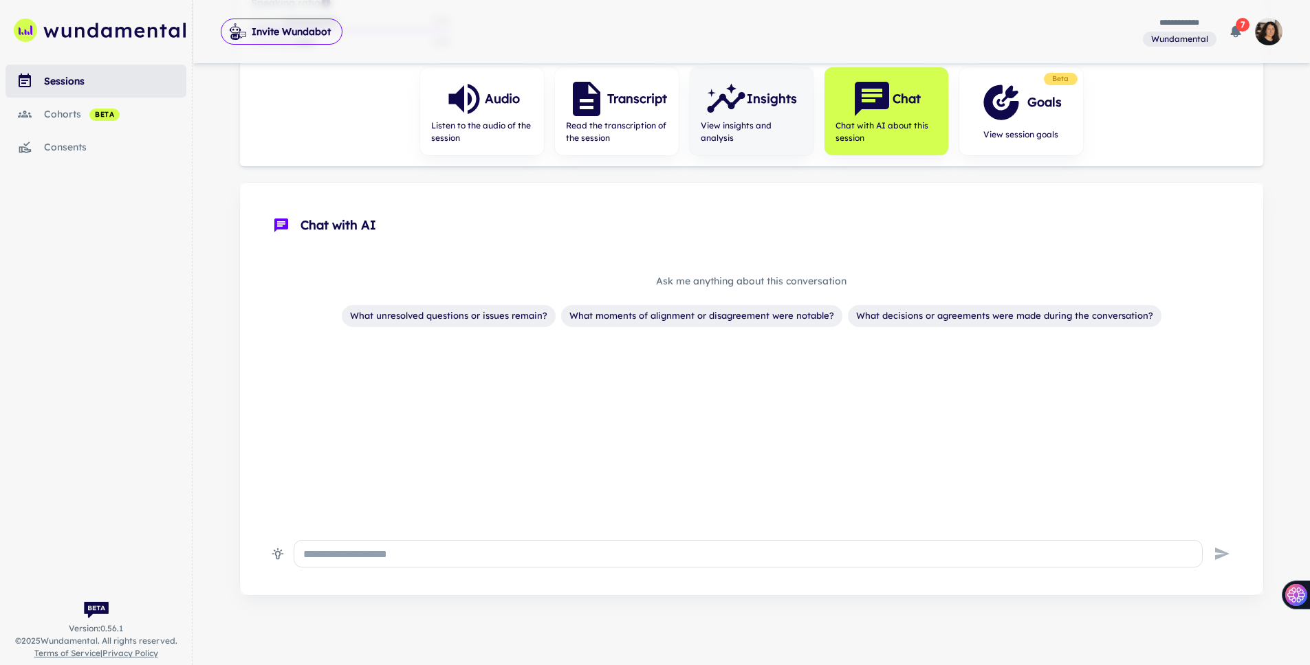
click at [751, 116] on div "Insights" at bounding box center [750, 98] width 91 height 41
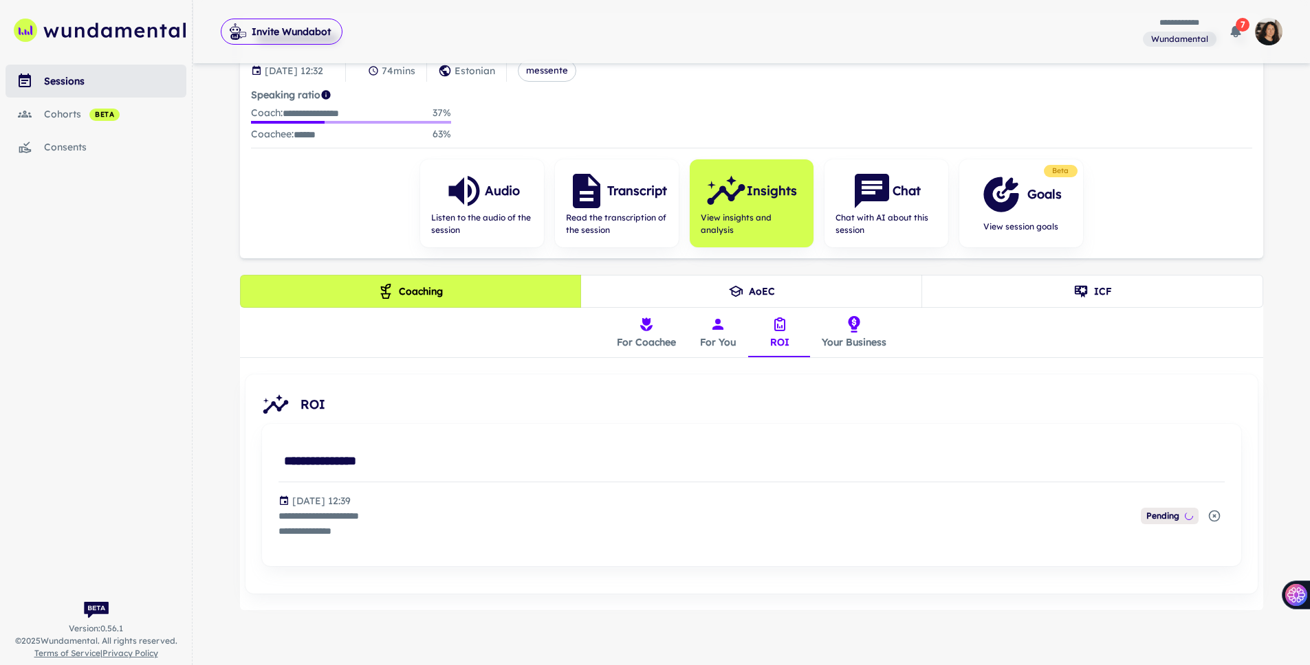
scroll to position [121, 0]
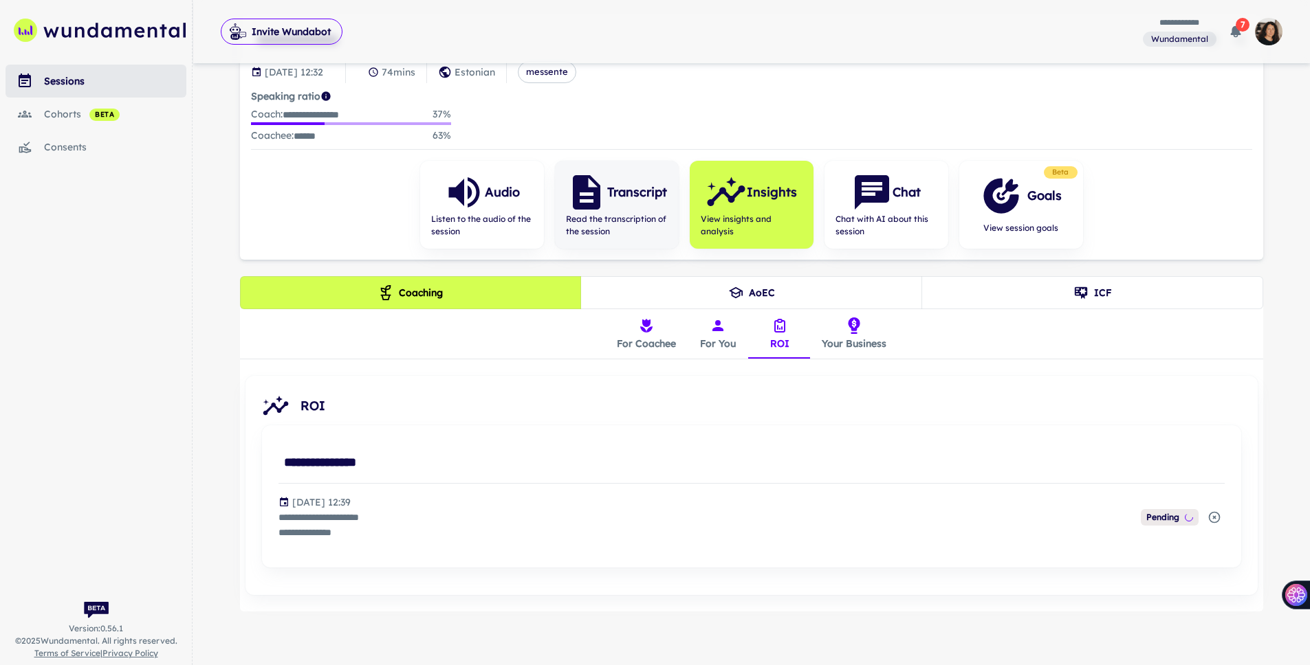
click at [598, 202] on icon "button" at bounding box center [586, 192] width 27 height 34
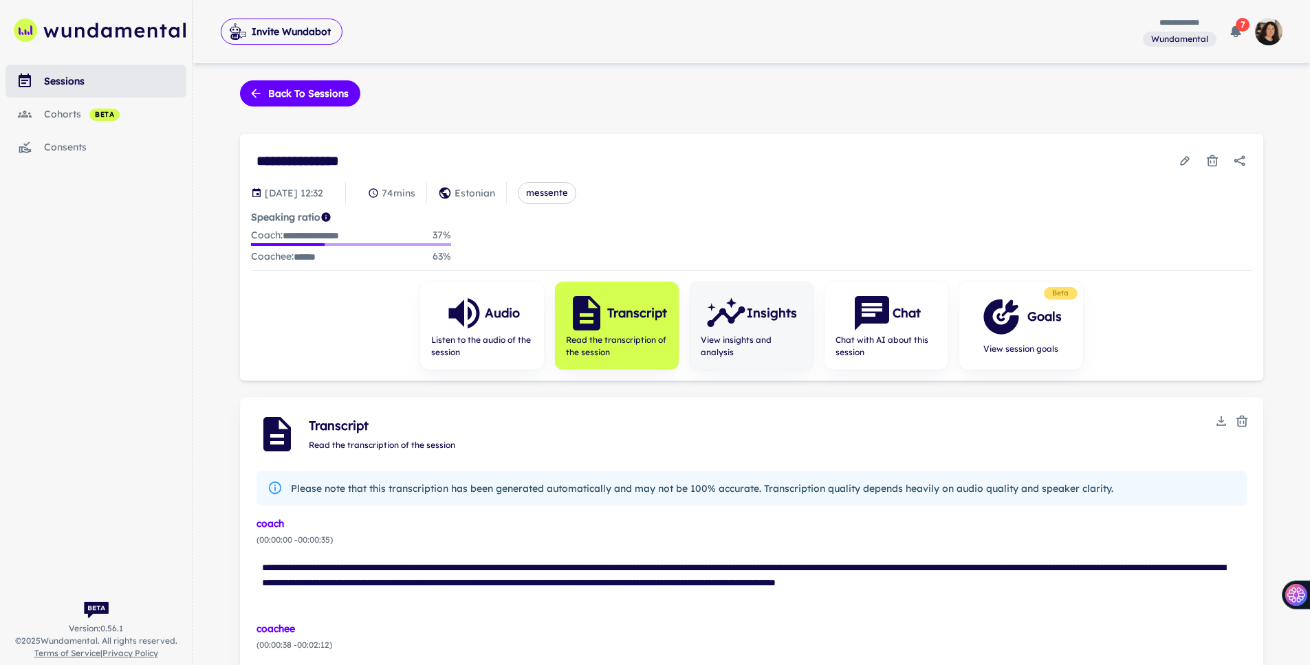
click at [745, 326] on icon "button" at bounding box center [725, 313] width 41 height 41
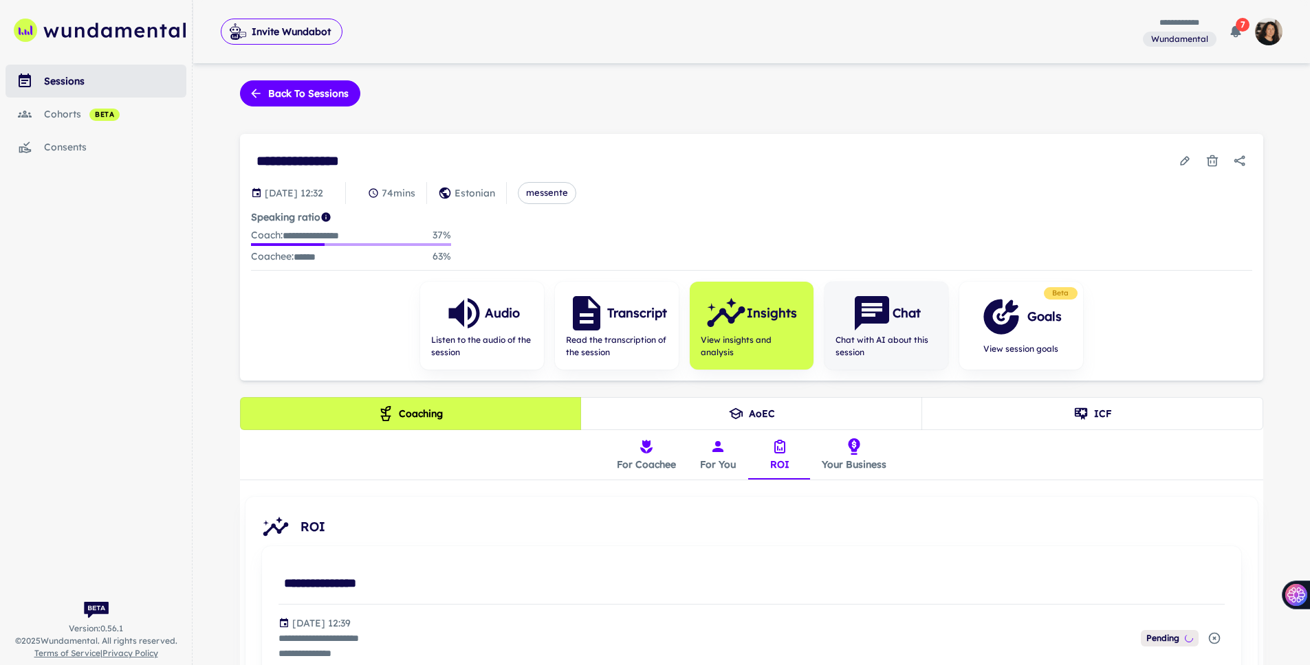
click at [862, 328] on icon "button" at bounding box center [871, 313] width 41 height 41
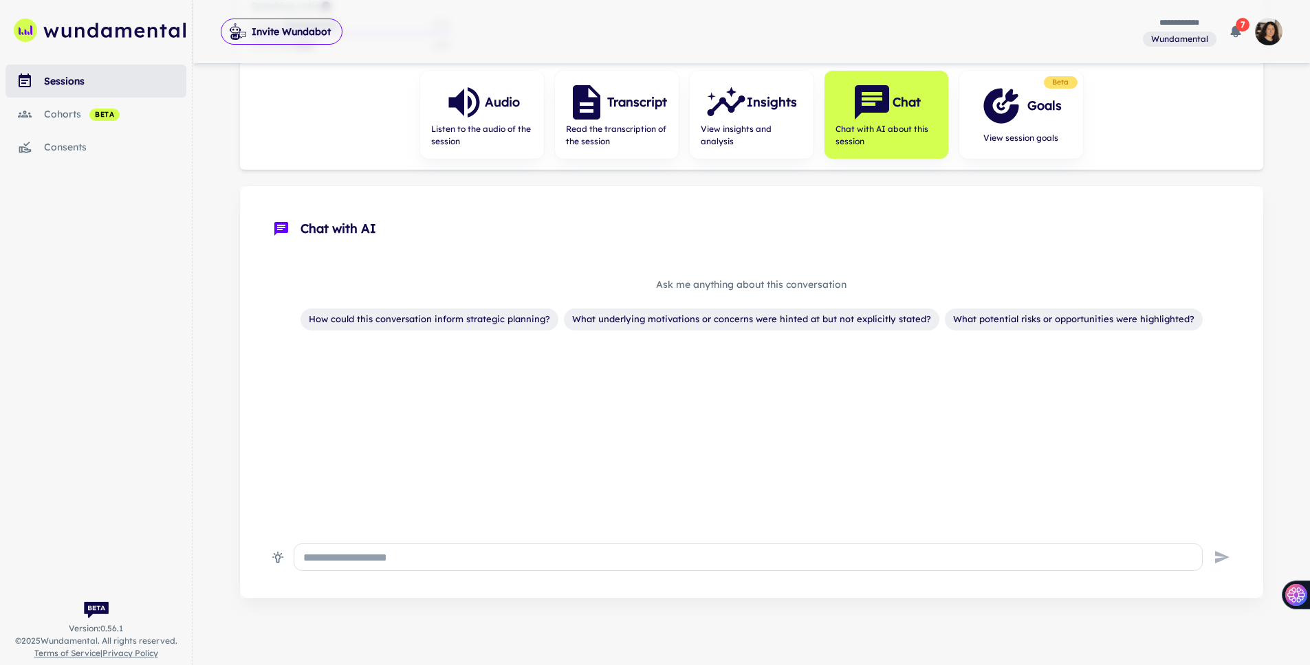
scroll to position [214, 0]
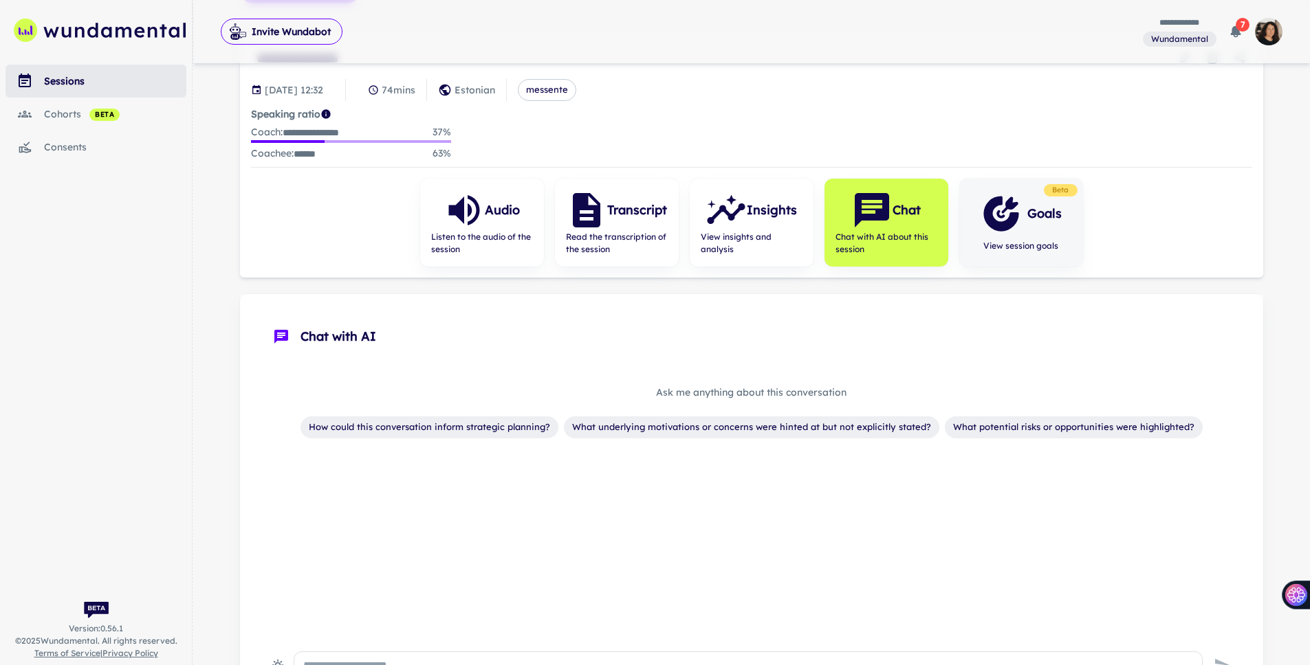
click at [886, 231] on icon "button" at bounding box center [1000, 213] width 41 height 41
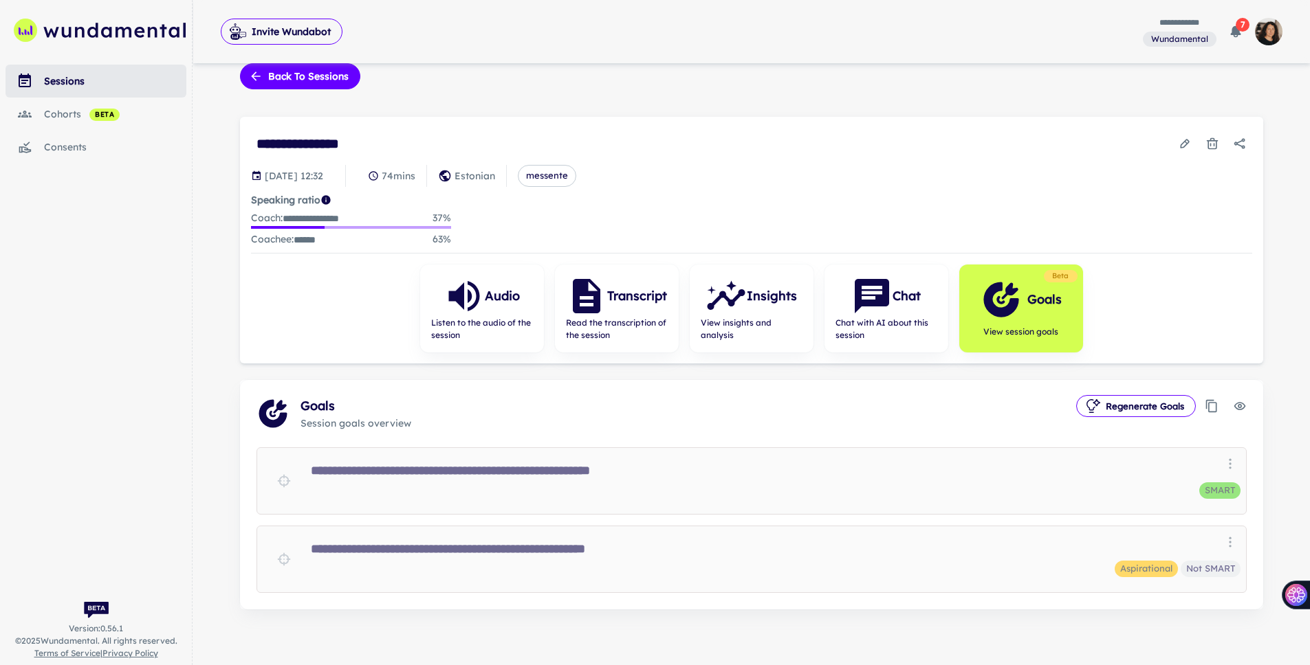
scroll to position [26, 0]
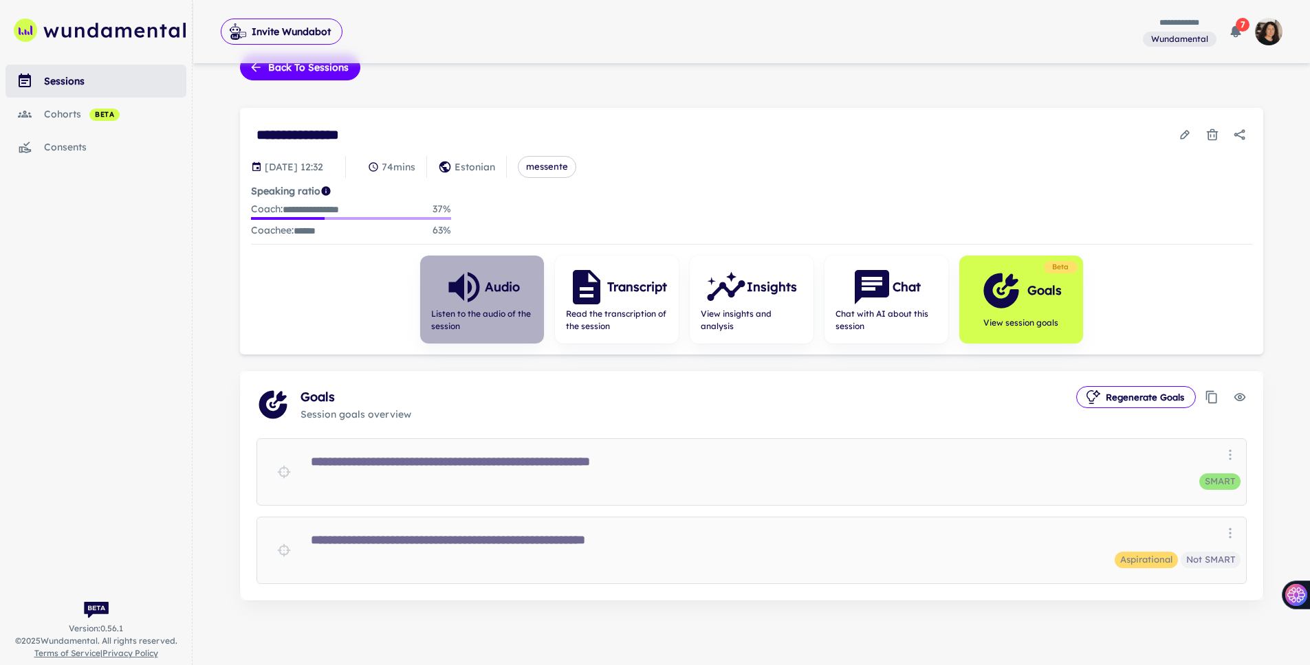
click at [518, 309] on span "Listen to the audio of the session" at bounding box center [482, 320] width 102 height 25
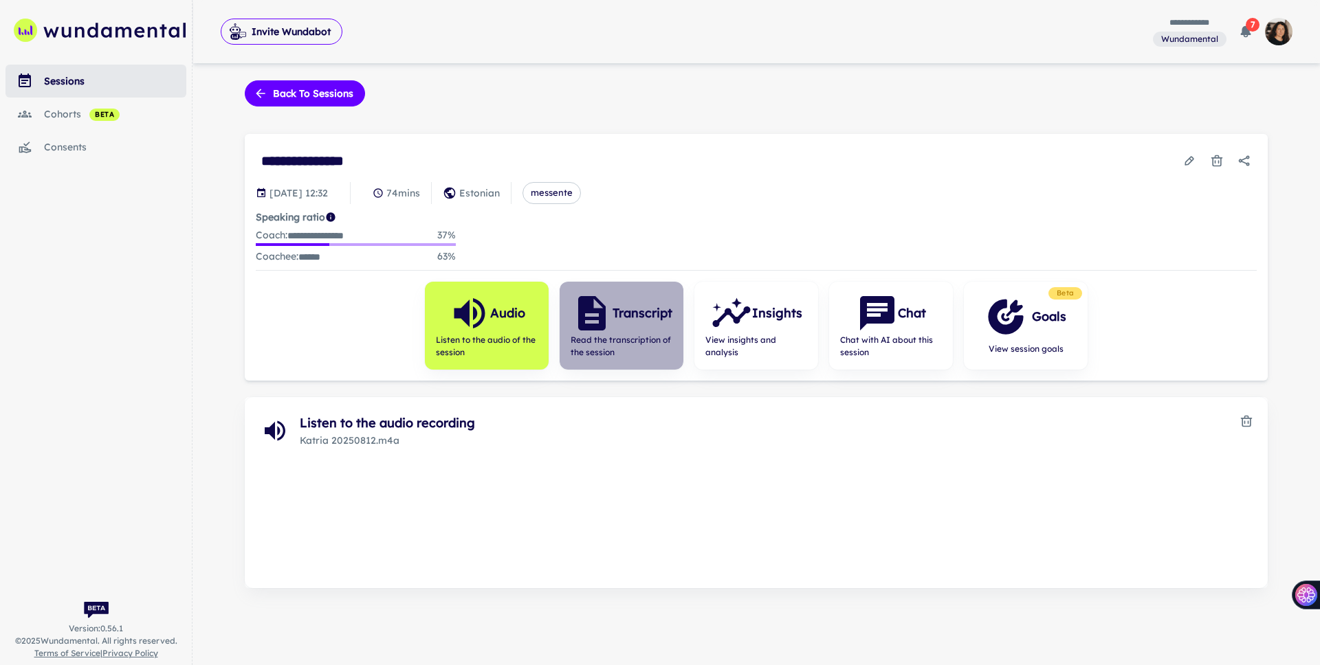
click at [615, 316] on h6 "Transcript" at bounding box center [643, 313] width 60 height 19
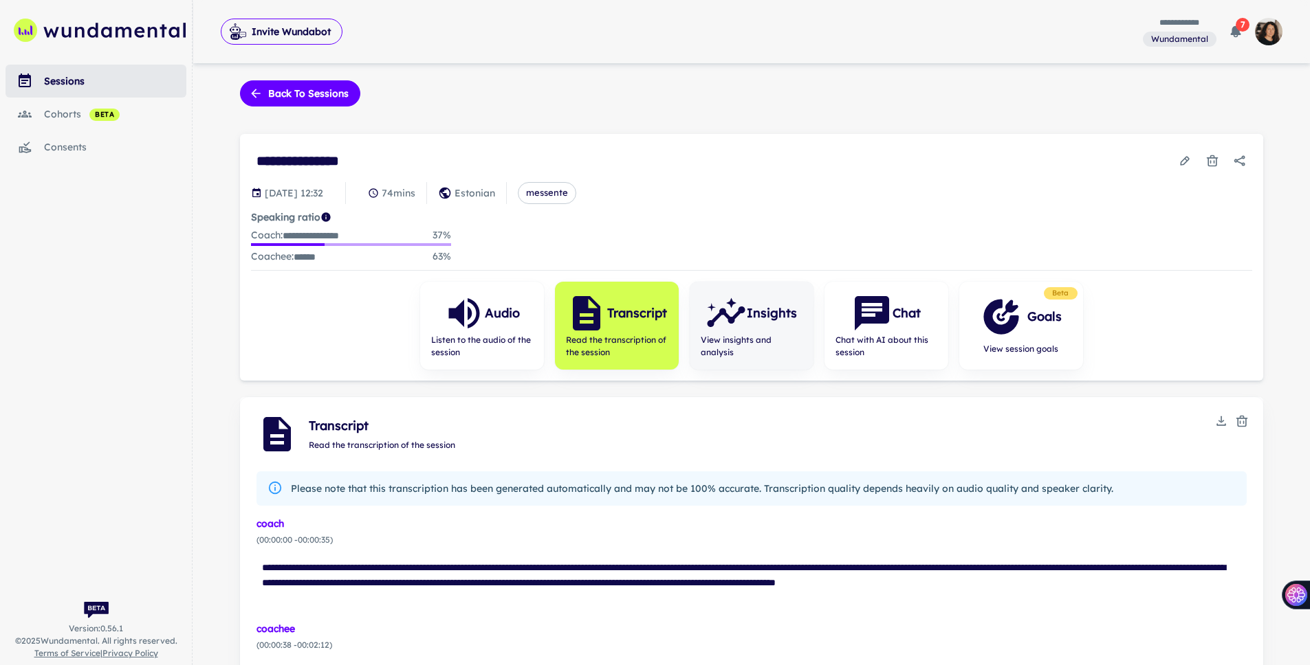
click at [712, 321] on icon "button" at bounding box center [726, 317] width 38 height 21
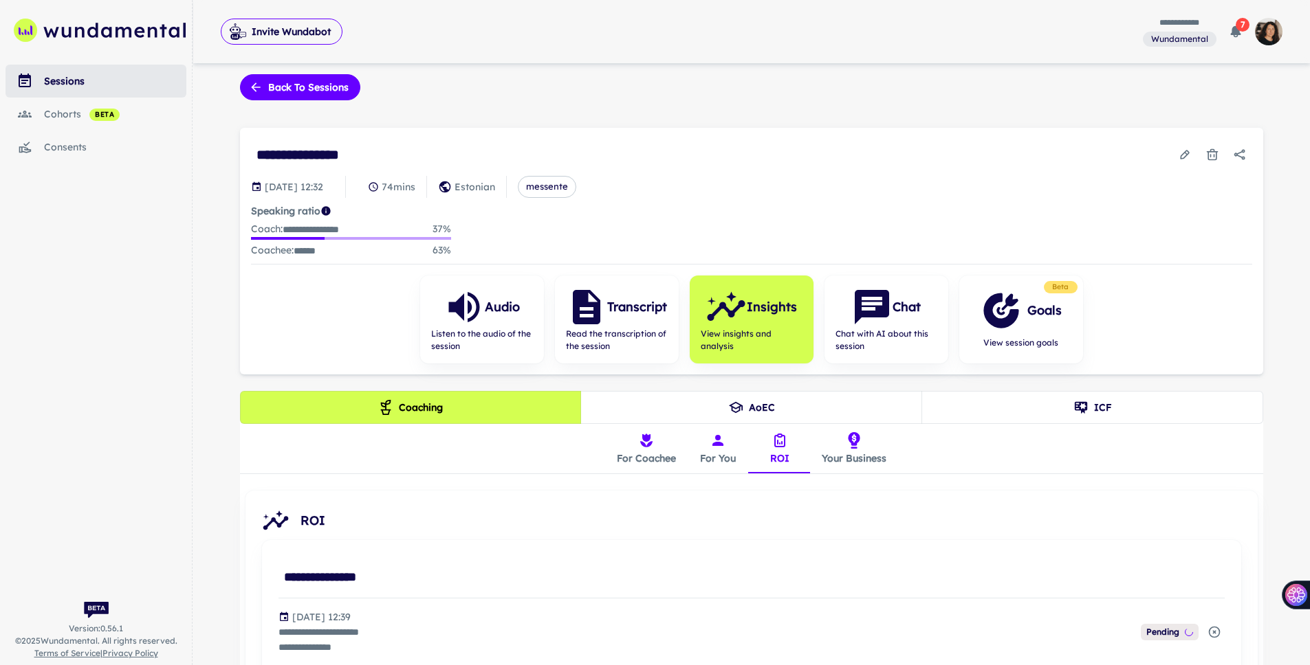
scroll to position [17, 0]
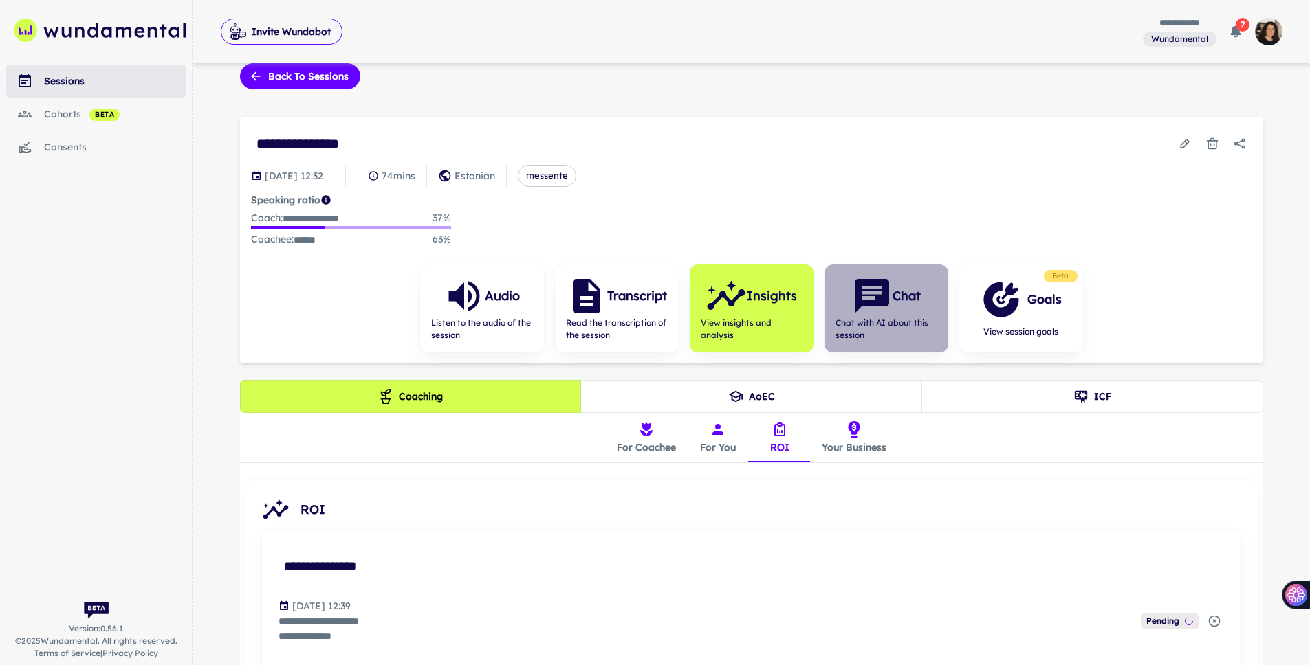
click at [879, 296] on icon "button" at bounding box center [871, 296] width 34 height 34
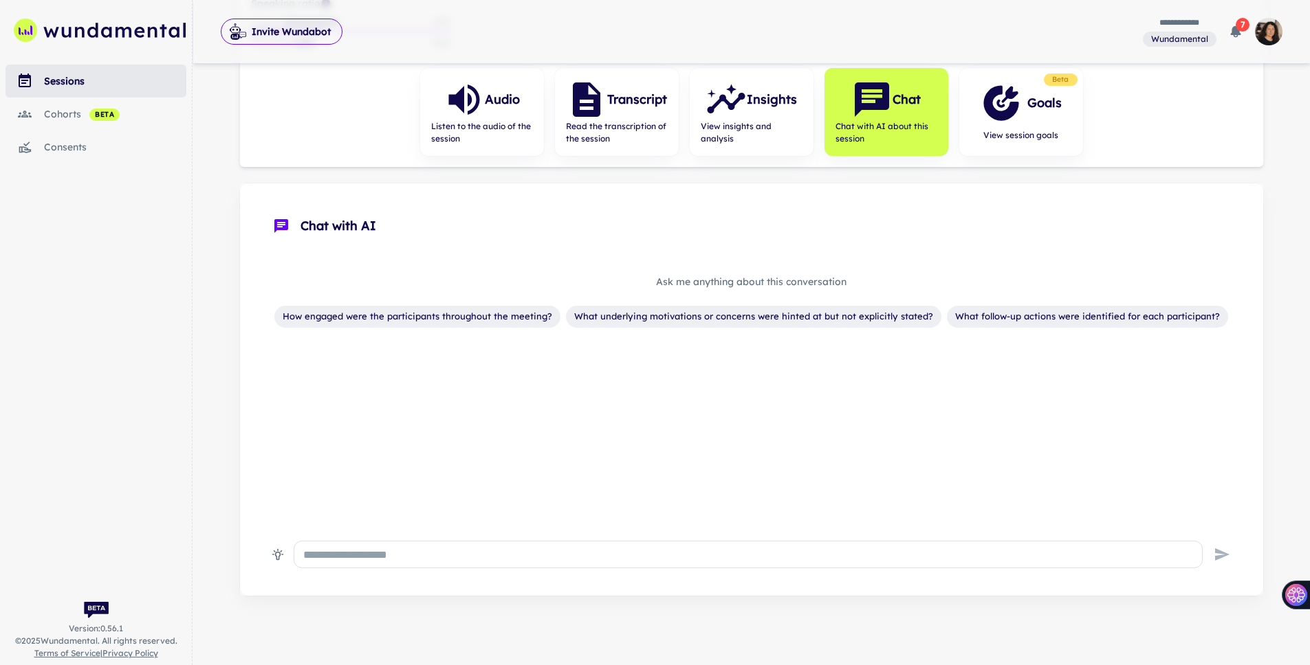
scroll to position [214, 0]
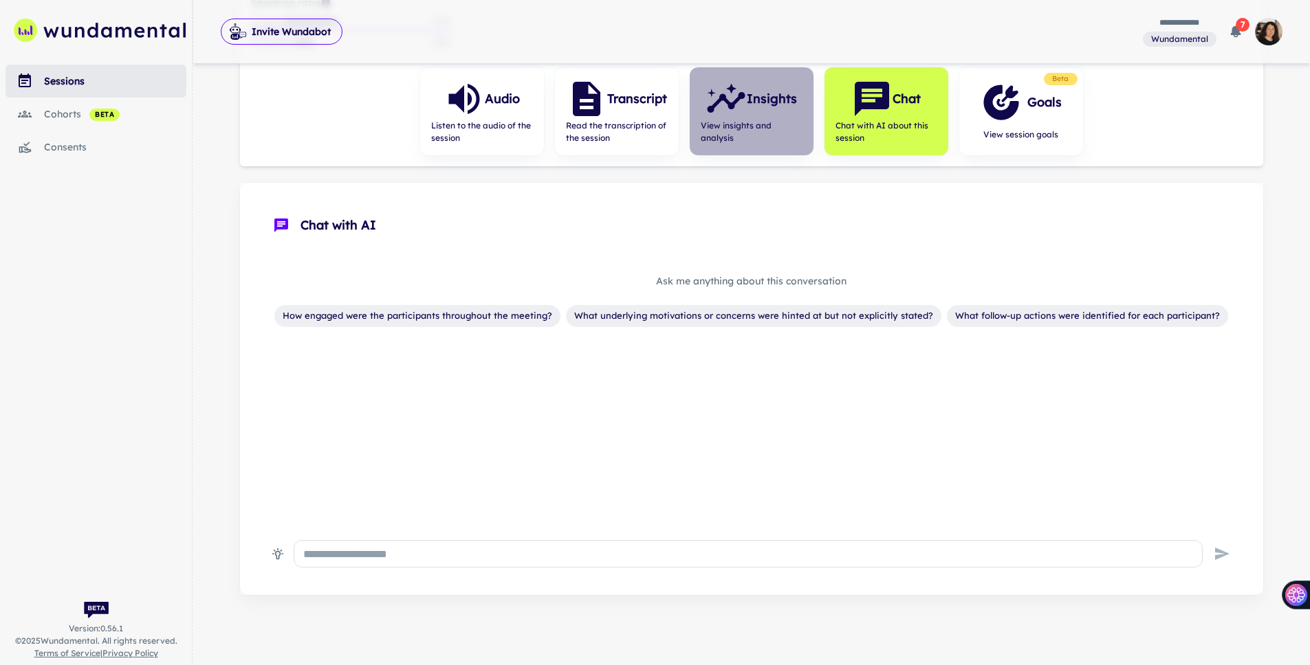
click at [722, 107] on icon "button" at bounding box center [725, 98] width 41 height 41
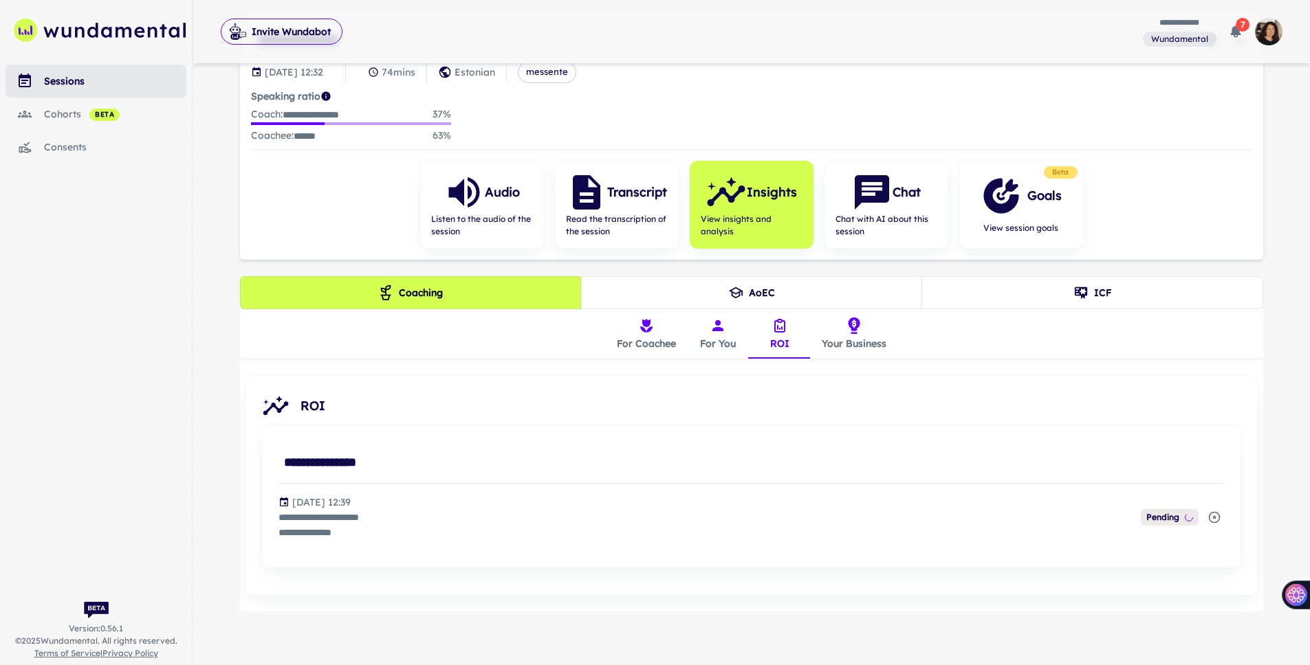
click at [659, 335] on button "For Coachee" at bounding box center [646, 333] width 81 height 49
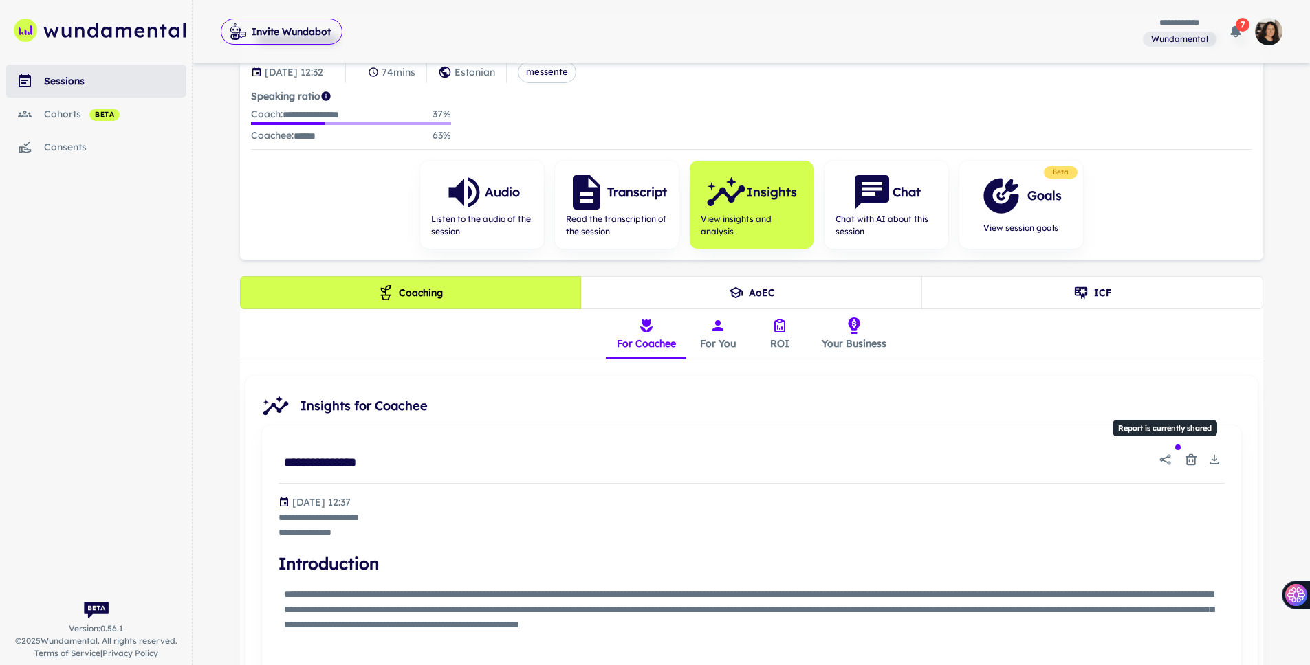
click at [886, 454] on icon "Report is currently shared" at bounding box center [1165, 460] width 14 height 14
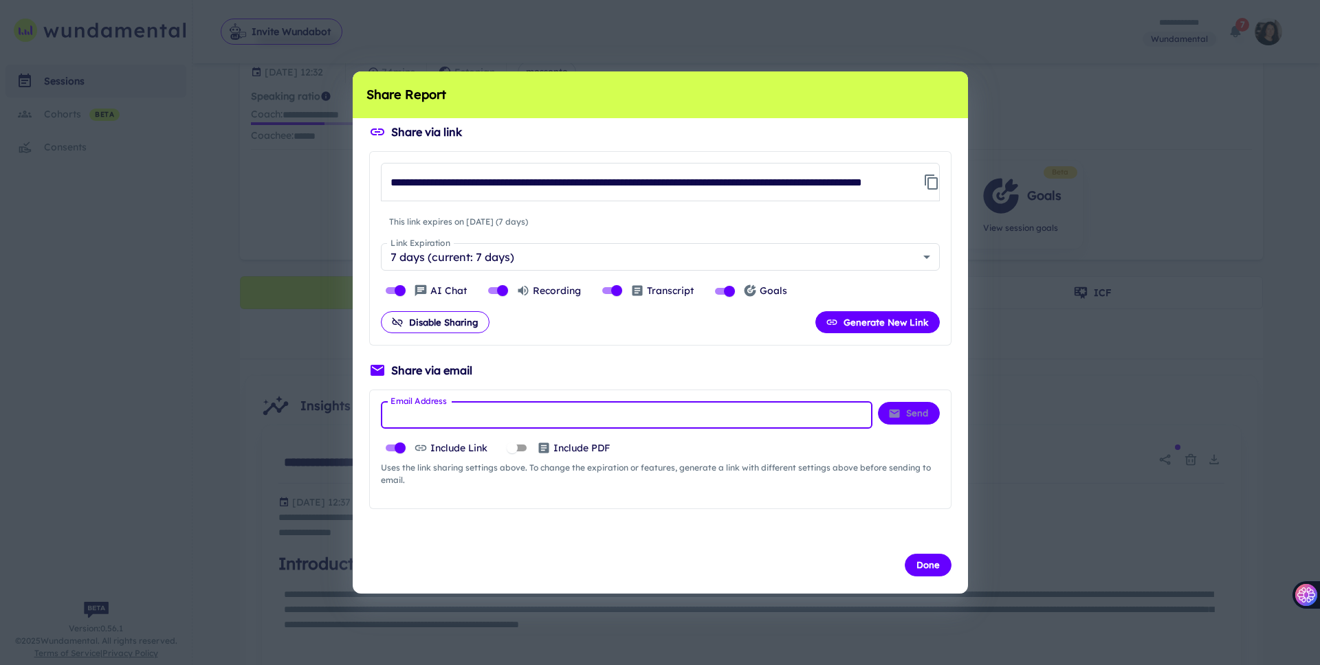
click at [585, 418] on input "Email Address" at bounding box center [627, 414] width 492 height 27
paste input "**********"
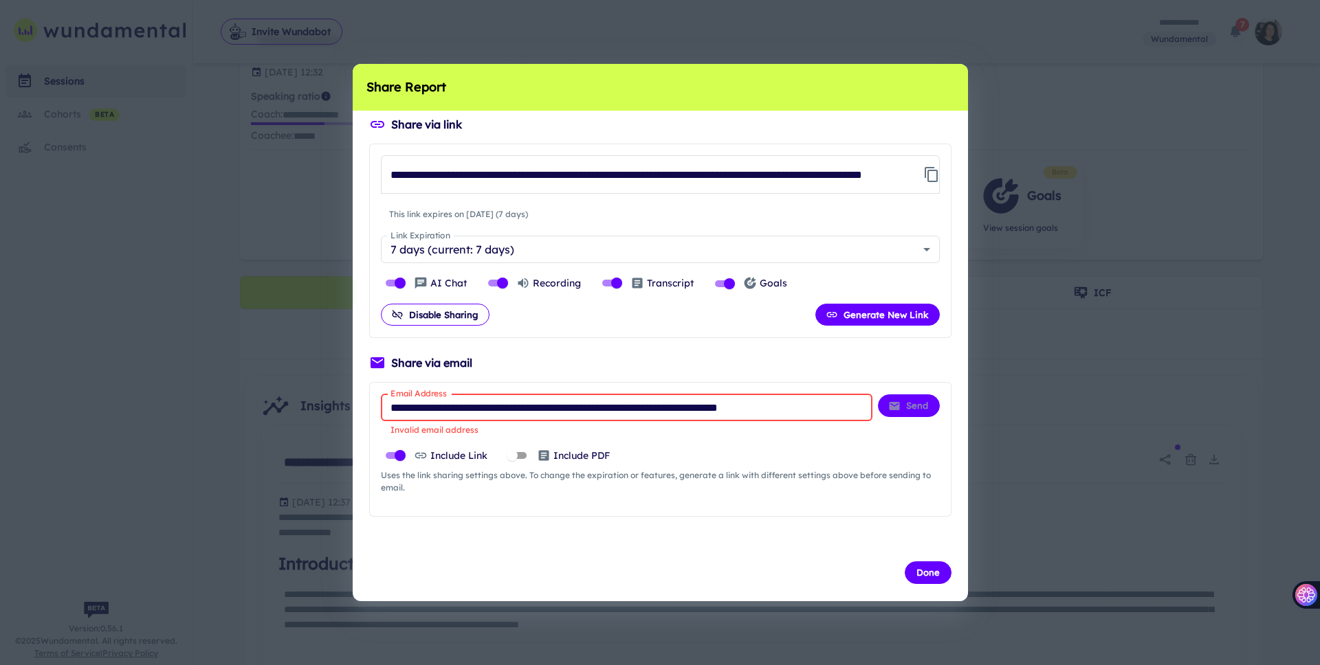
drag, startPoint x: 541, startPoint y: 410, endPoint x: 863, endPoint y: 415, distance: 322.4
click at [863, 415] on input "**********" at bounding box center [627, 407] width 492 height 27
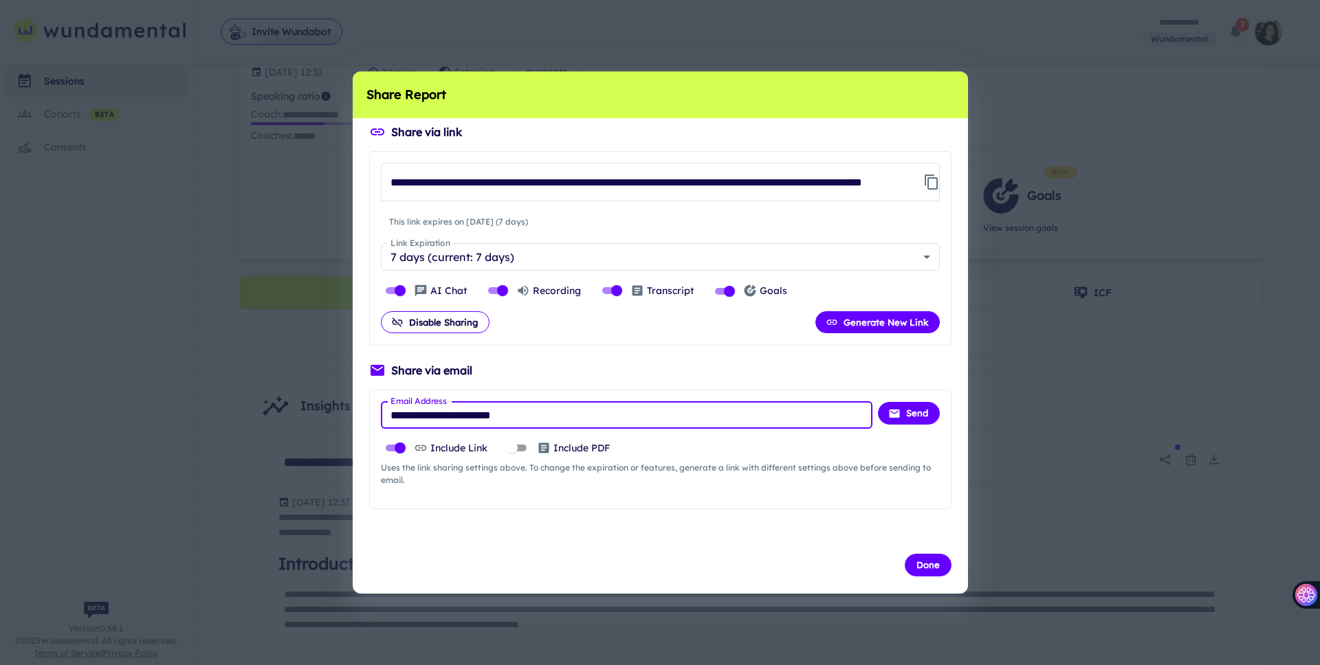
type input "**********"
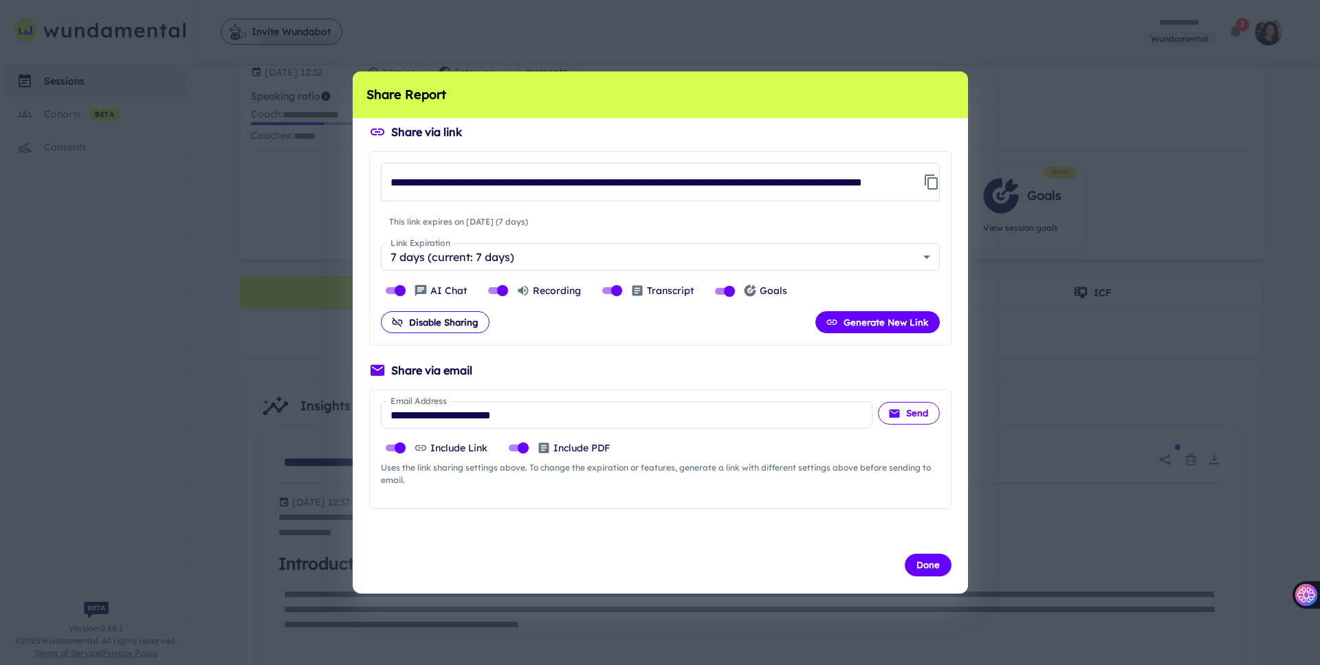
click at [886, 410] on button "Send" at bounding box center [909, 413] width 62 height 22
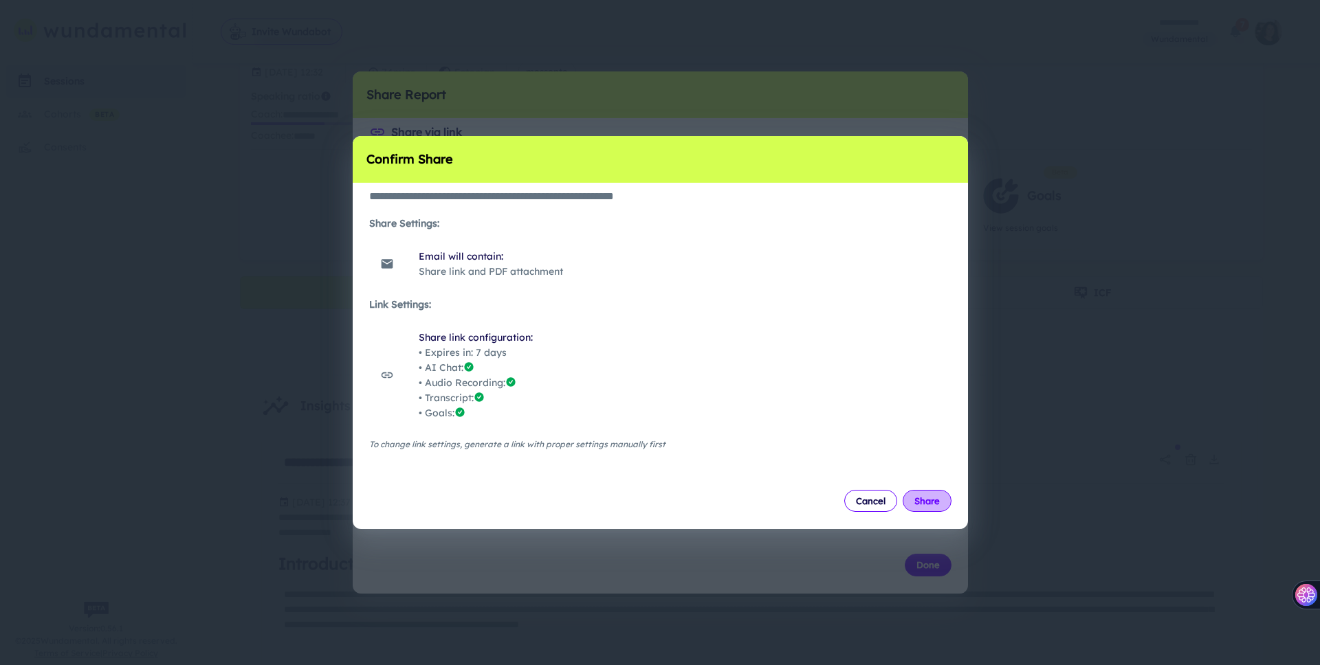
click at [886, 504] on button "Share" at bounding box center [927, 501] width 49 height 22
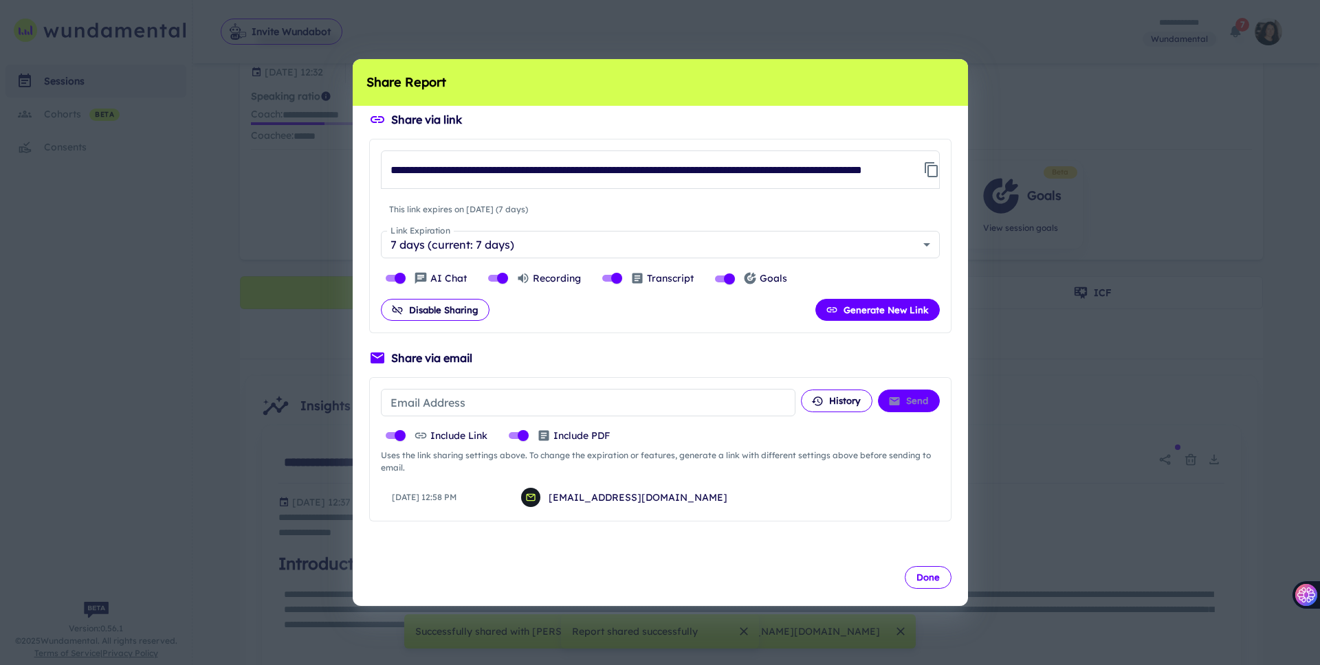
click at [886, 557] on button "Done" at bounding box center [928, 577] width 47 height 22
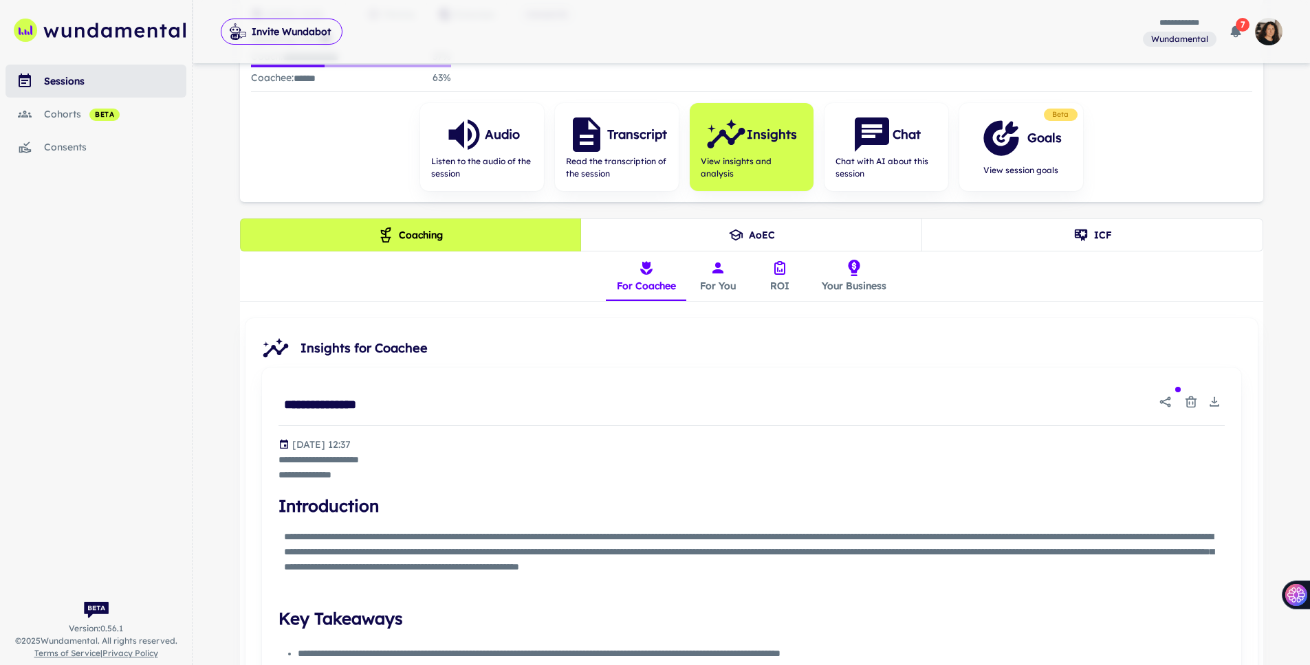
scroll to position [0, 0]
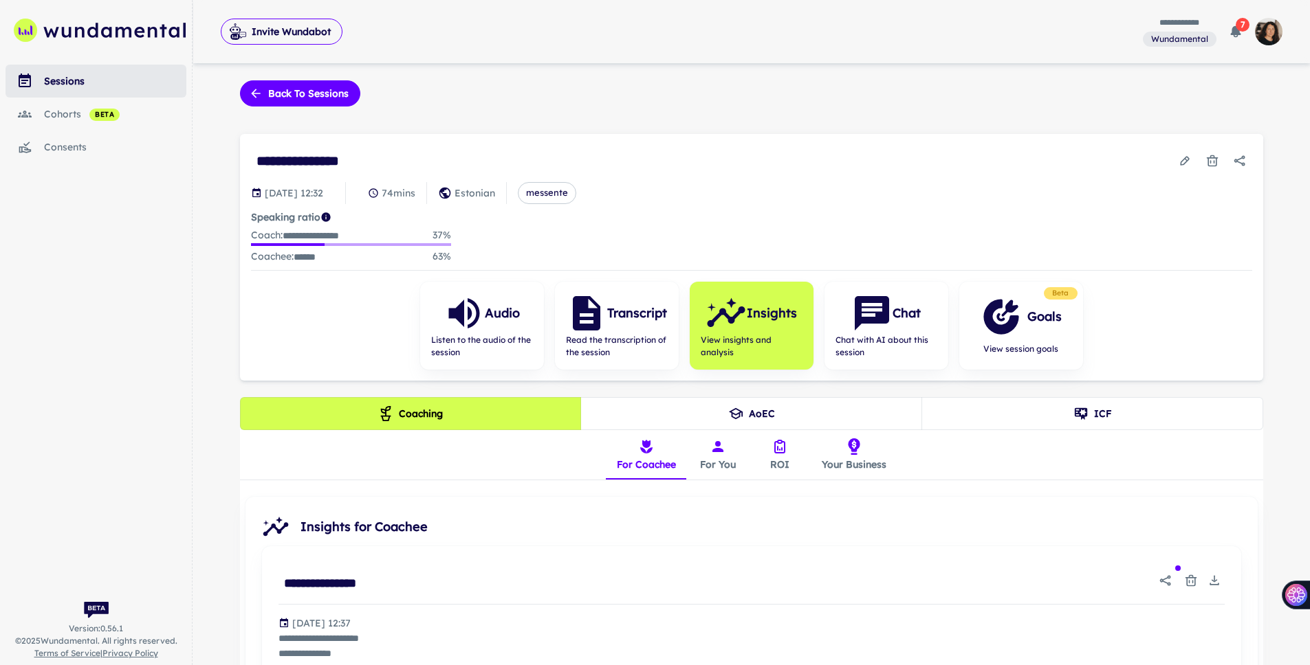
click at [886, 25] on span "7" at bounding box center [1242, 25] width 14 height 14
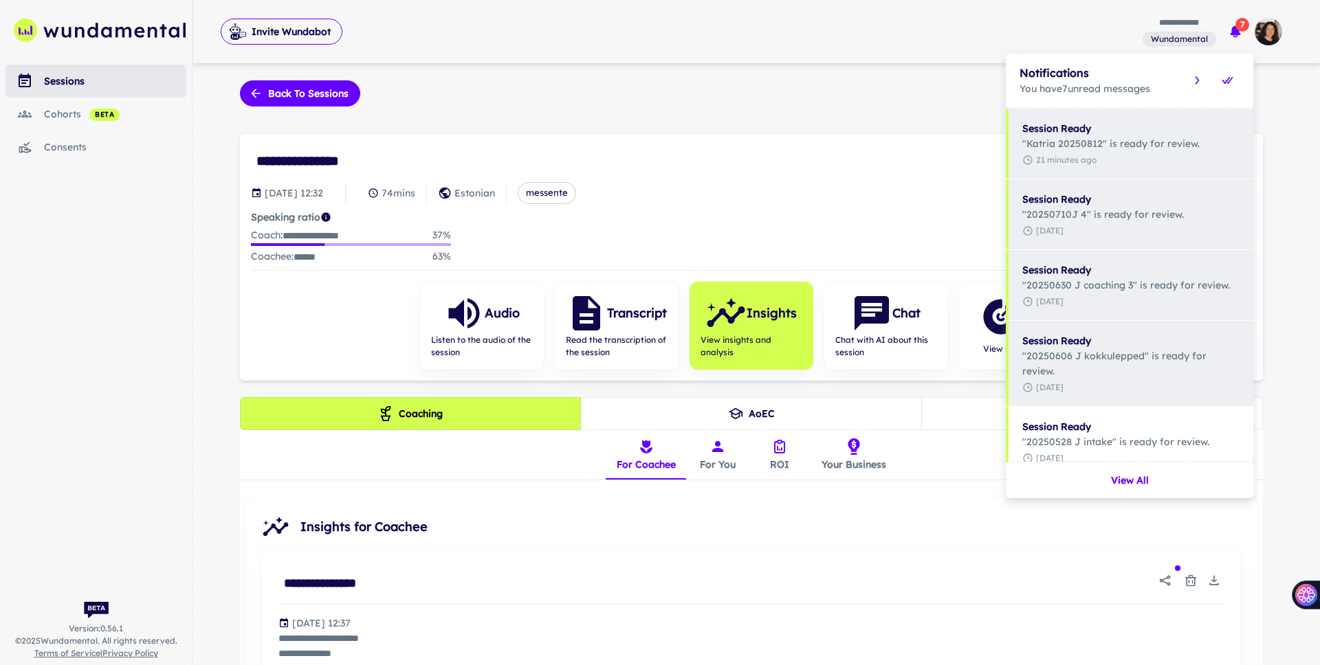
click at [886, 25] on div at bounding box center [660, 332] width 1320 height 665
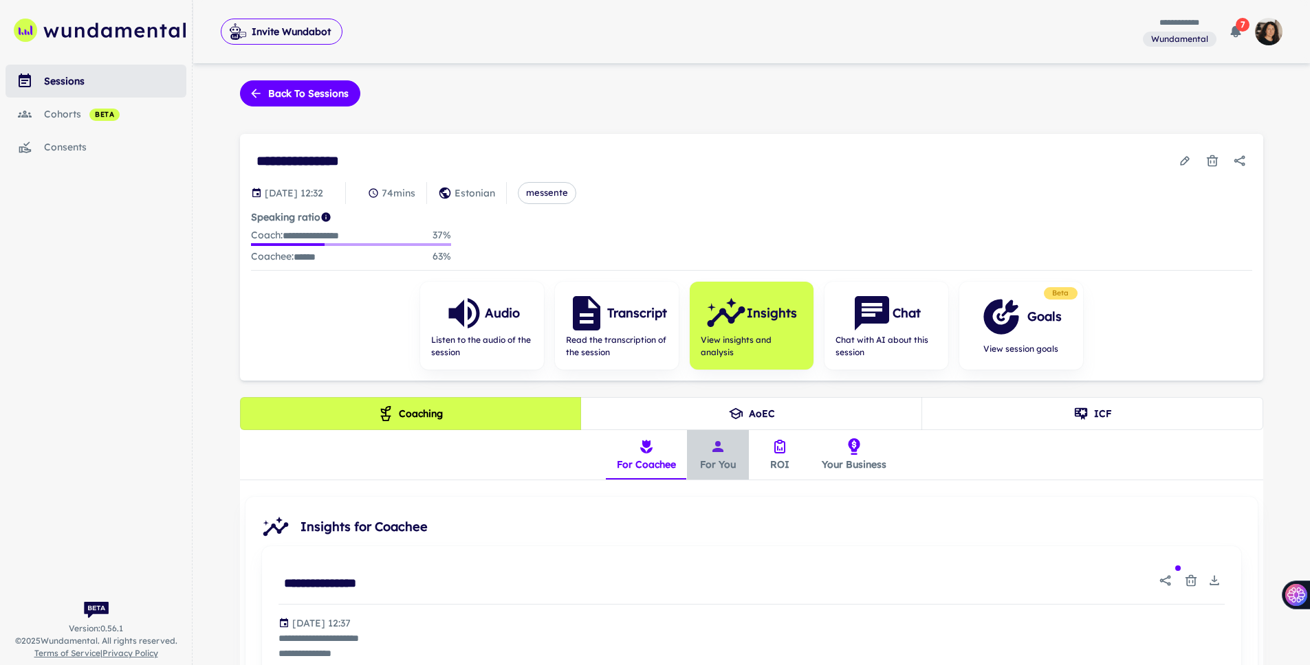
click at [654, 452] on icon "insights tabs" at bounding box center [646, 447] width 16 height 16
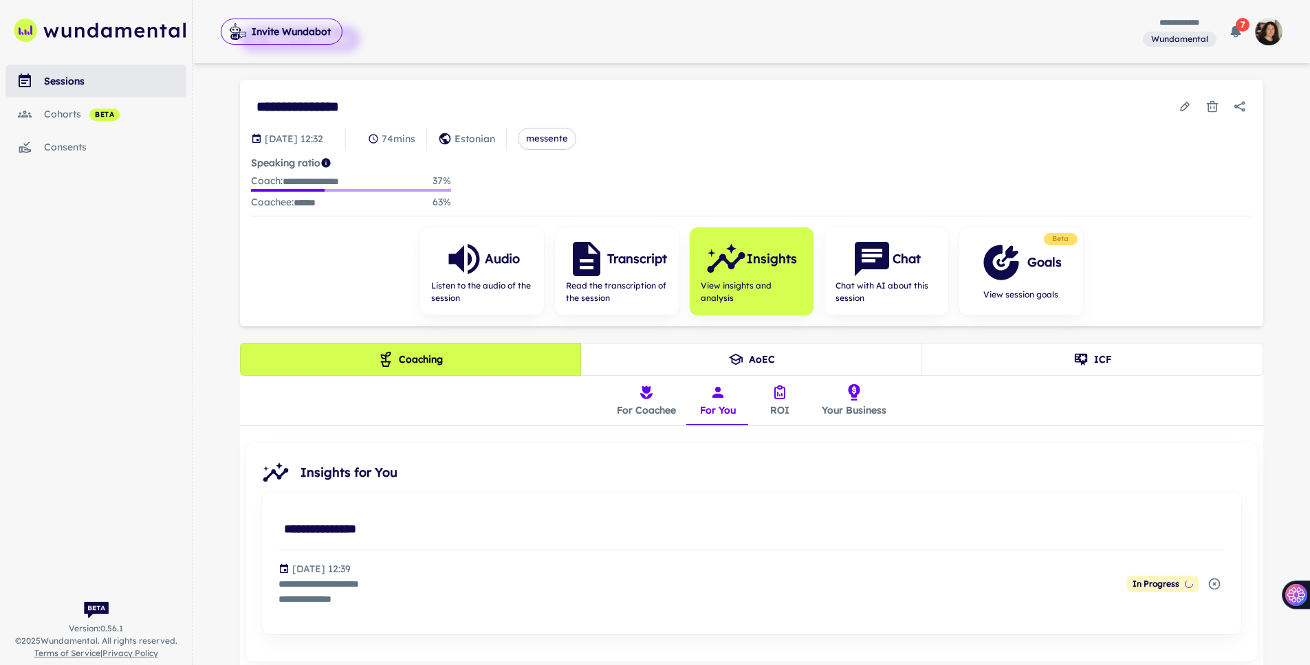
scroll to position [121, 0]
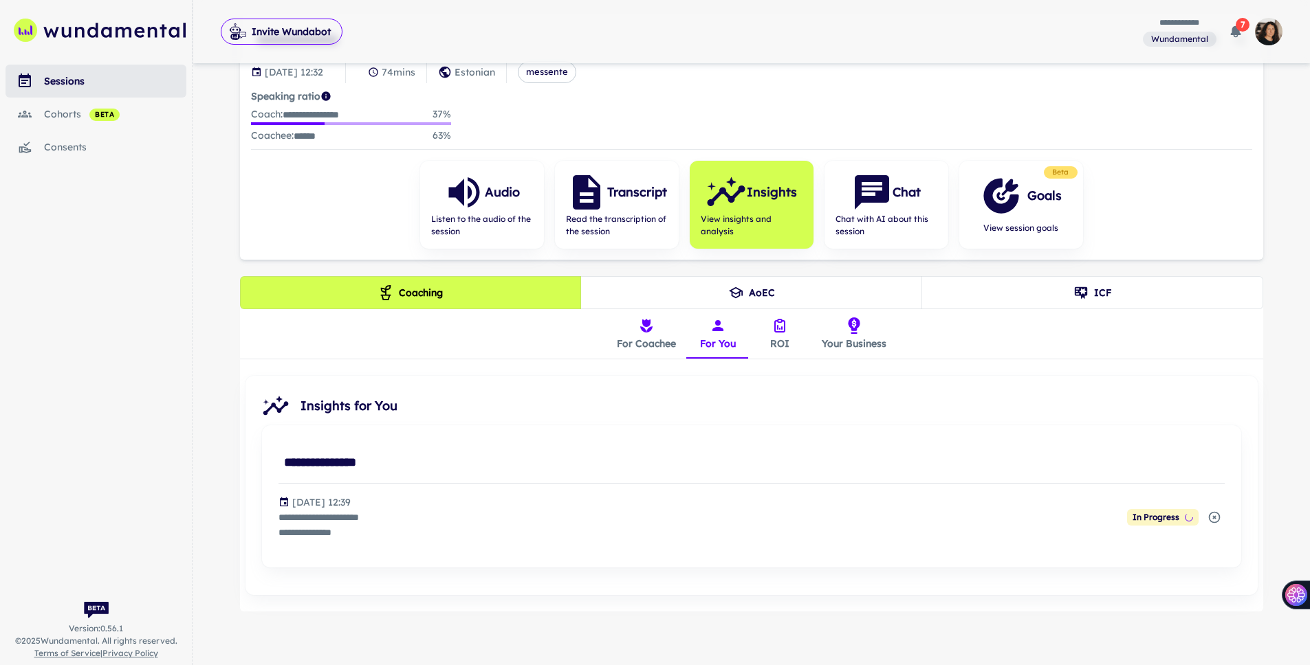
click at [791, 336] on button "ROI" at bounding box center [780, 333] width 62 height 49
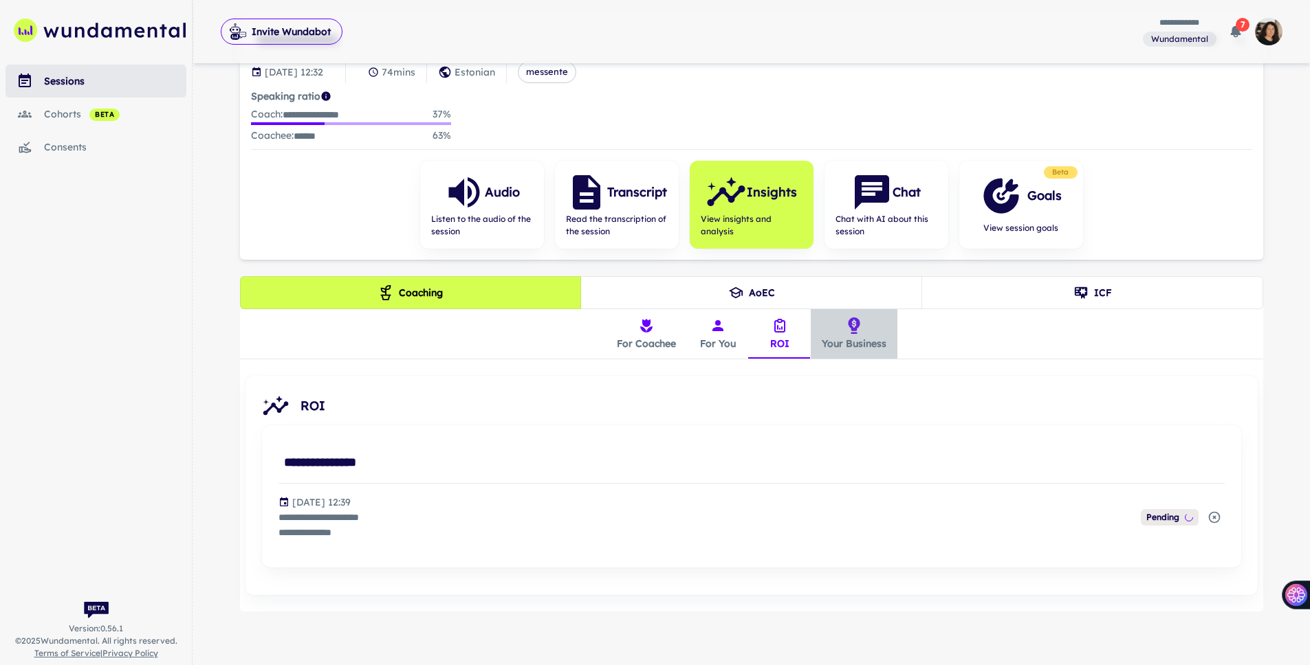
click at [876, 338] on button "Your Business" at bounding box center [854, 333] width 87 height 49
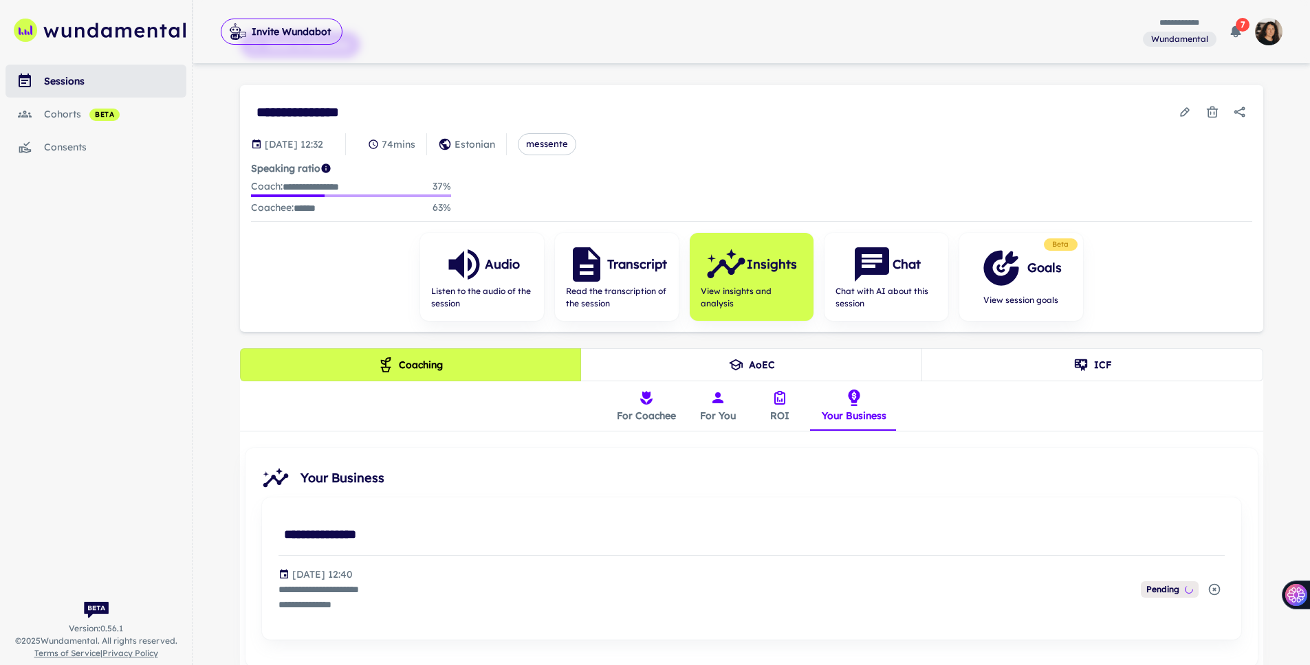
scroll to position [0, 0]
